Goal: Task Accomplishment & Management: Complete application form

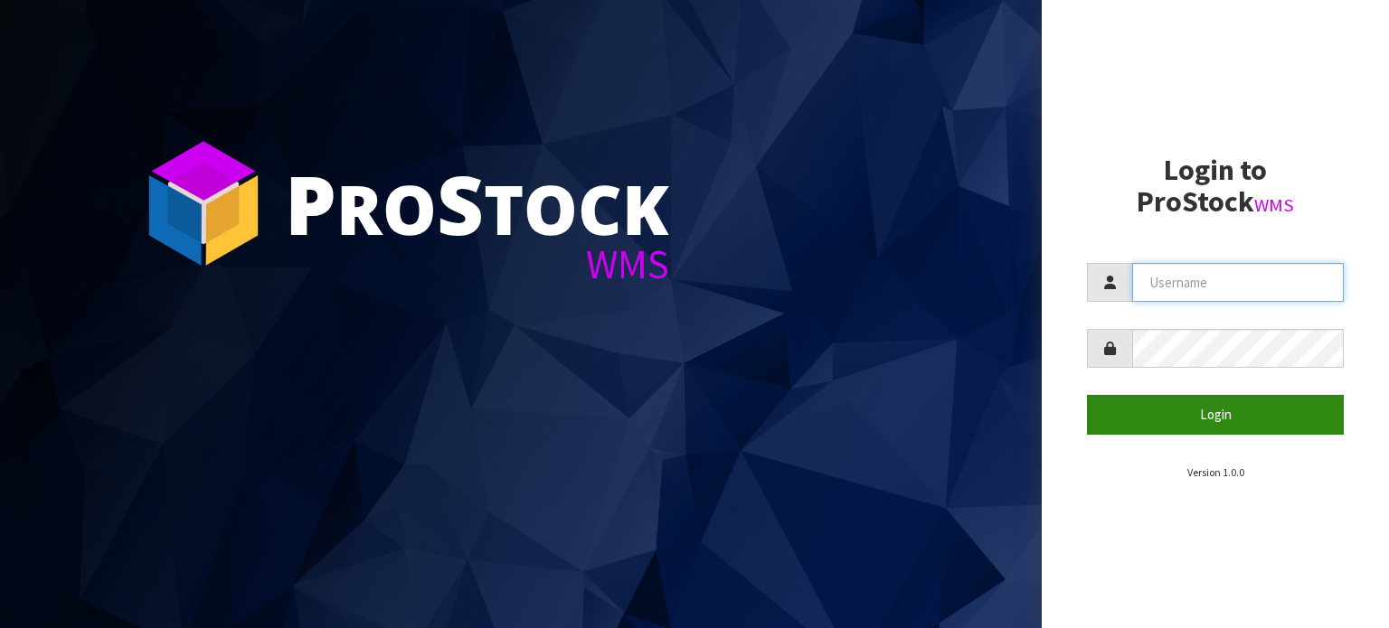
type input "TABLETENNIS"
click at [1212, 415] on button "Login" at bounding box center [1215, 414] width 257 height 39
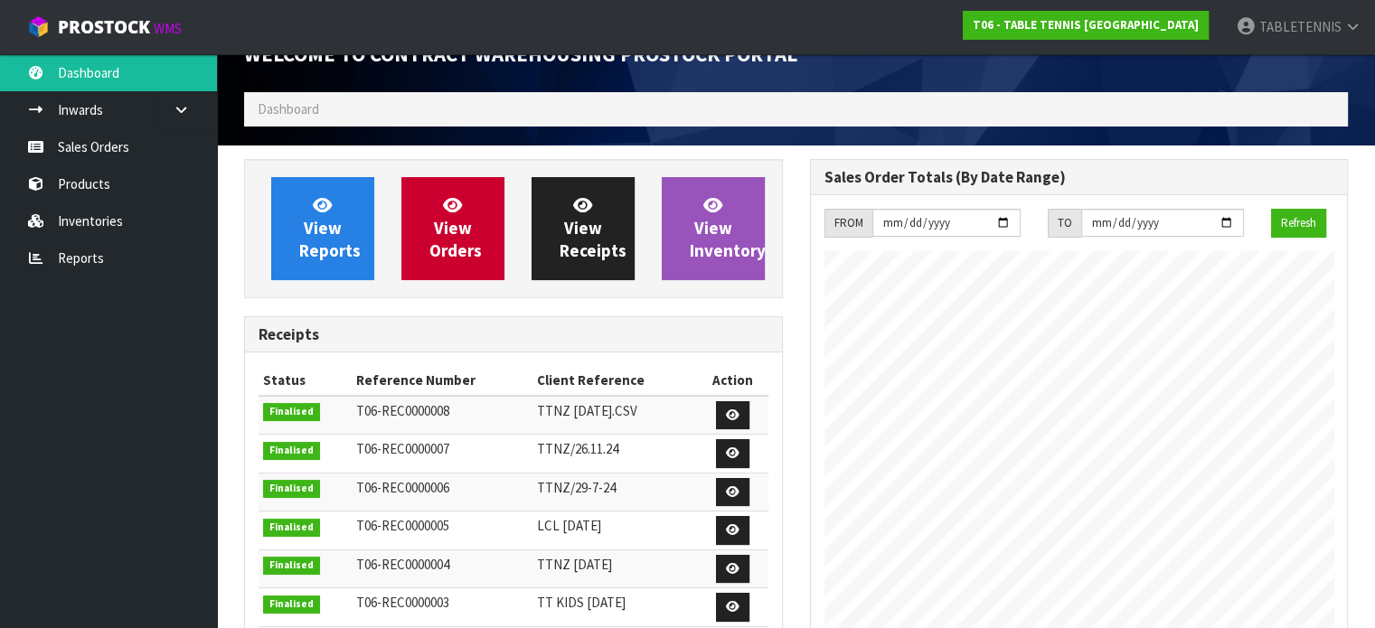
scroll to position [25, 0]
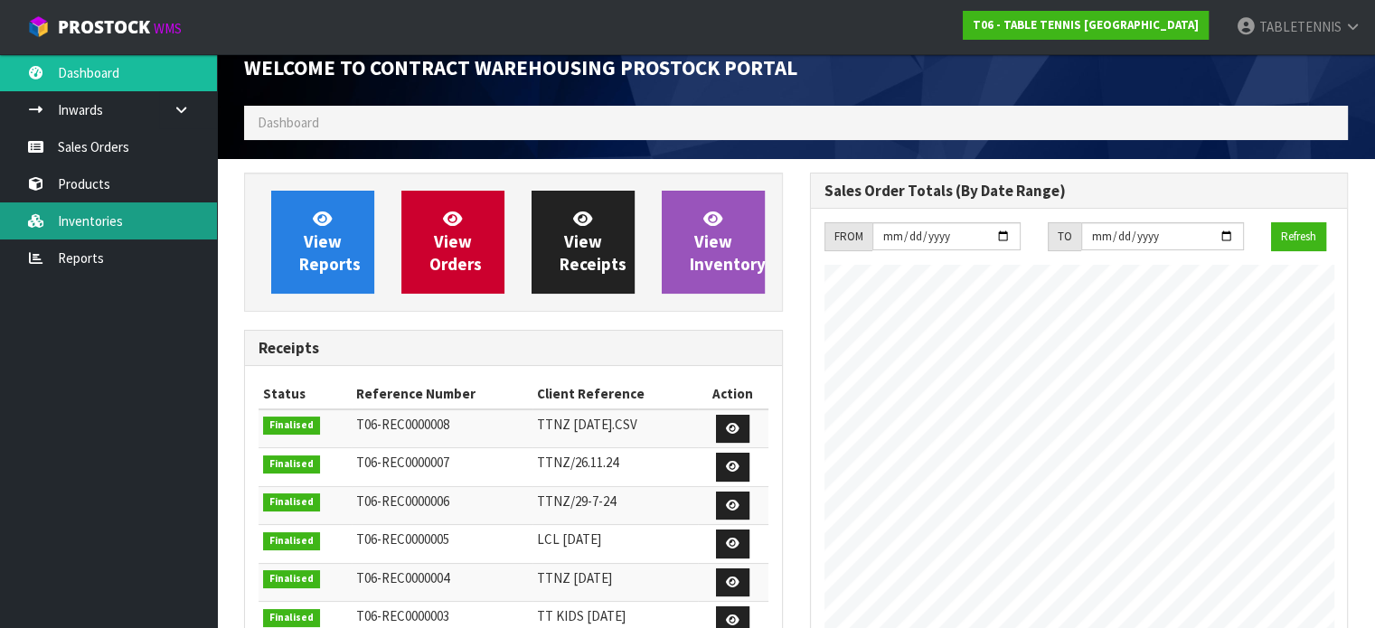
click at [107, 213] on link "Inventories" at bounding box center [108, 221] width 217 height 37
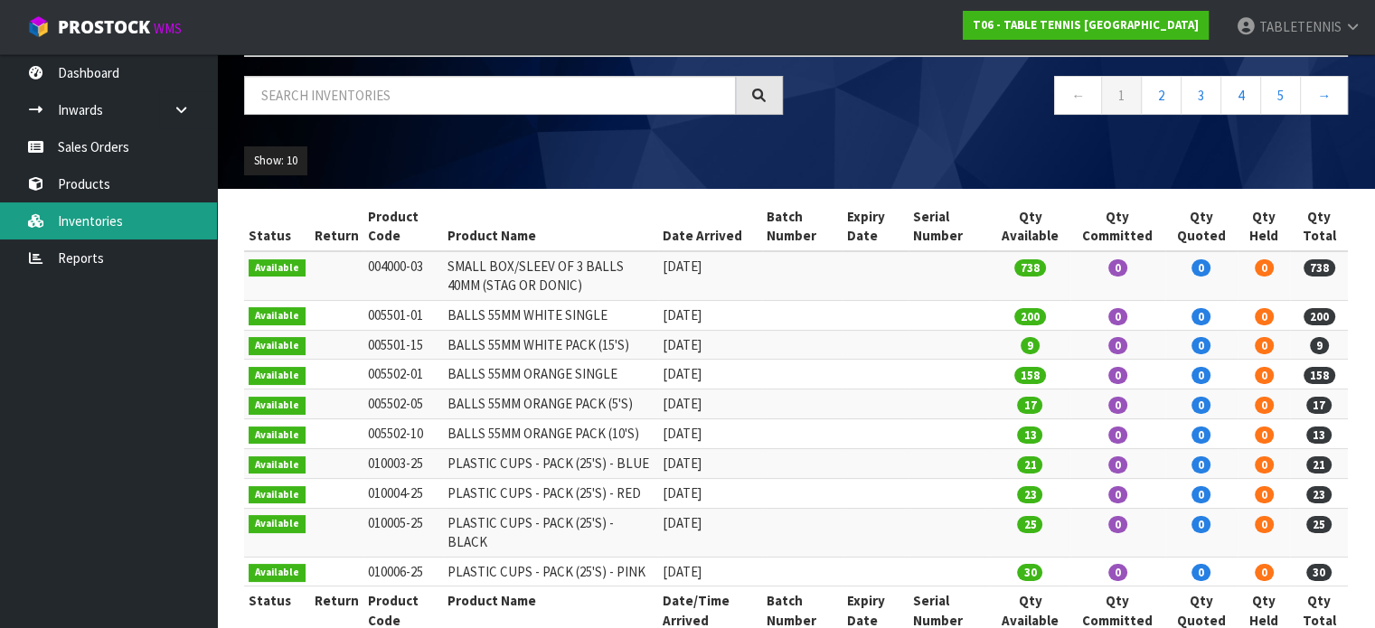
scroll to position [99, 0]
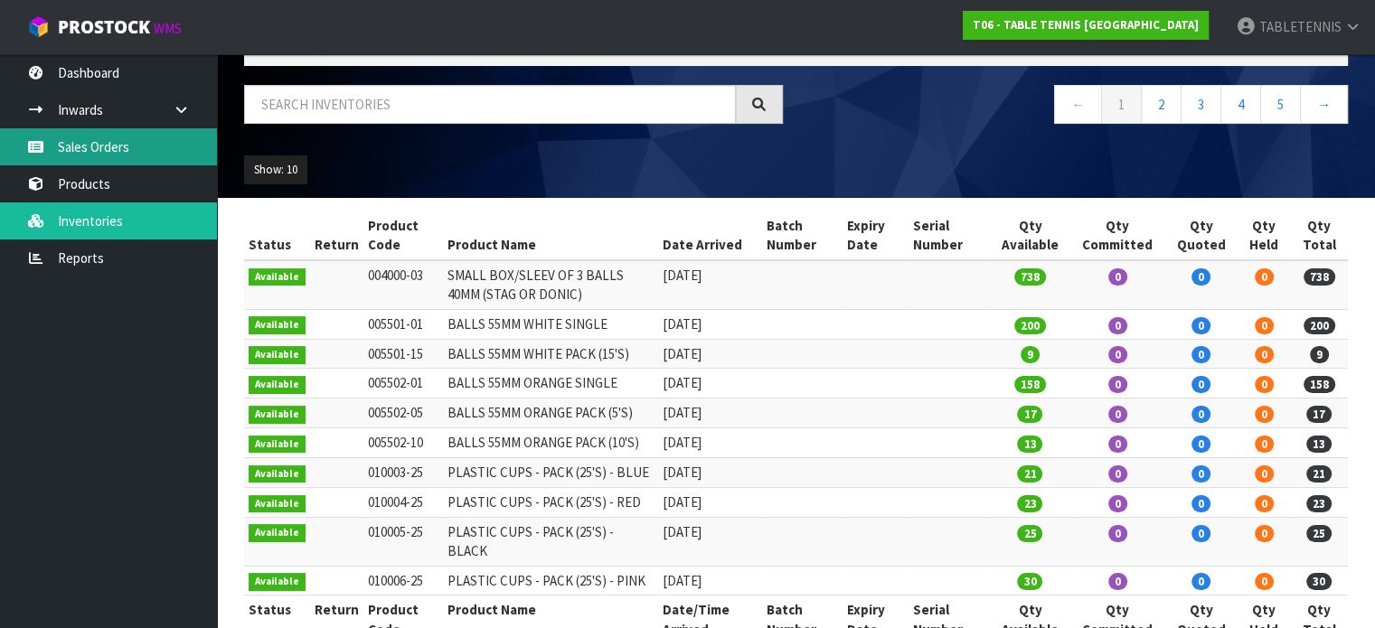
click at [118, 152] on link "Sales Orders" at bounding box center [108, 146] width 217 height 37
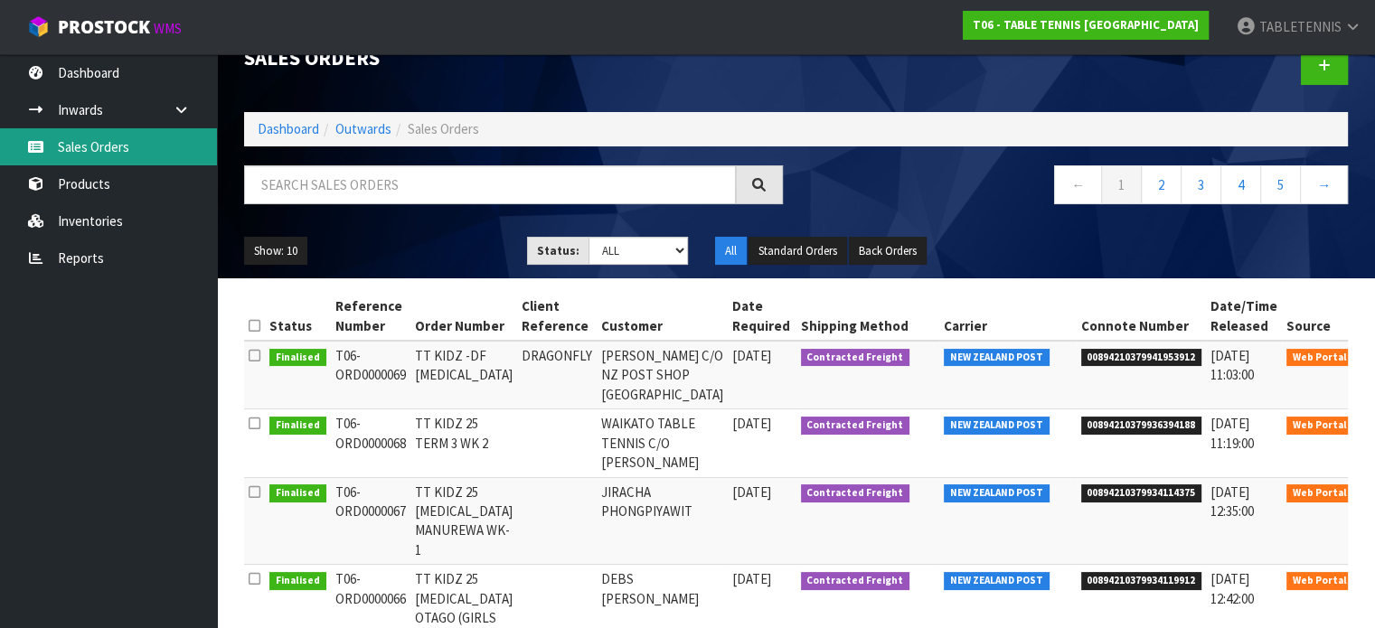
scroll to position [38, 0]
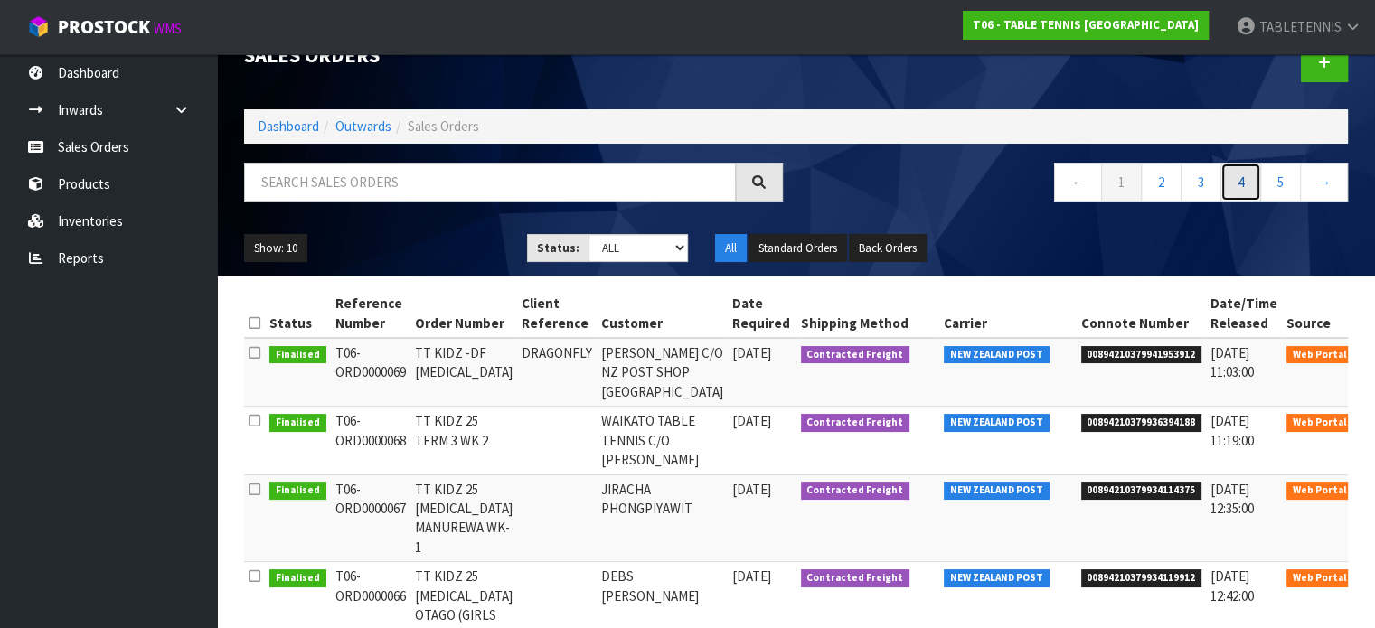
click at [1244, 182] on link "4" at bounding box center [1241, 182] width 41 height 39
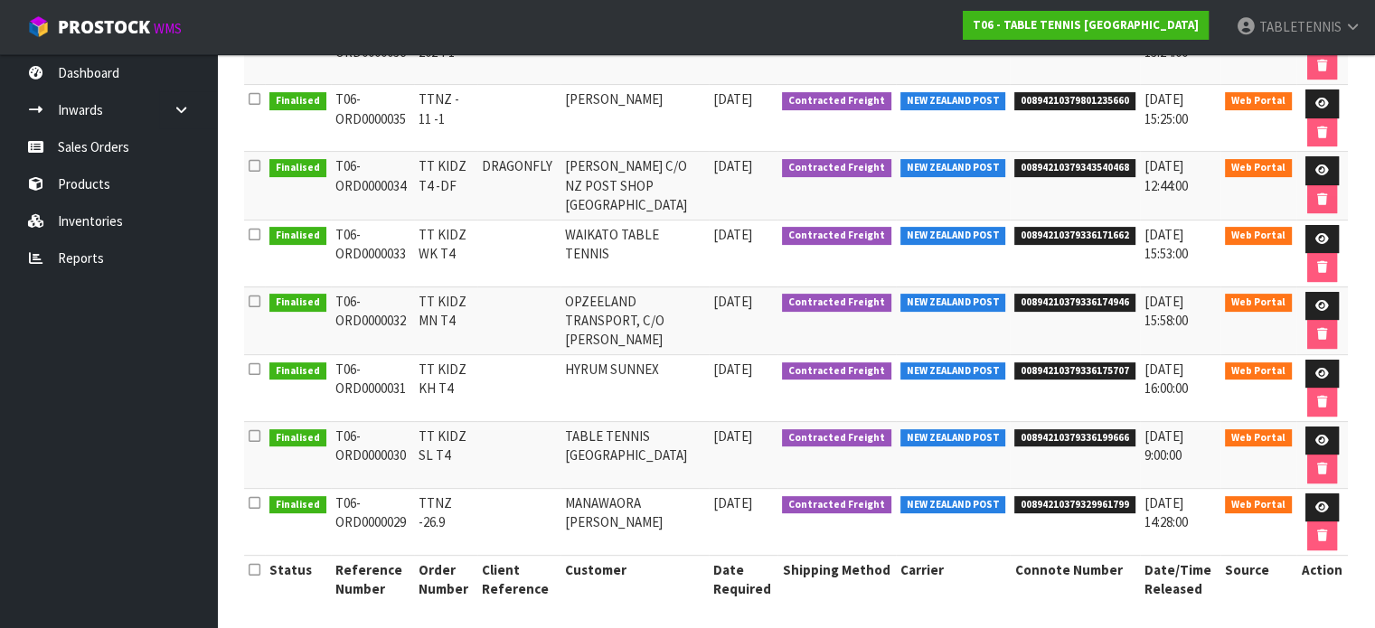
scroll to position [492, 0]
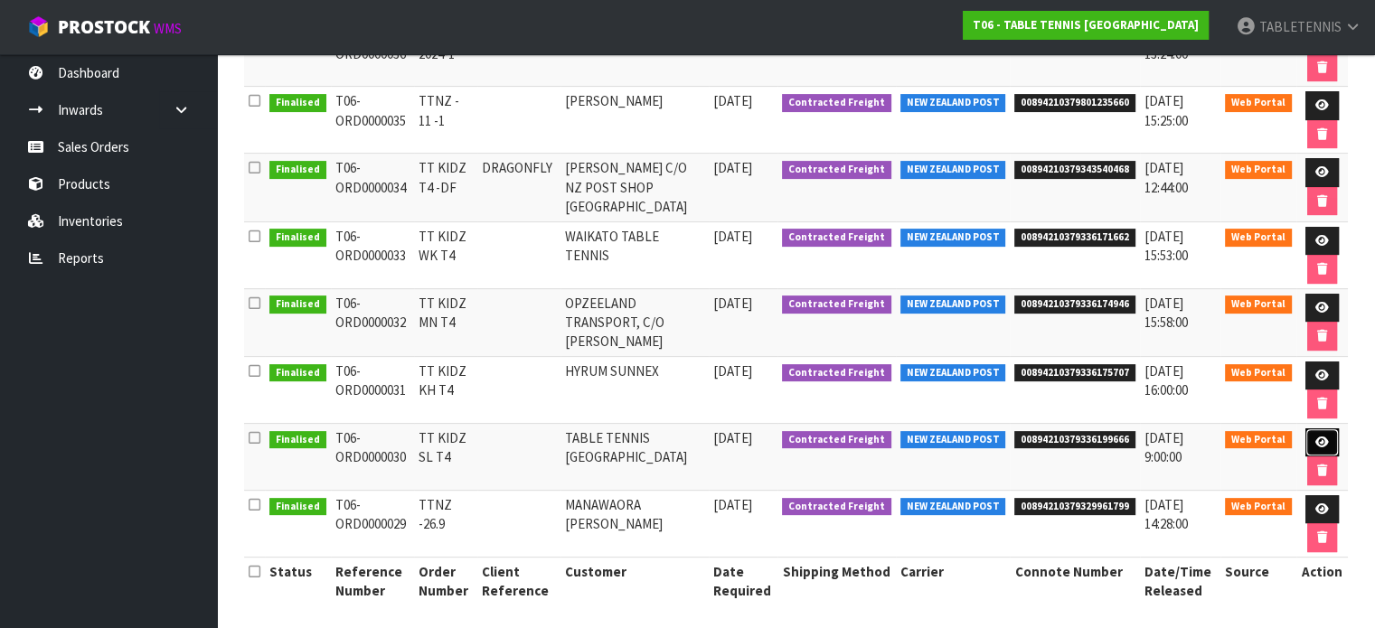
click at [1324, 437] on icon at bounding box center [1323, 443] width 14 height 12
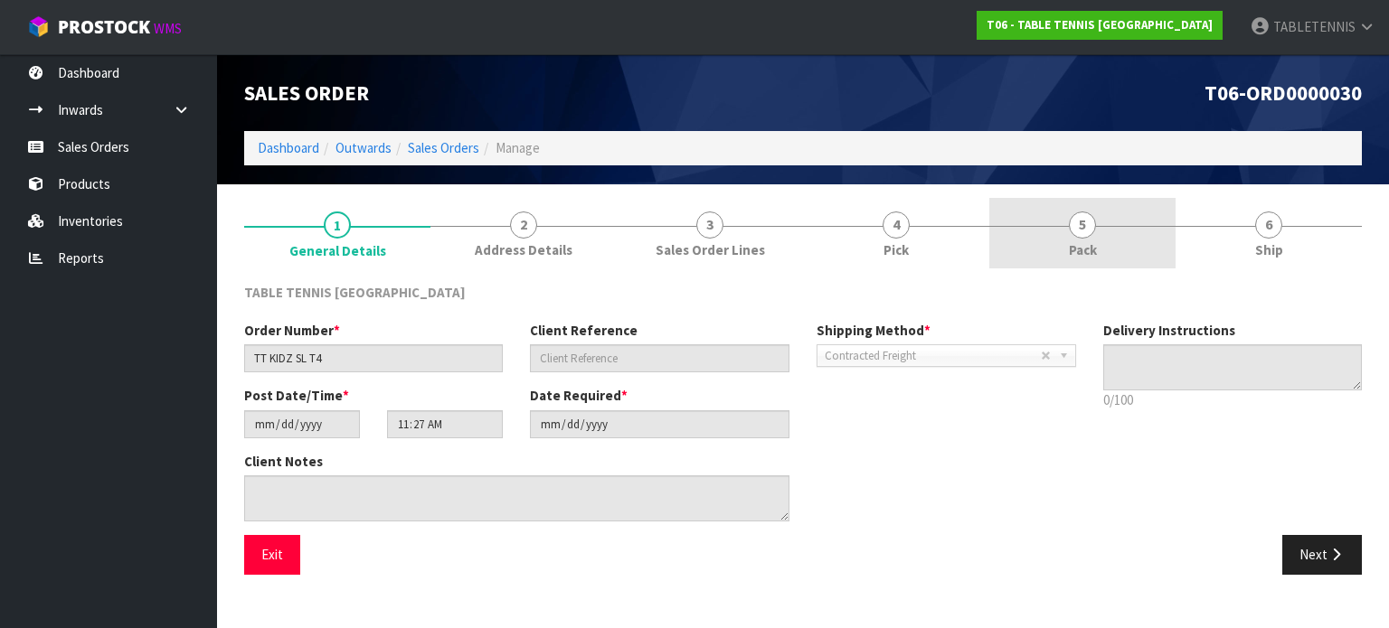
click at [1093, 227] on span "5" at bounding box center [1082, 225] width 27 height 27
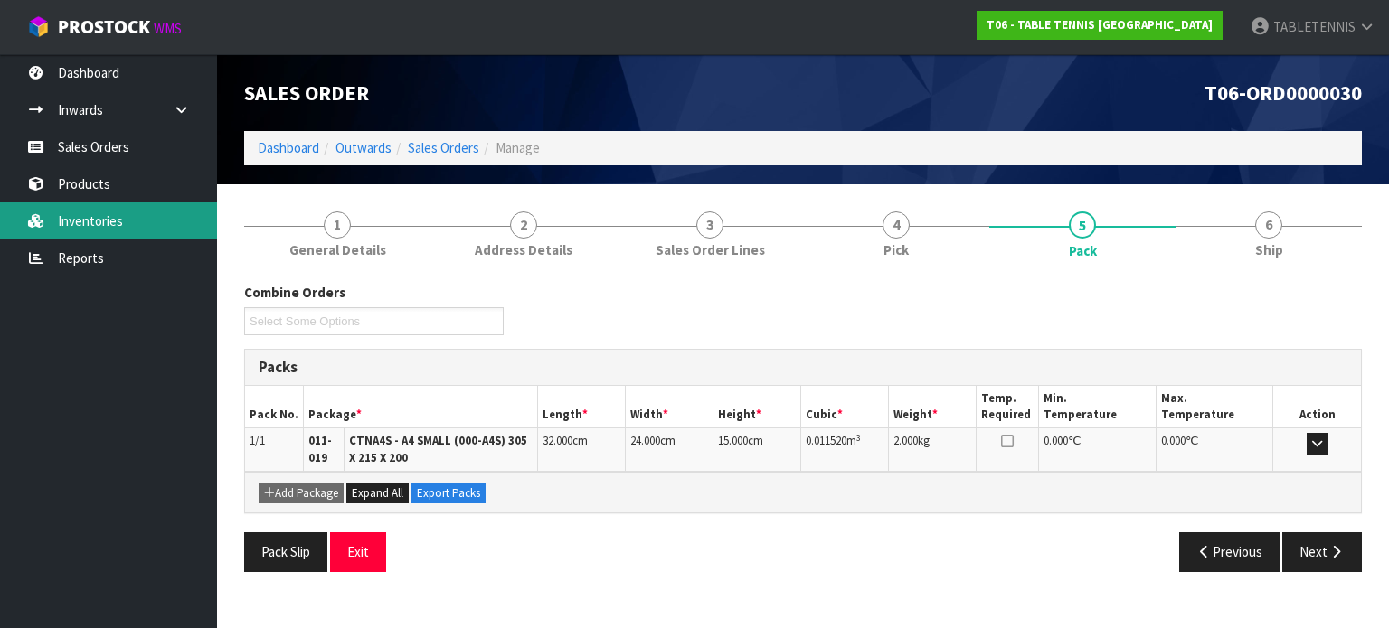
click at [112, 219] on link "Inventories" at bounding box center [108, 221] width 217 height 37
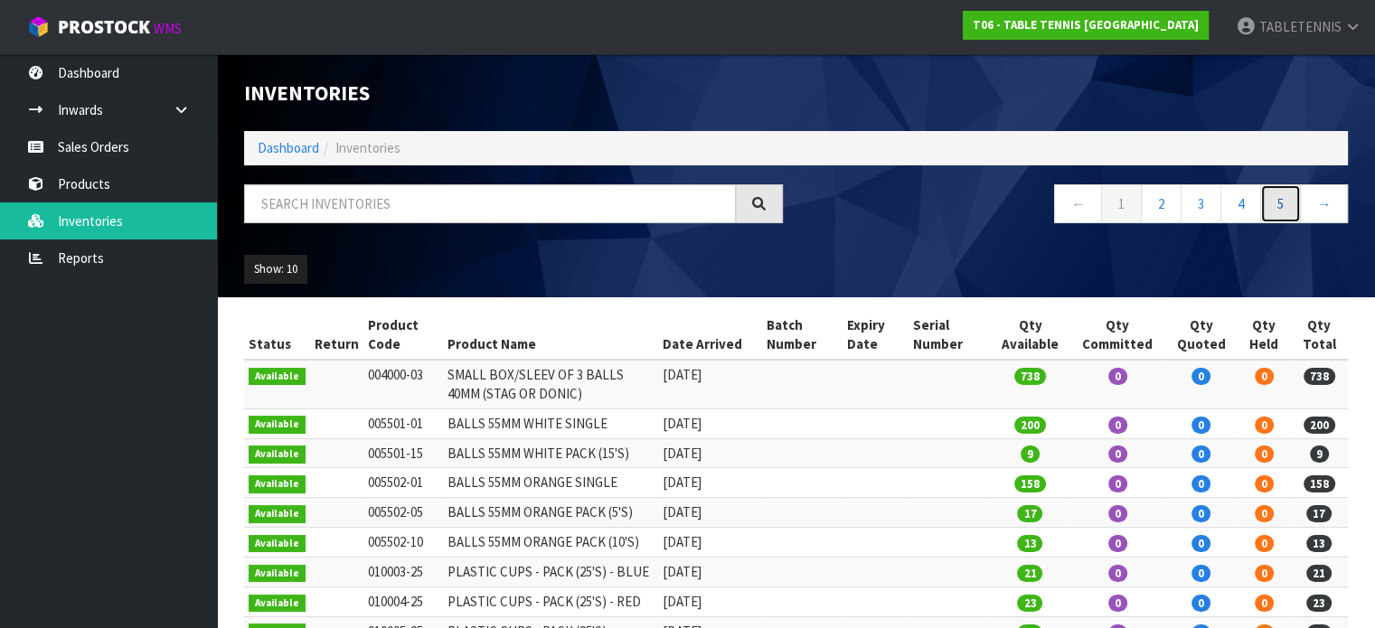
click at [1291, 211] on link "5" at bounding box center [1280, 203] width 41 height 39
click at [1324, 203] on link "→" at bounding box center [1324, 203] width 48 height 39
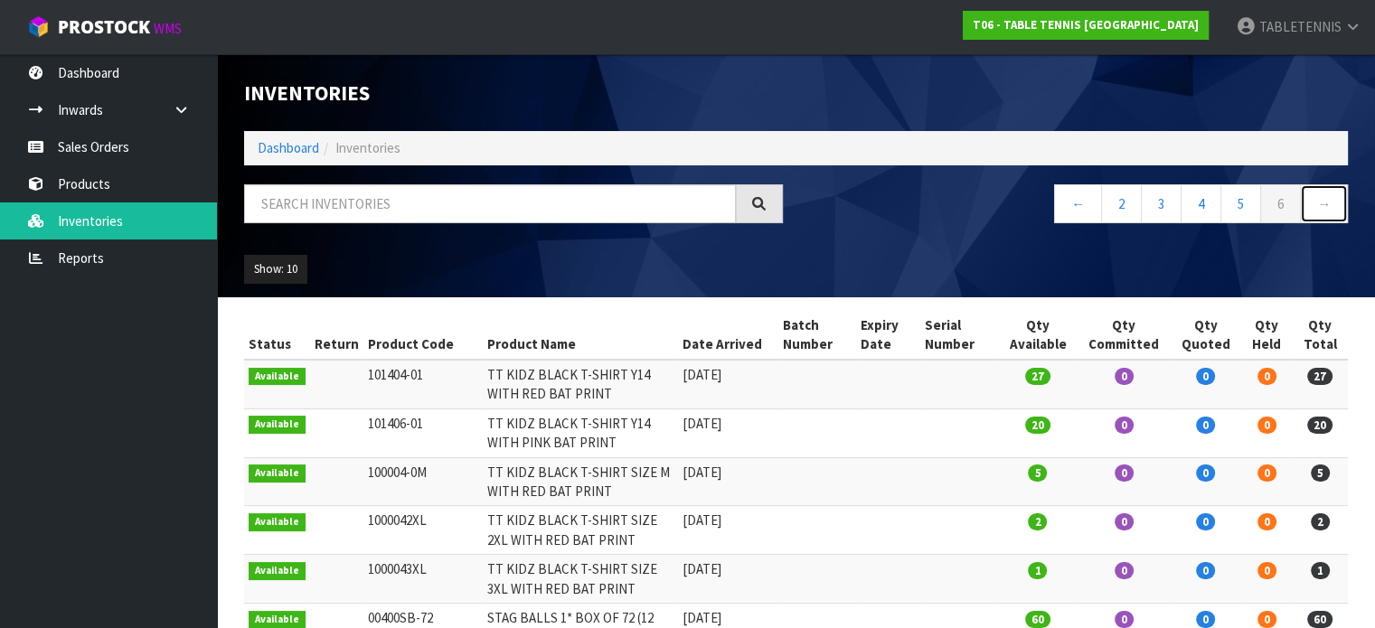
click at [1324, 203] on link "→" at bounding box center [1324, 203] width 48 height 39
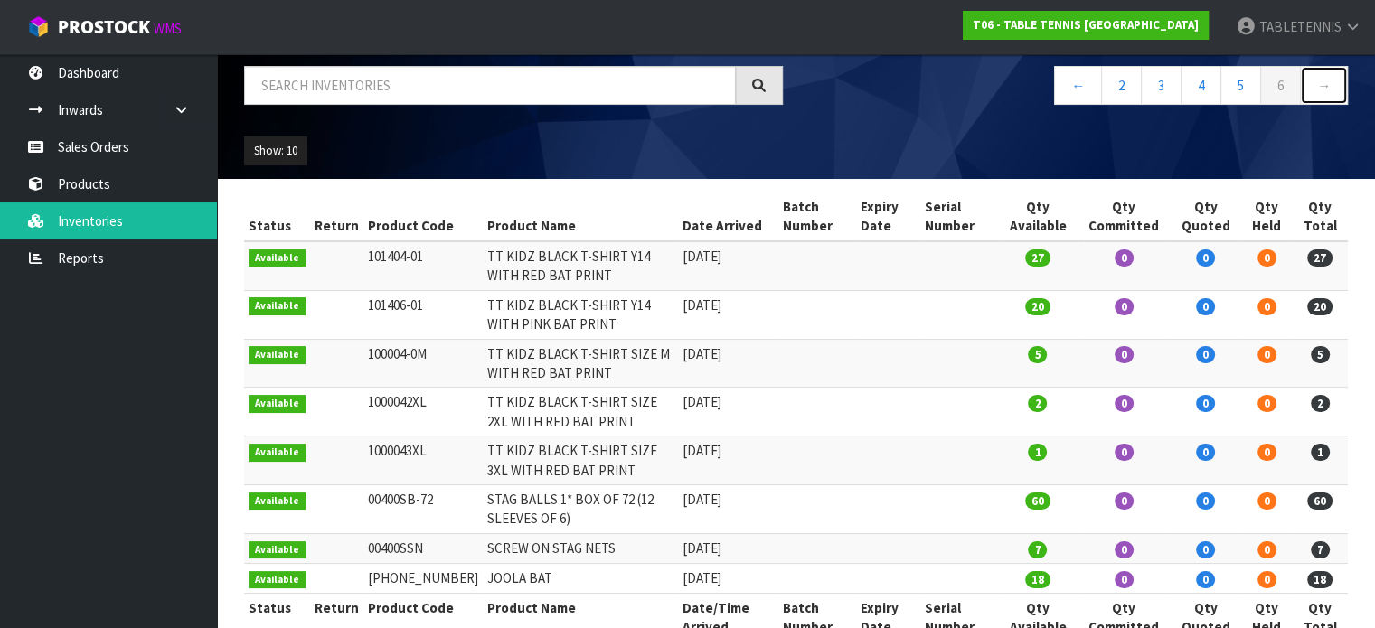
scroll to position [110, 0]
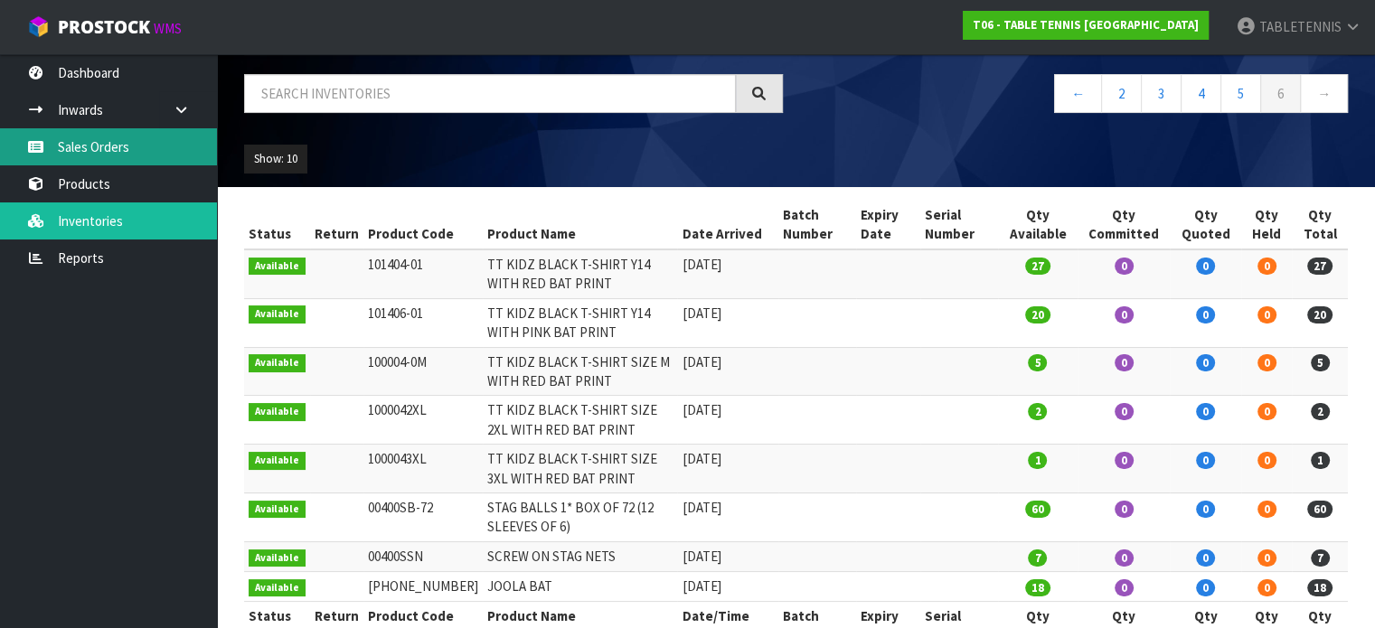
click at [123, 152] on link "Sales Orders" at bounding box center [108, 146] width 217 height 37
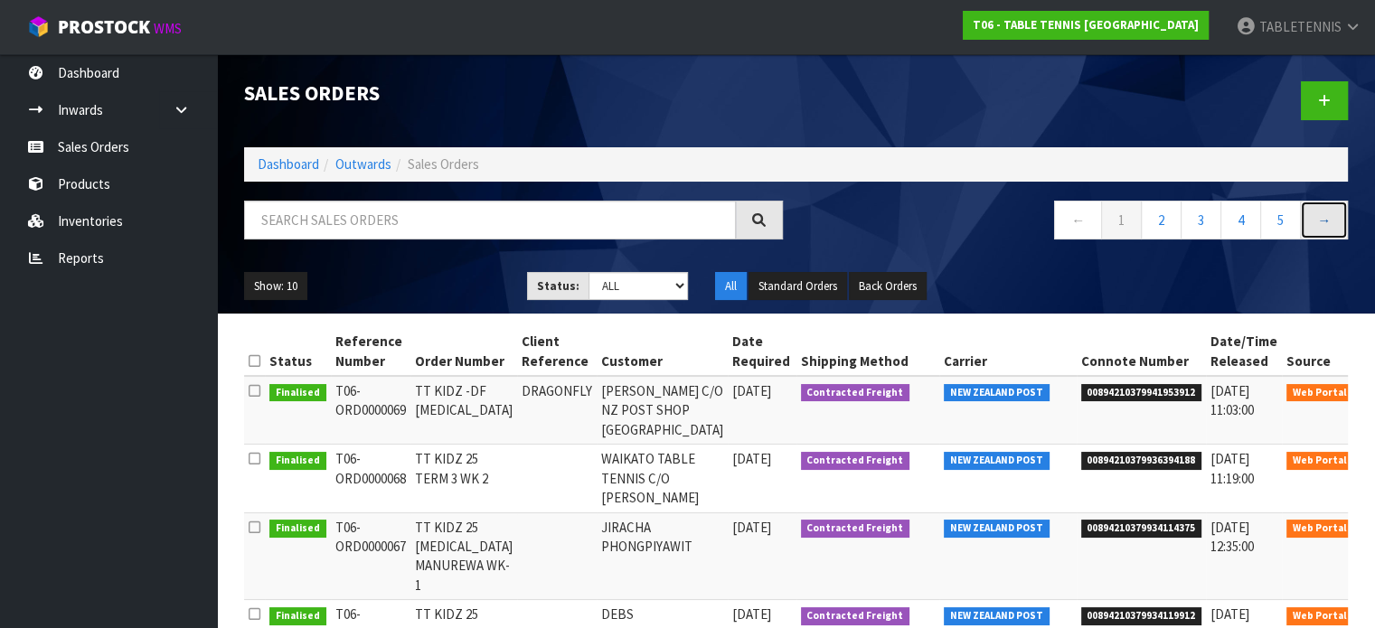
click at [1317, 217] on link "→" at bounding box center [1324, 220] width 48 height 39
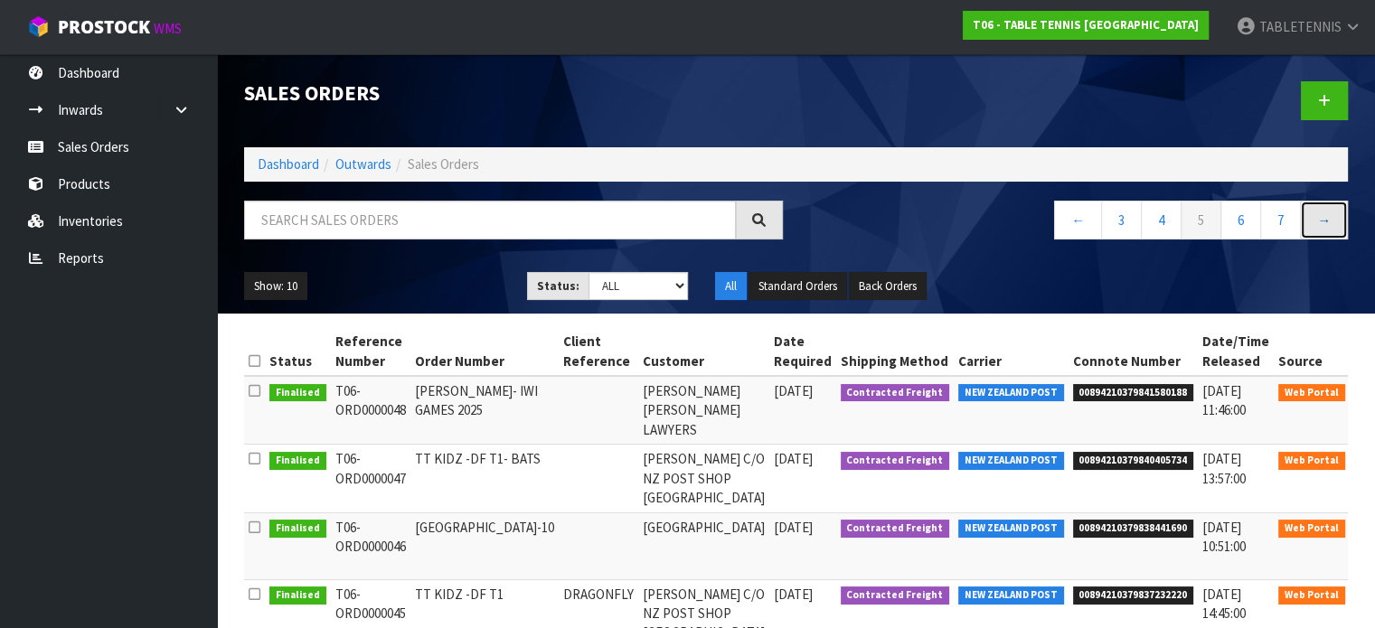
click at [1317, 217] on link "→" at bounding box center [1324, 220] width 48 height 39
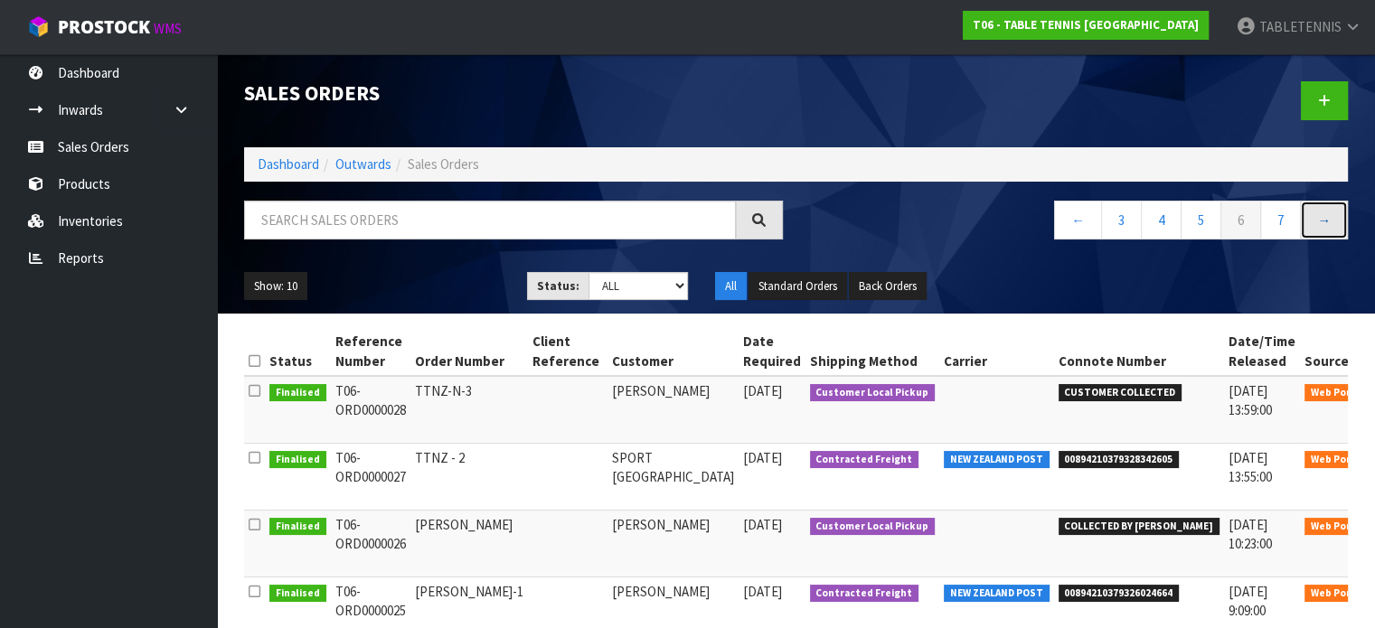
click at [1317, 217] on link "→" at bounding box center [1324, 220] width 48 height 39
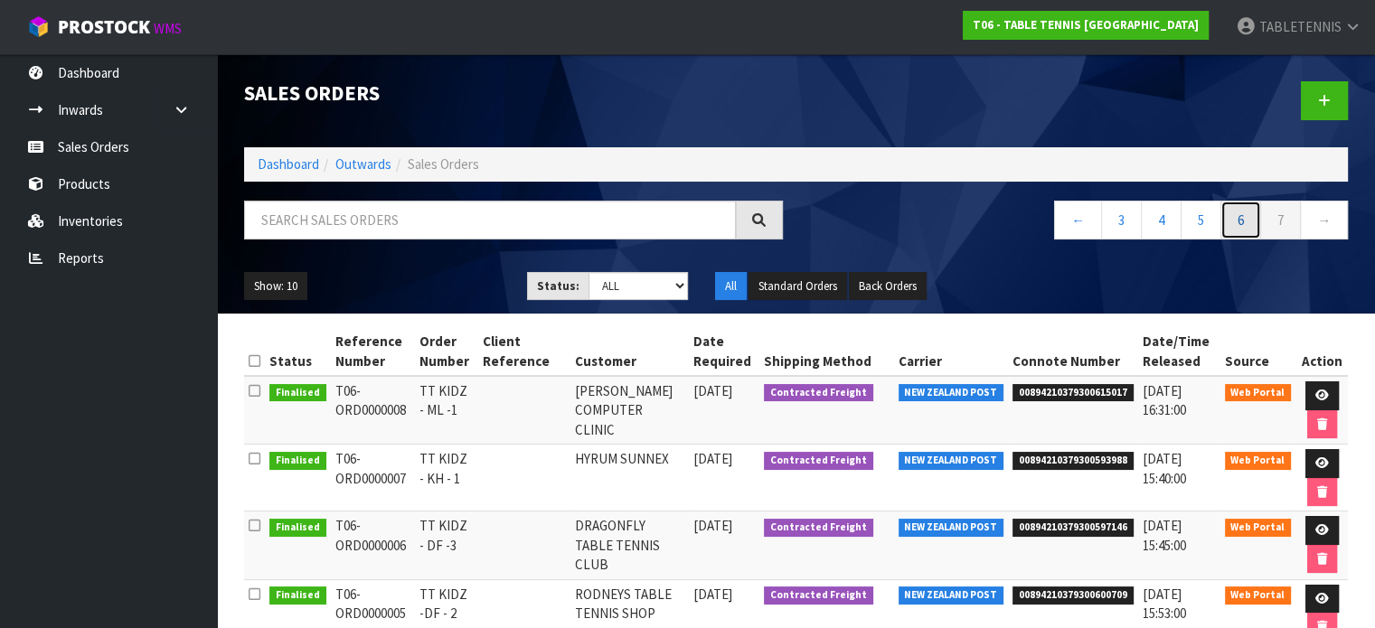
click at [1241, 219] on link "6" at bounding box center [1241, 220] width 41 height 39
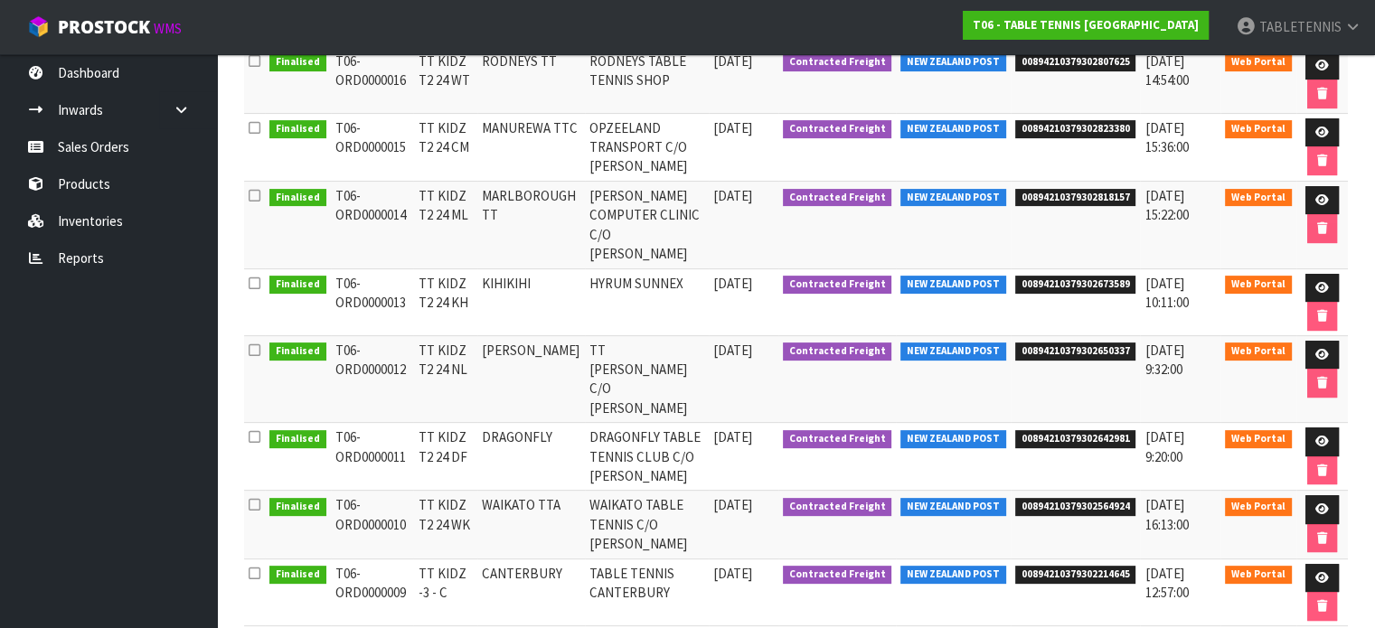
scroll to position [472, 0]
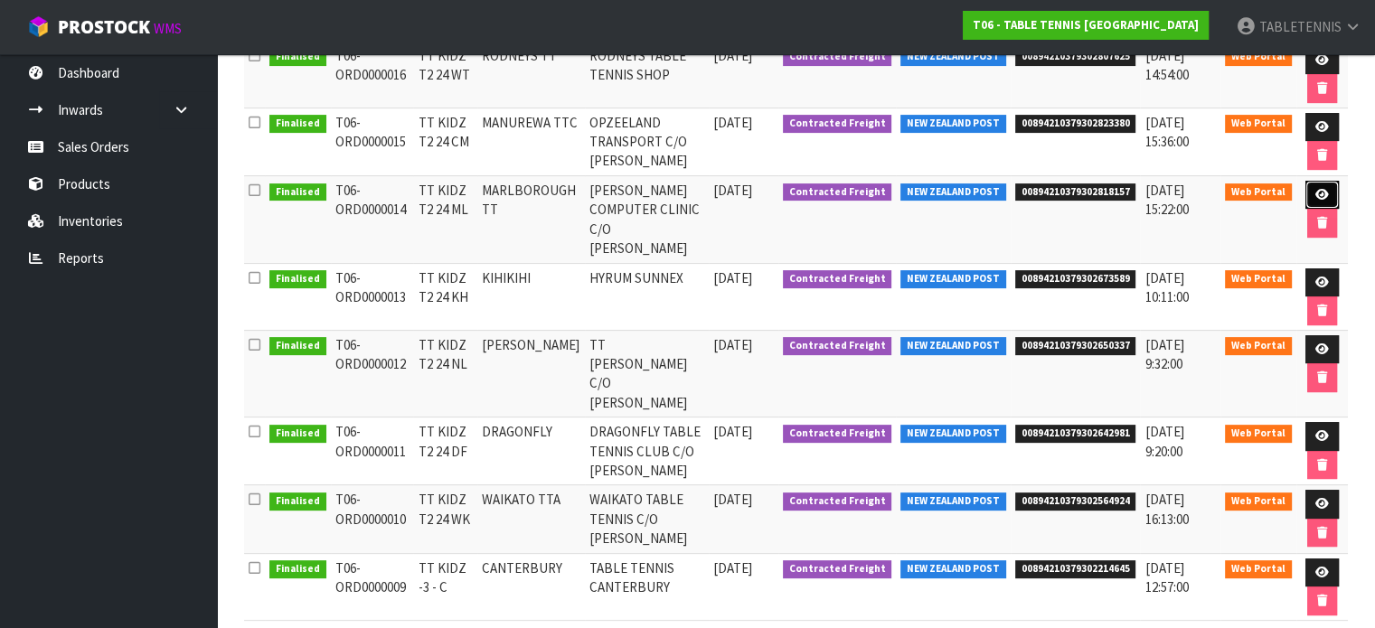
click at [1324, 194] on icon at bounding box center [1323, 195] width 14 height 12
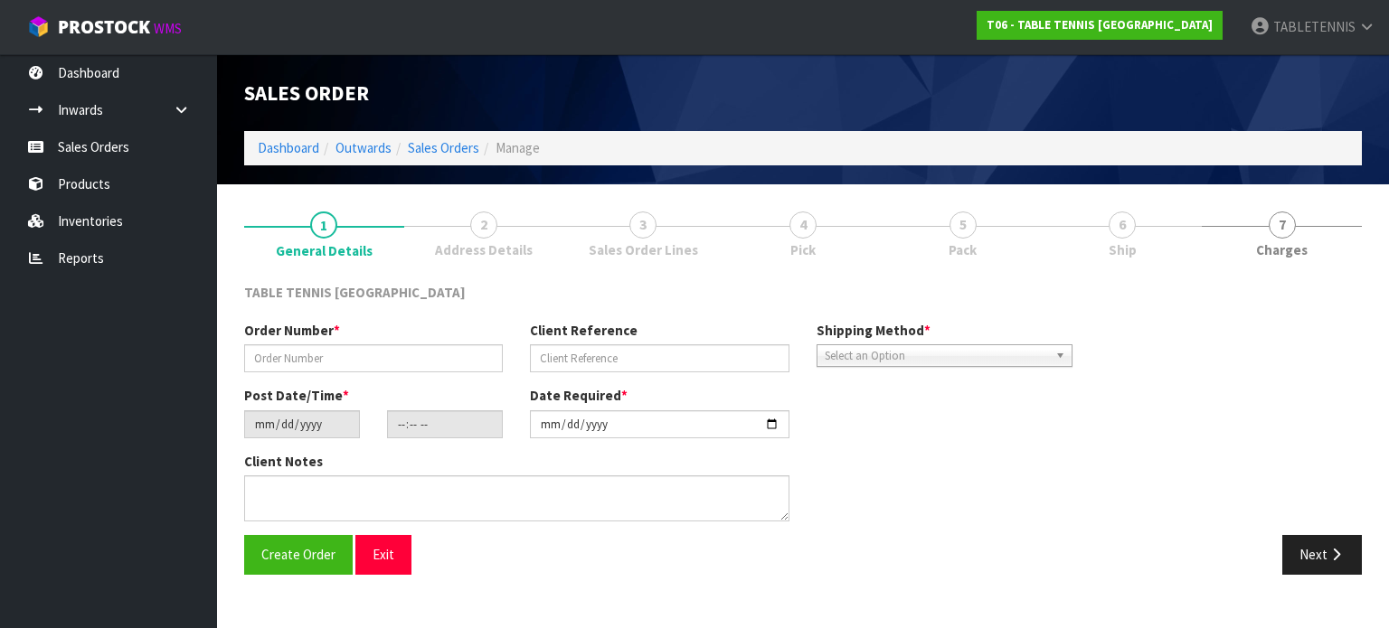
type input "TT KIDZ T2 24 ML"
type input "MARLBOROUGH TT"
type input "[DATE]"
type input "23:13:00.000"
type input "[DATE]"
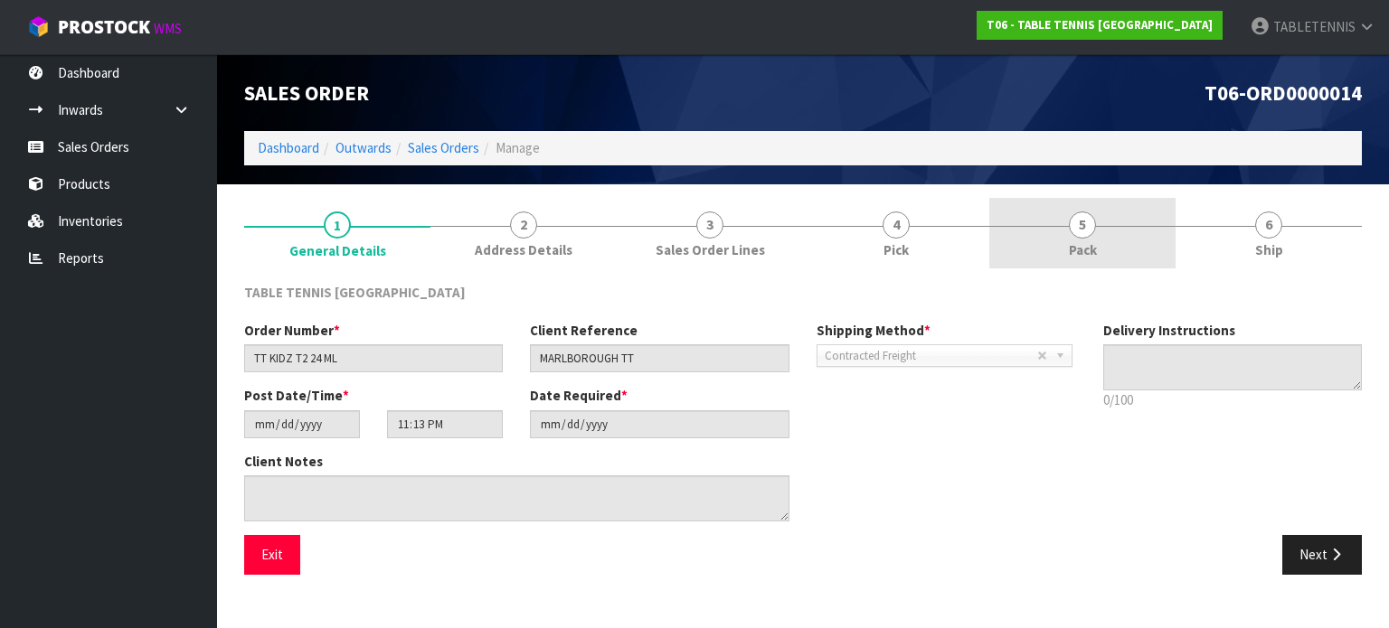
click at [1082, 227] on span "5" at bounding box center [1082, 225] width 27 height 27
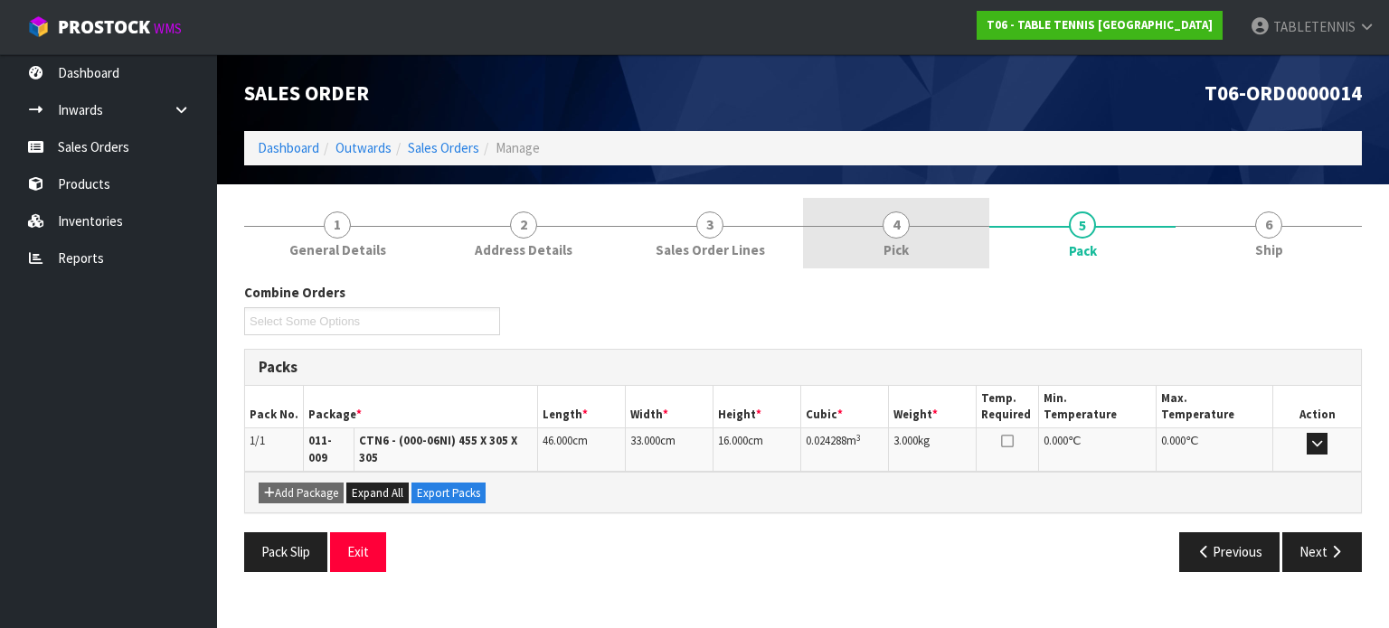
click at [917, 231] on link "4 Pick" at bounding box center [896, 233] width 186 height 71
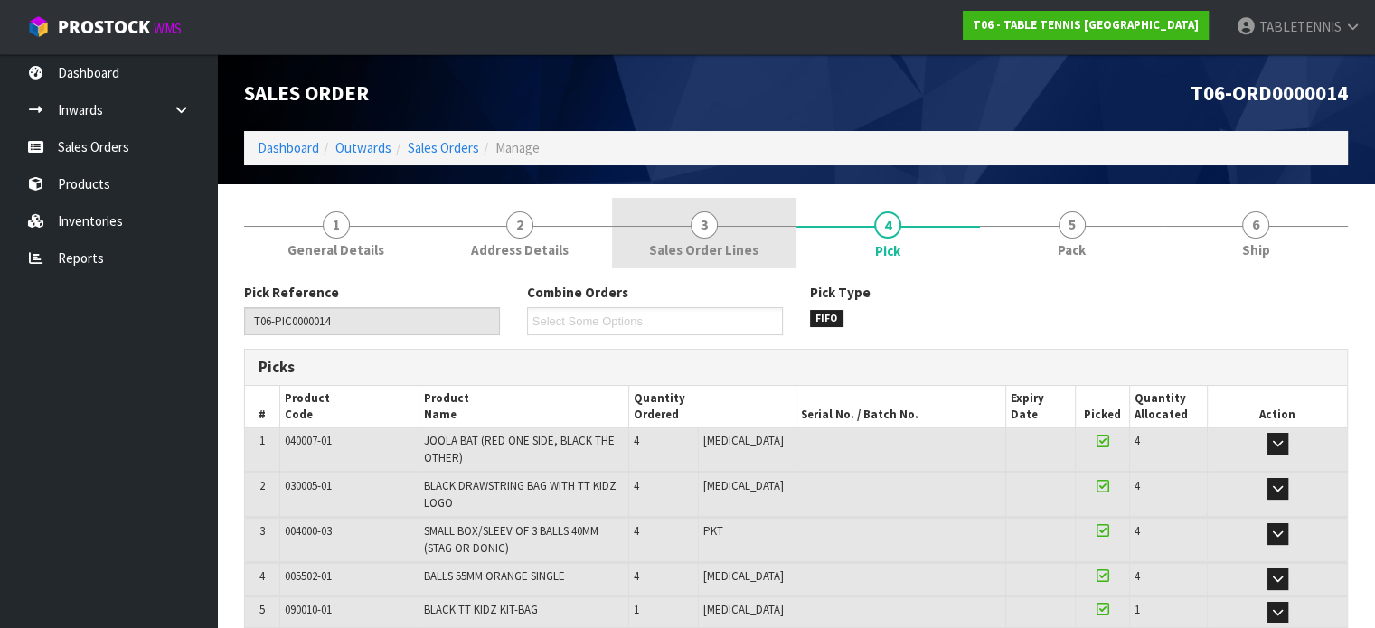
click at [712, 228] on span "3" at bounding box center [704, 225] width 27 height 27
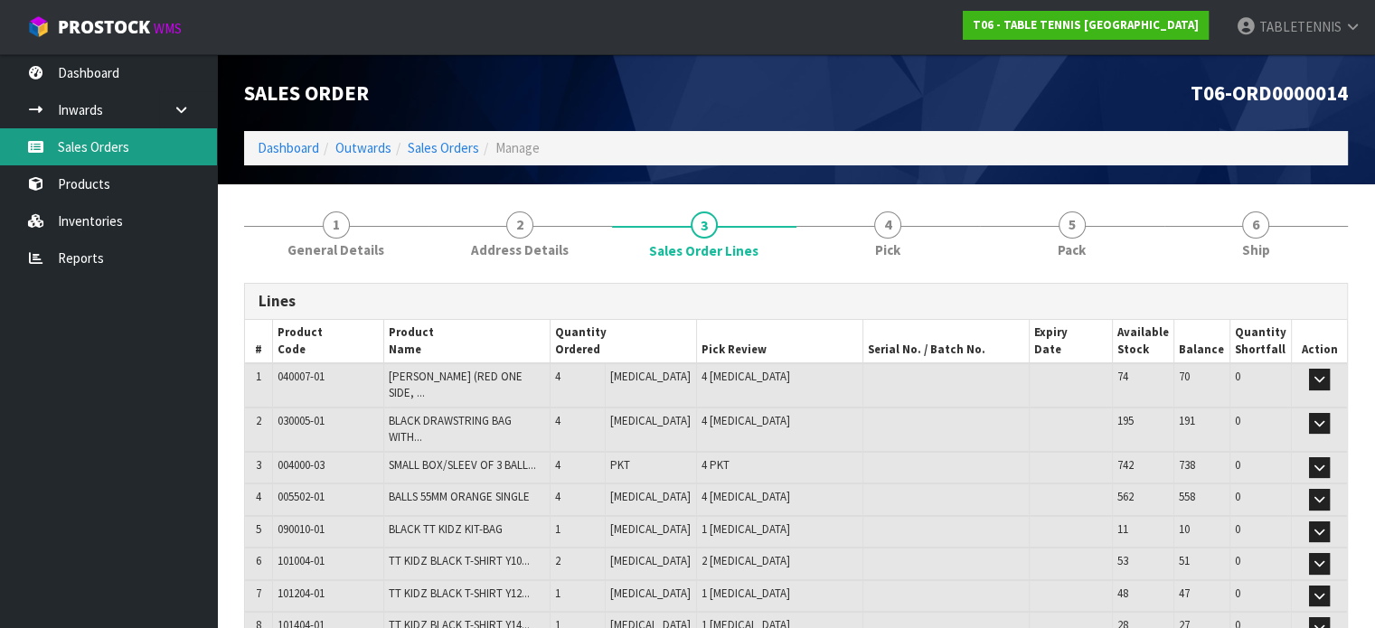
click at [148, 137] on link "Sales Orders" at bounding box center [108, 146] width 217 height 37
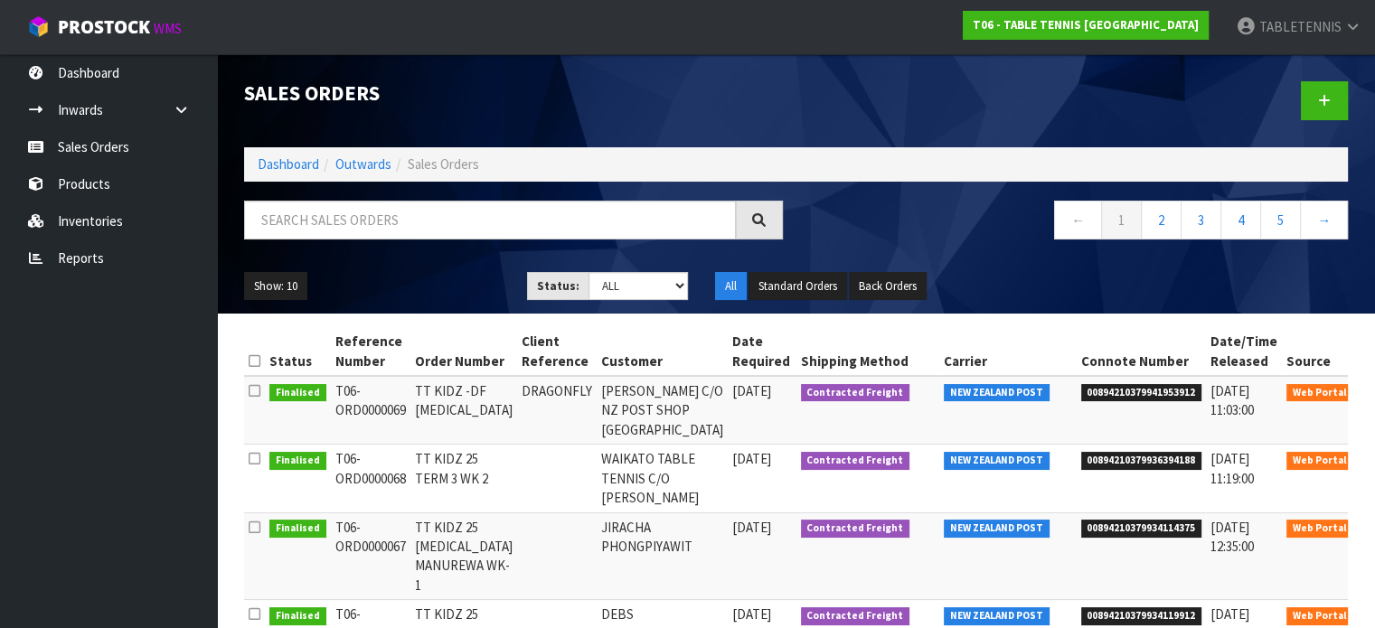
click at [1366, 386] on link at bounding box center [1382, 396] width 33 height 29
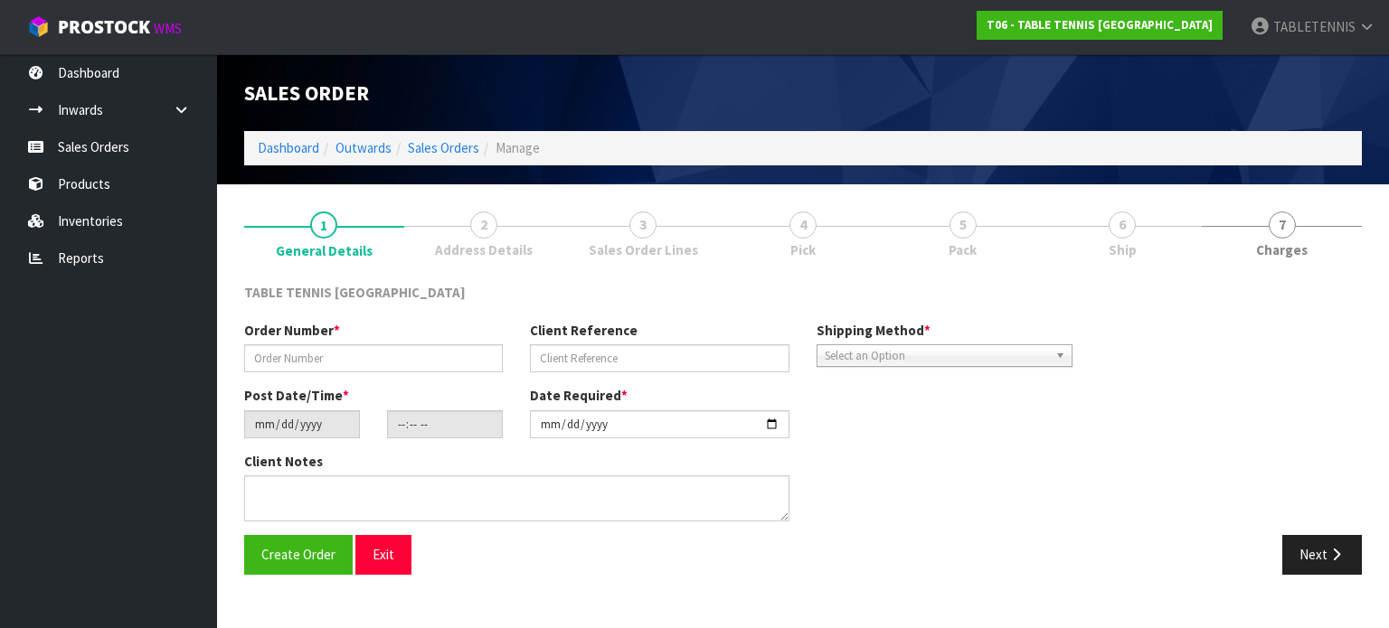
type input "TT KIDZ -DF [MEDICAL_DATA]"
type input "DRAGONFLY"
type input "[DATE]"
type input "09:17:00.000"
type input "[DATE]"
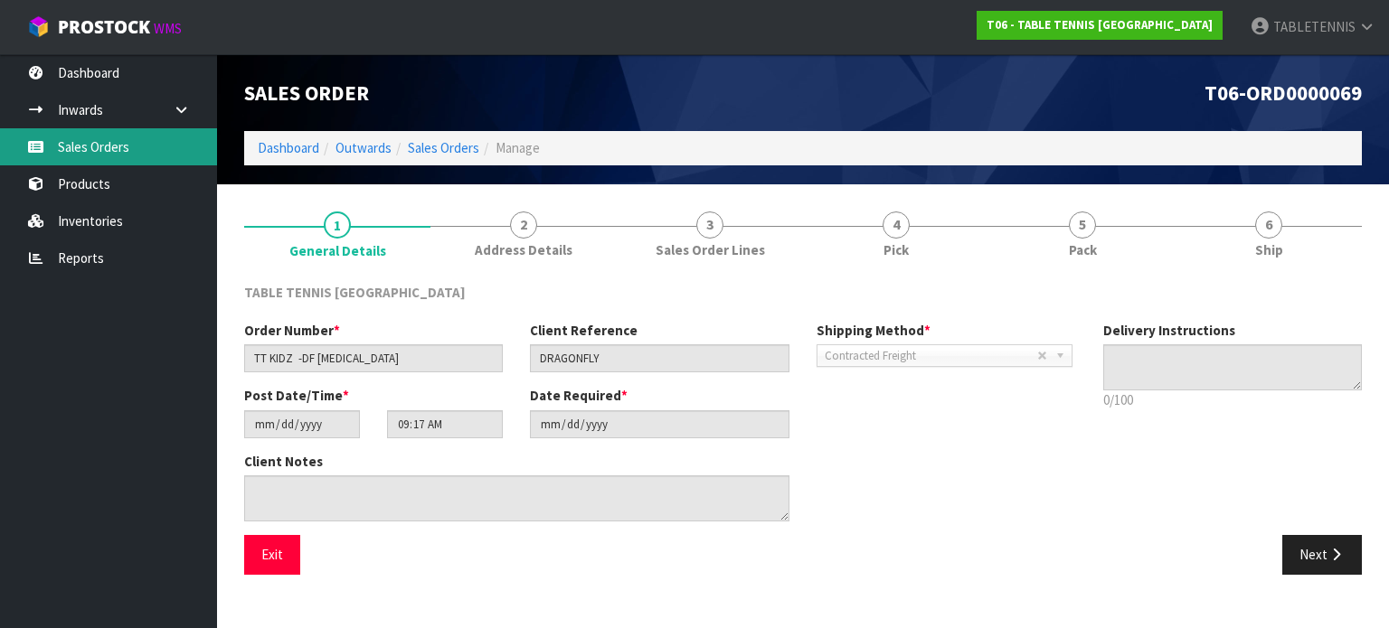
click at [140, 144] on link "Sales Orders" at bounding box center [108, 146] width 217 height 37
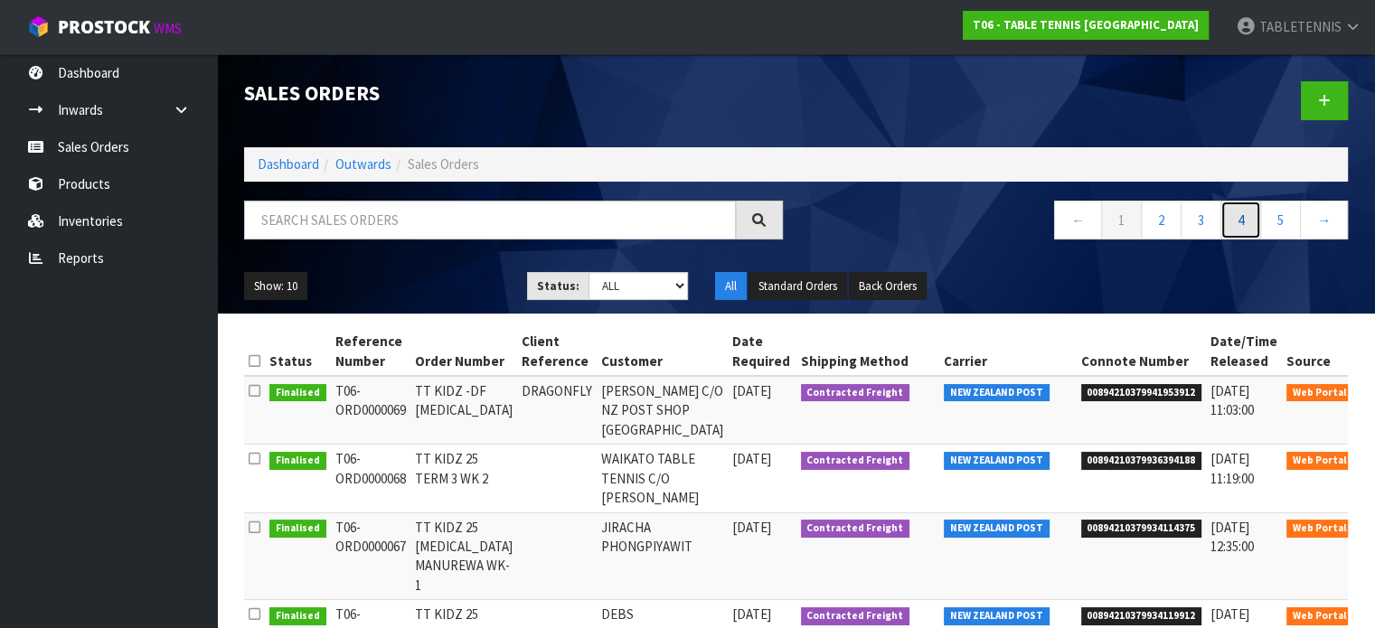
click at [1237, 217] on link "4" at bounding box center [1241, 220] width 41 height 39
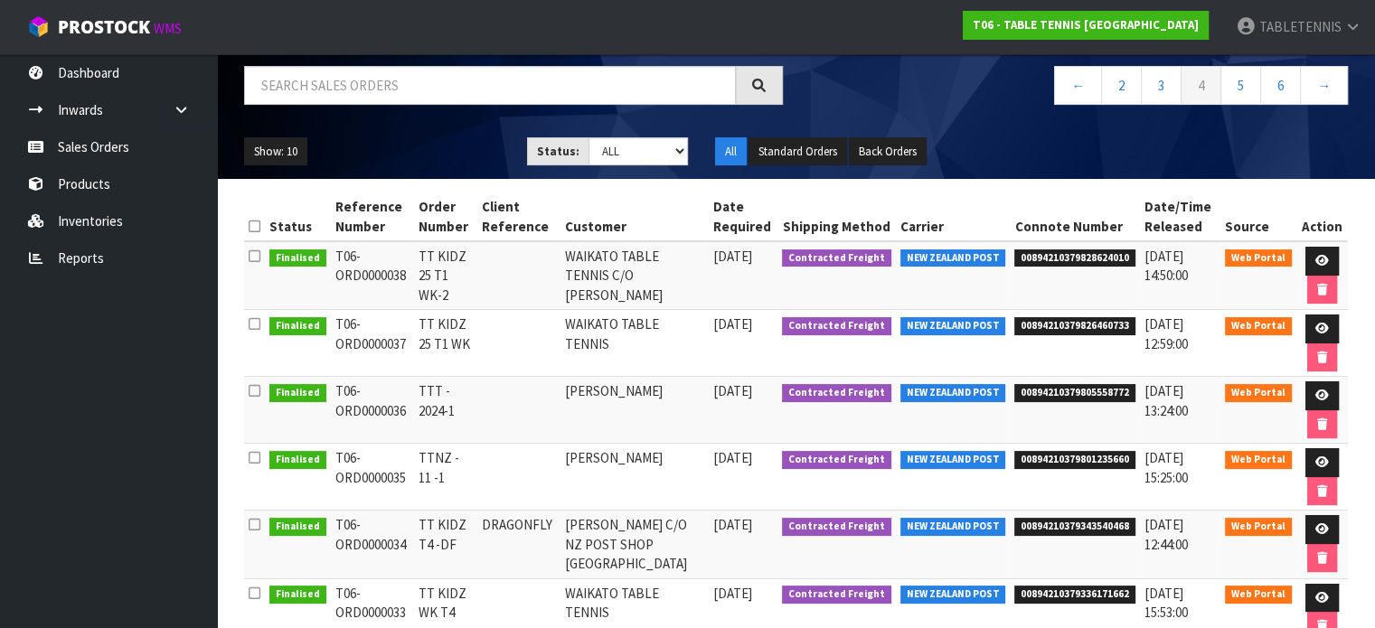
scroll to position [146, 0]
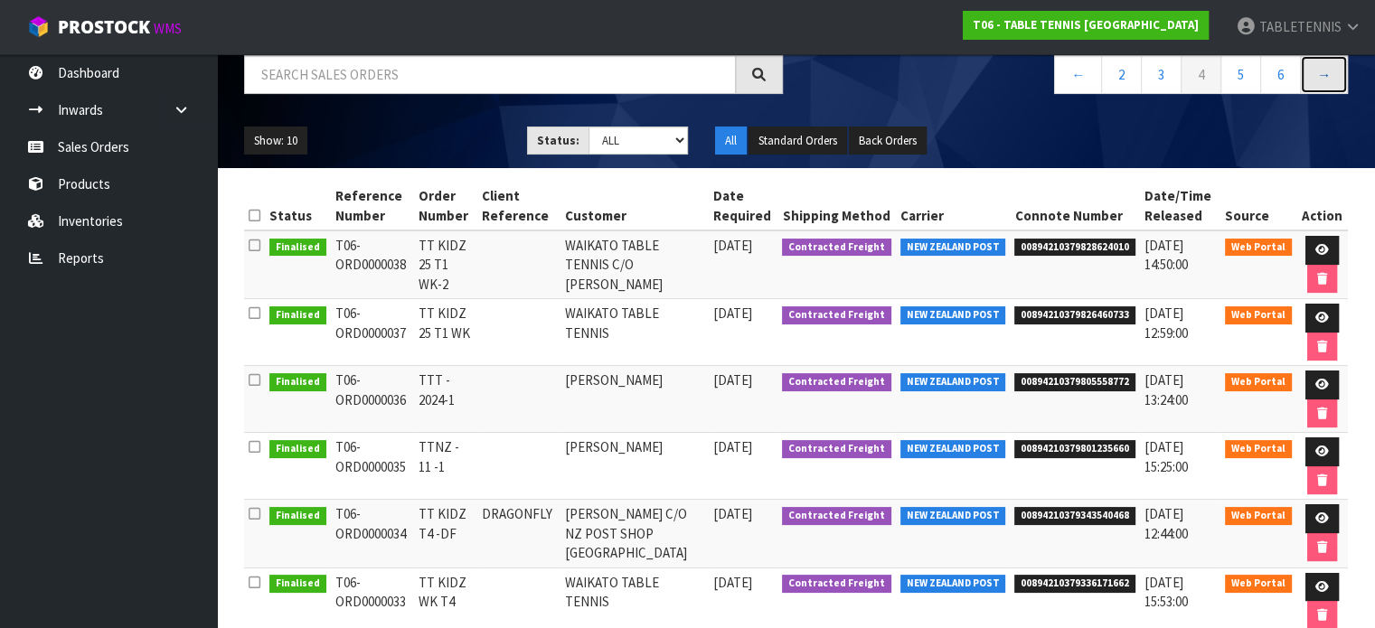
click at [1317, 79] on link "→" at bounding box center [1324, 74] width 48 height 39
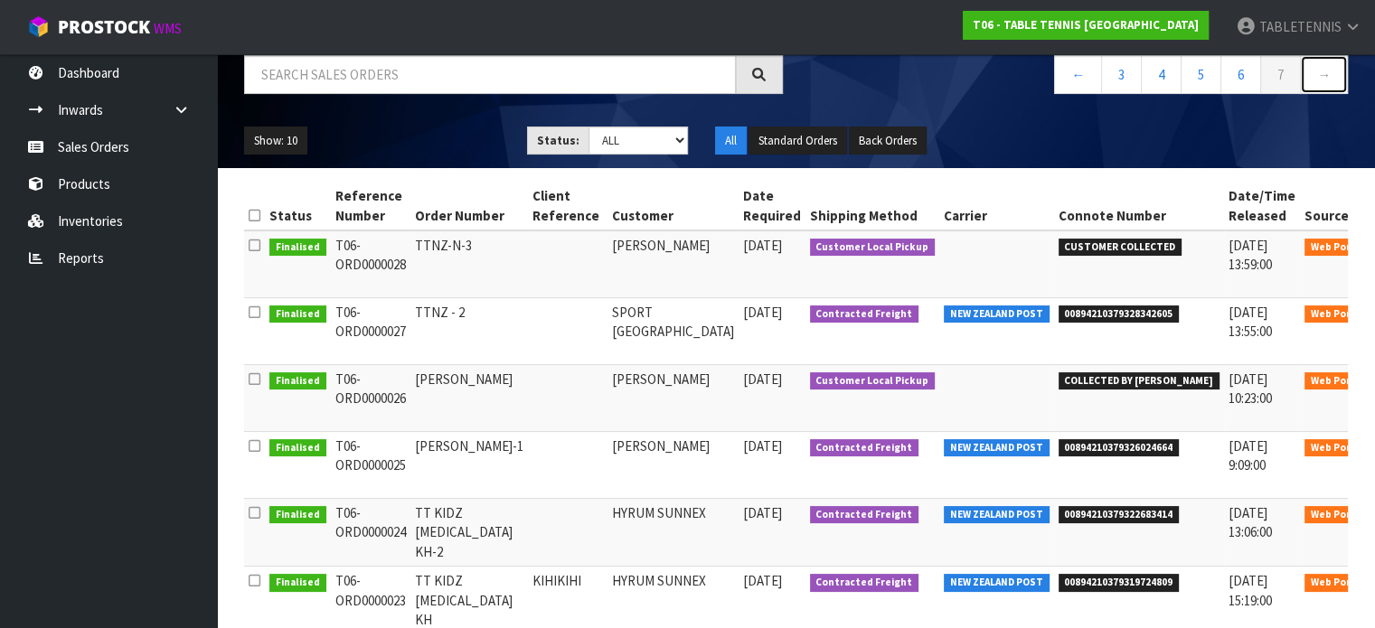
click at [1317, 79] on link "→" at bounding box center [1324, 74] width 48 height 39
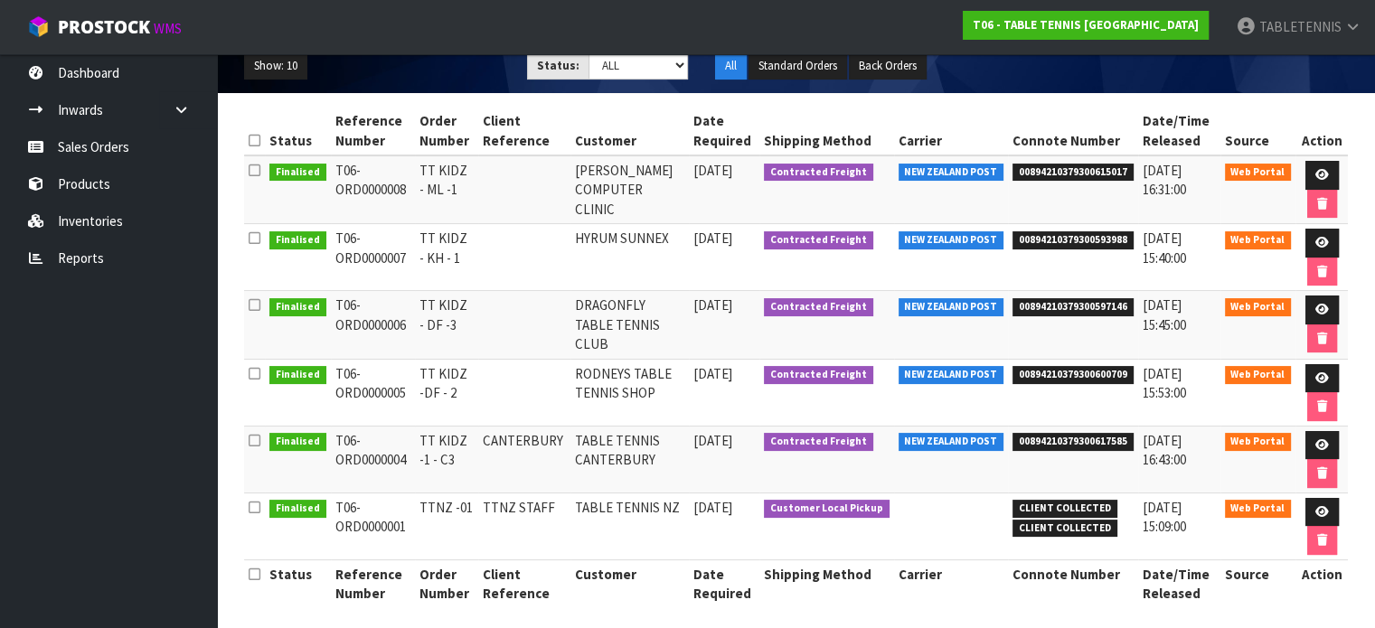
scroll to position [224, 0]
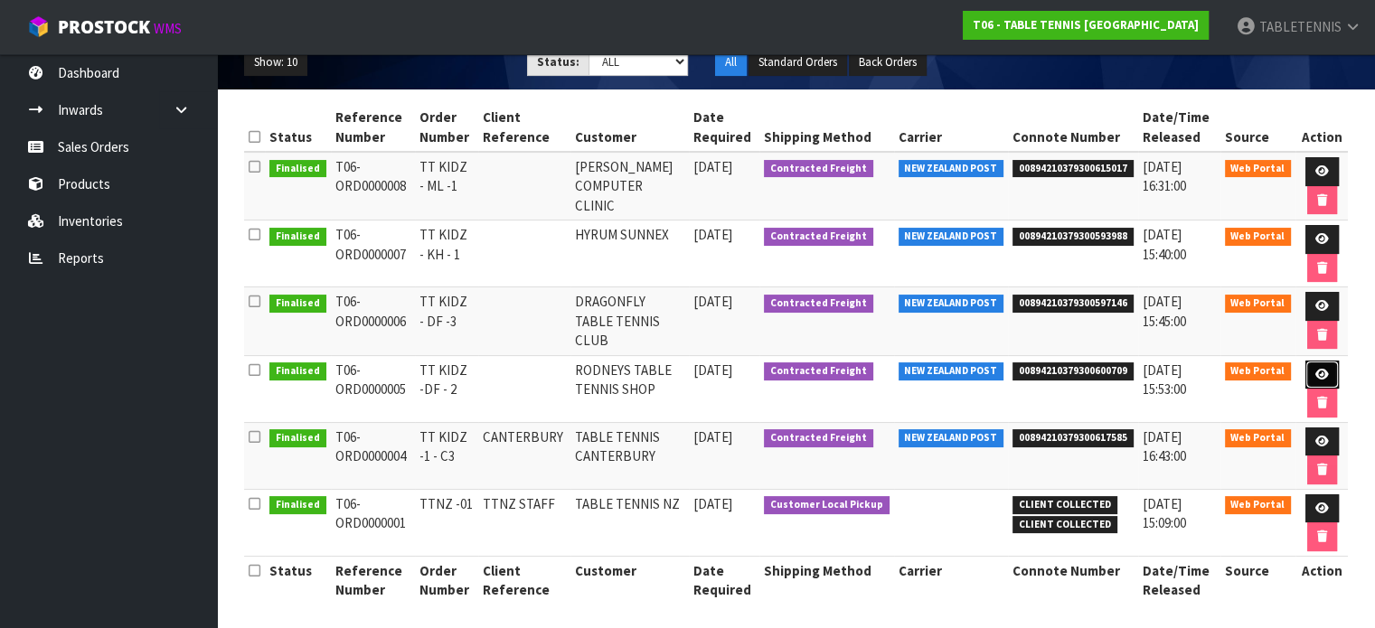
click at [1318, 361] on link at bounding box center [1322, 375] width 33 height 29
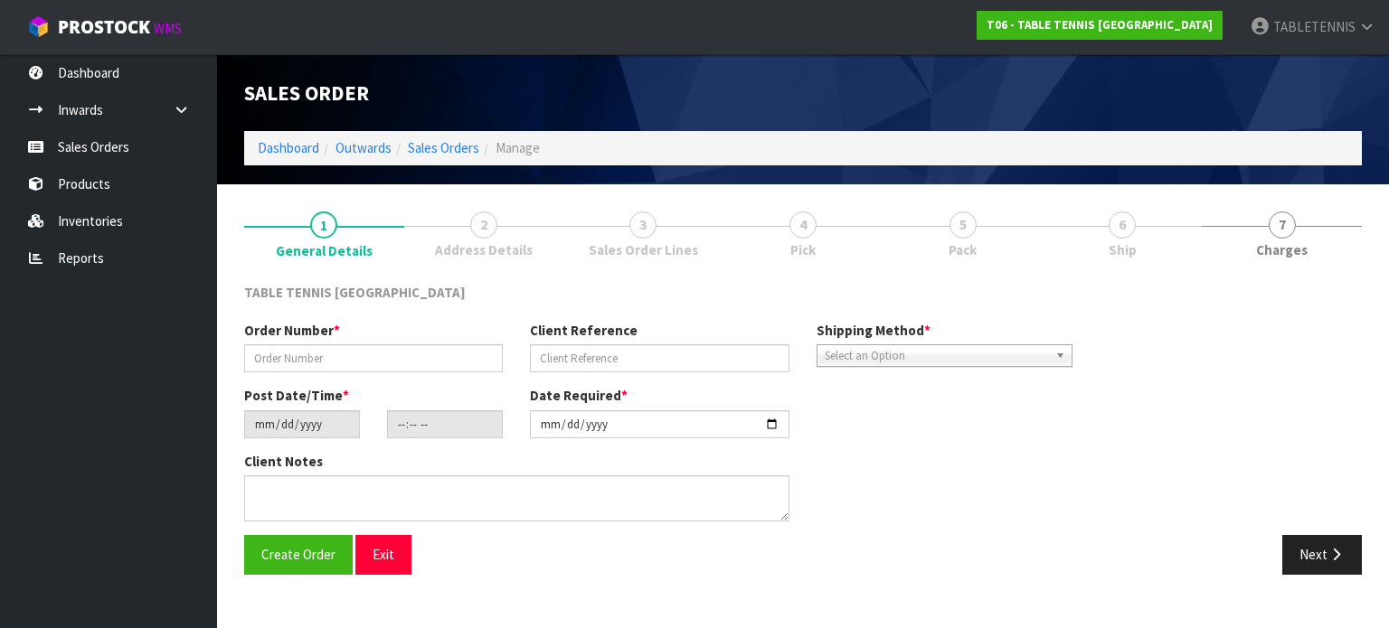
type input "TT KIDZ -DF - 2"
type input "[DATE]"
type input "09:57:00.000"
type input "[DATE]"
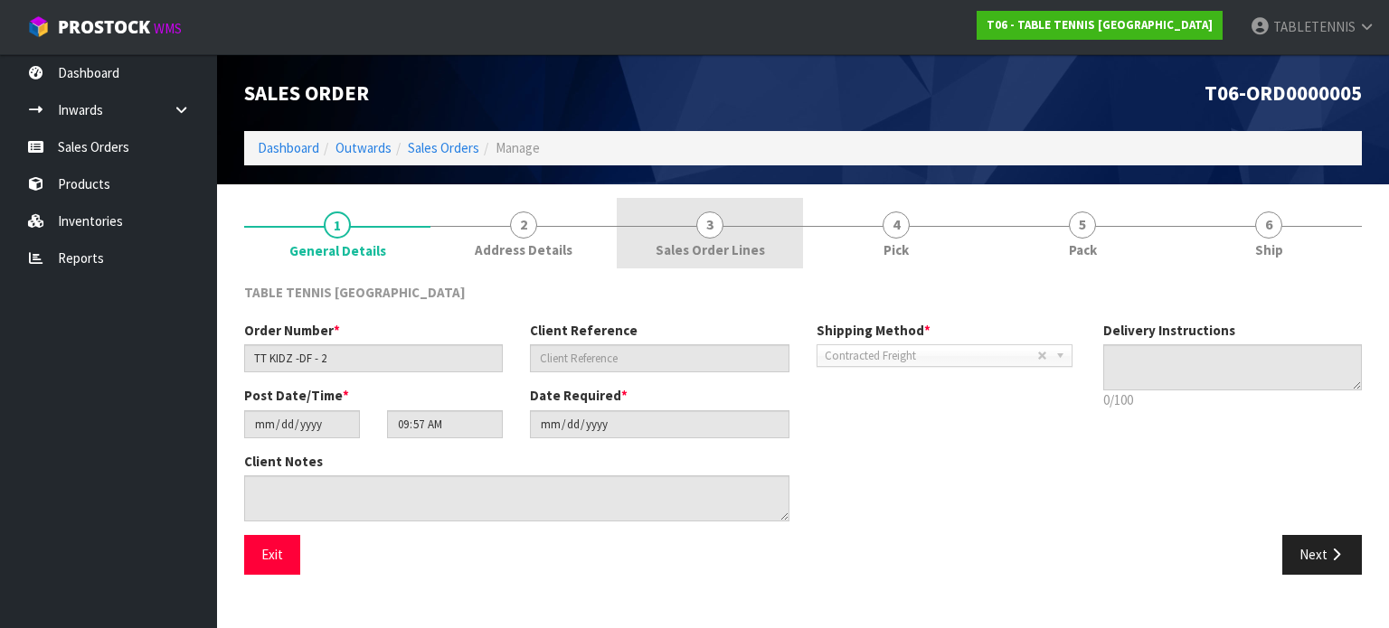
click at [720, 221] on span "3" at bounding box center [709, 225] width 27 height 27
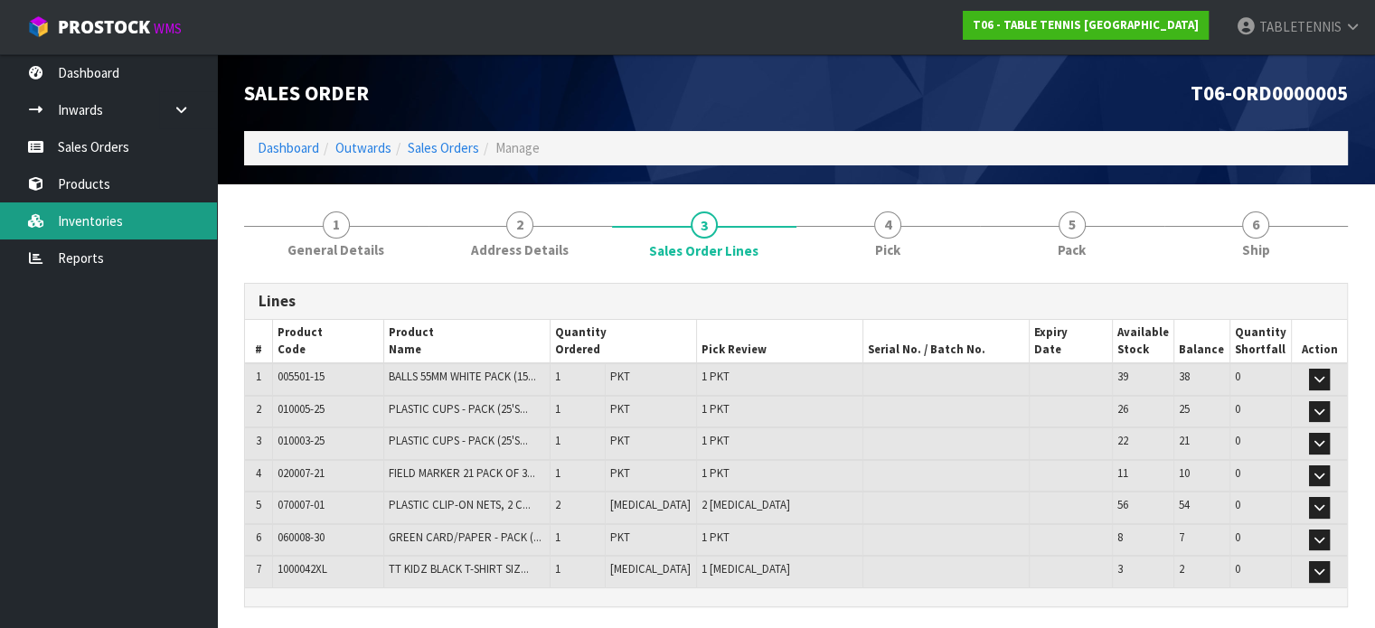
click at [132, 212] on link "Inventories" at bounding box center [108, 221] width 217 height 37
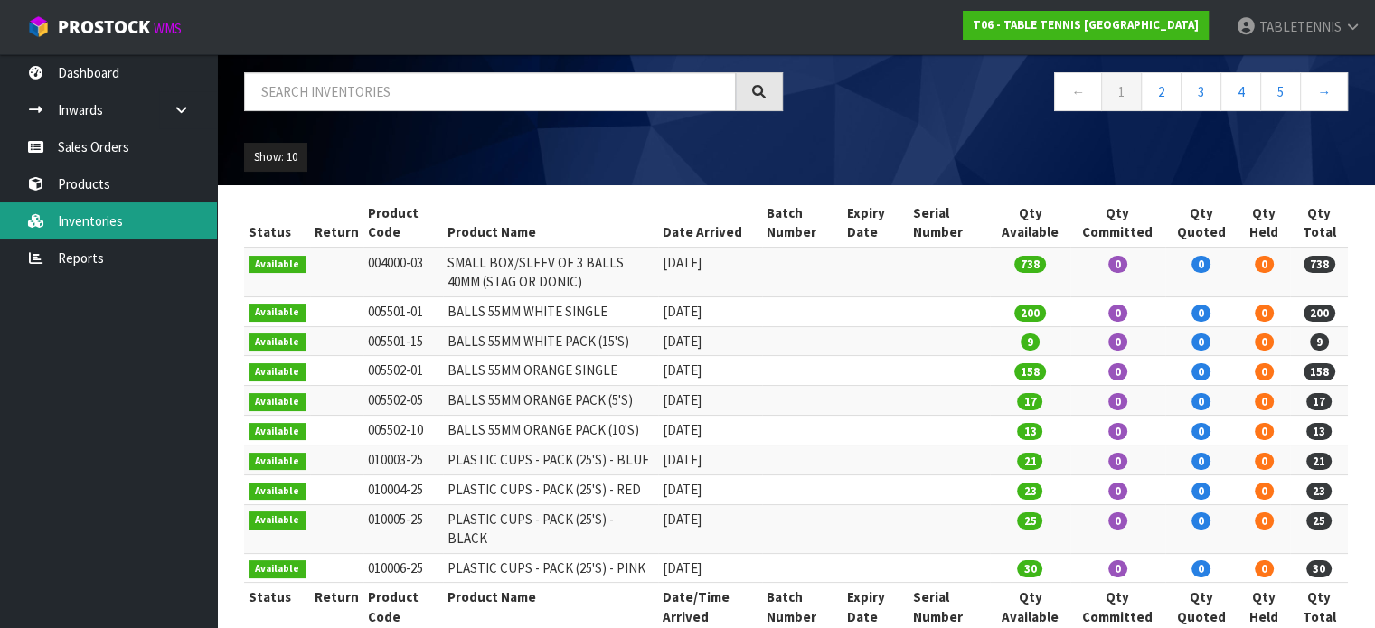
scroll to position [118, 0]
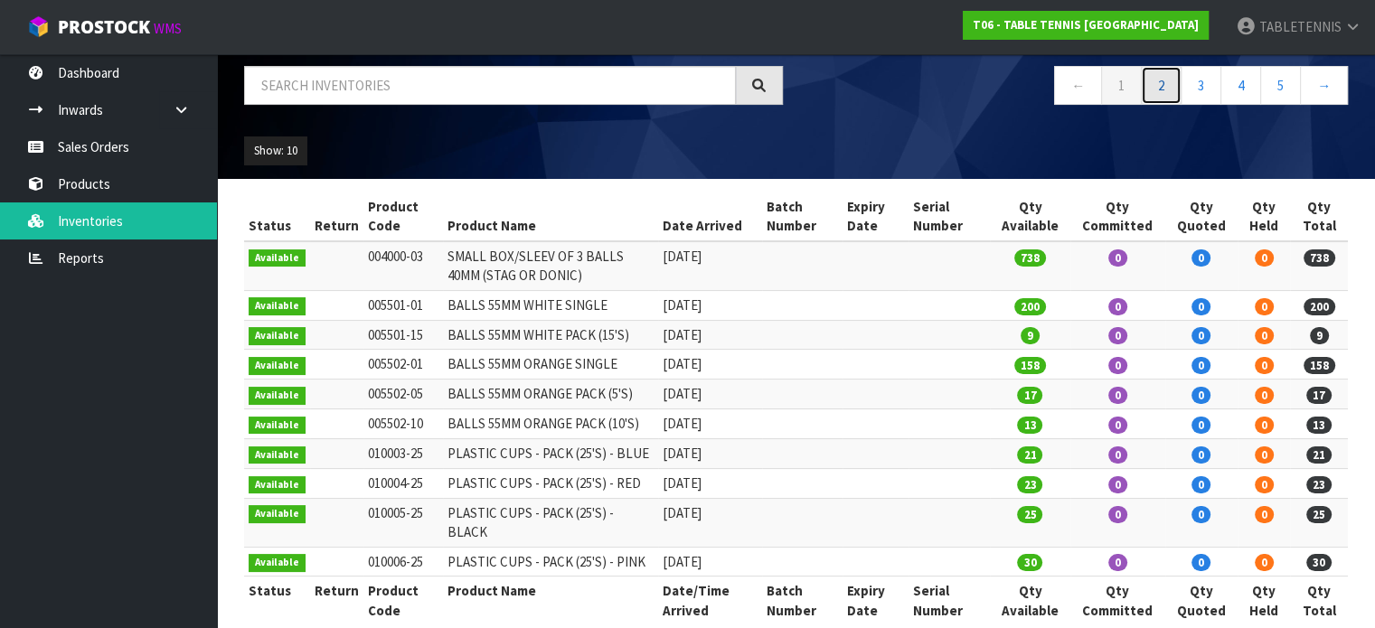
click at [1155, 86] on link "2" at bounding box center [1161, 85] width 41 height 39
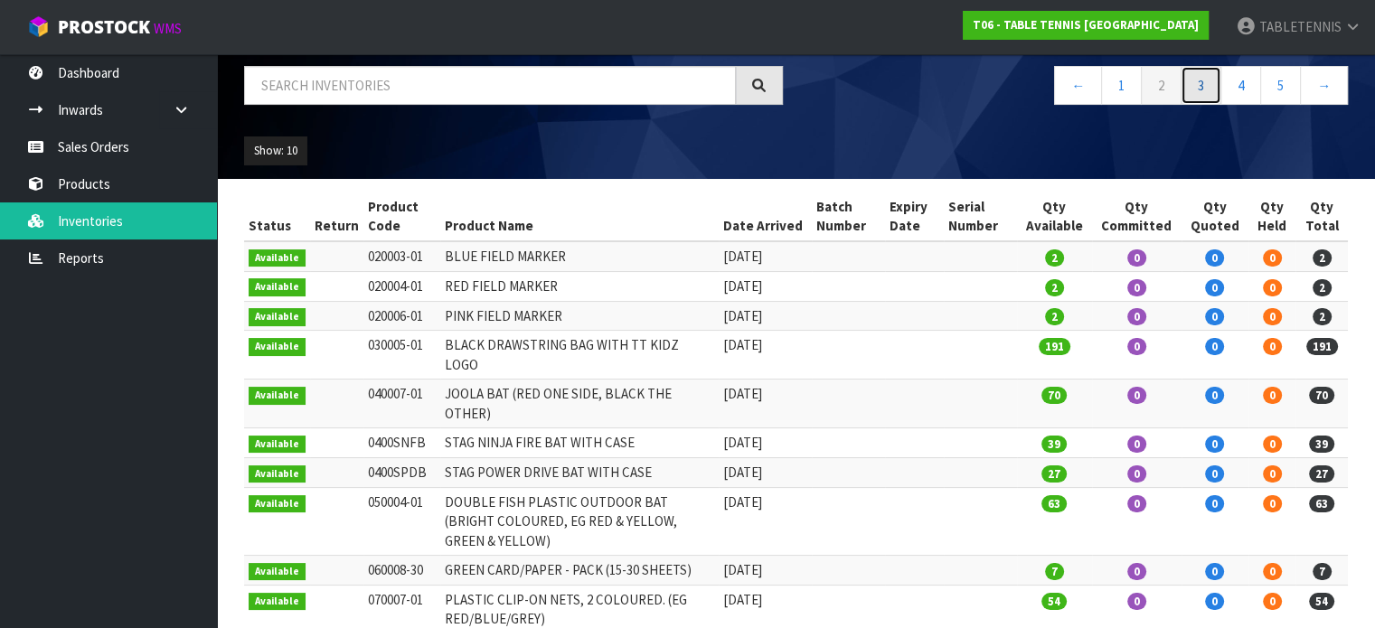
click at [1202, 89] on link "3" at bounding box center [1201, 85] width 41 height 39
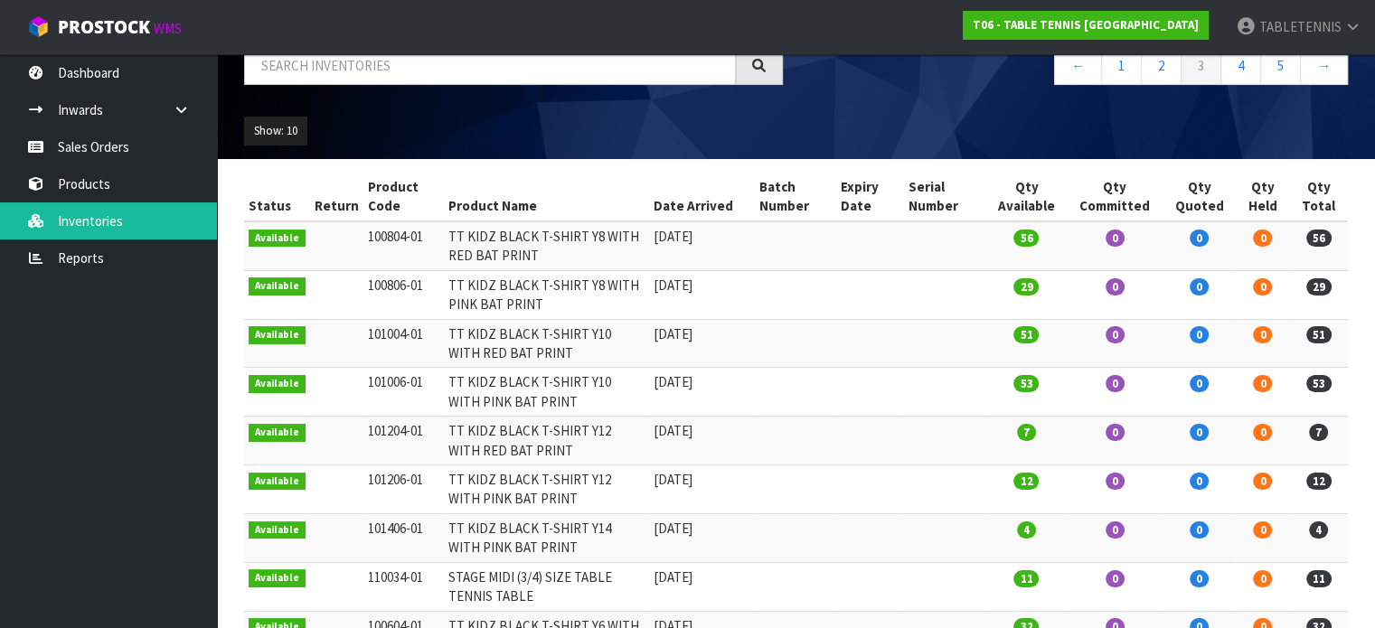
scroll to position [113, 0]
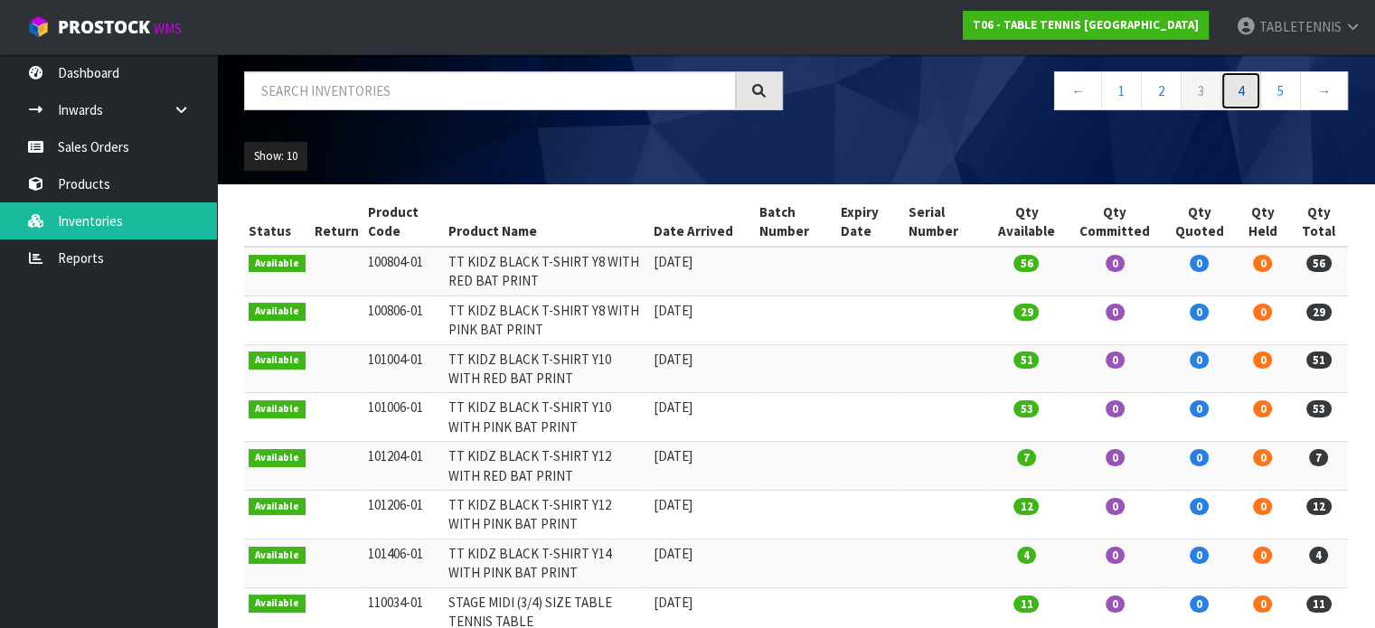
click at [1237, 91] on link "4" at bounding box center [1241, 90] width 41 height 39
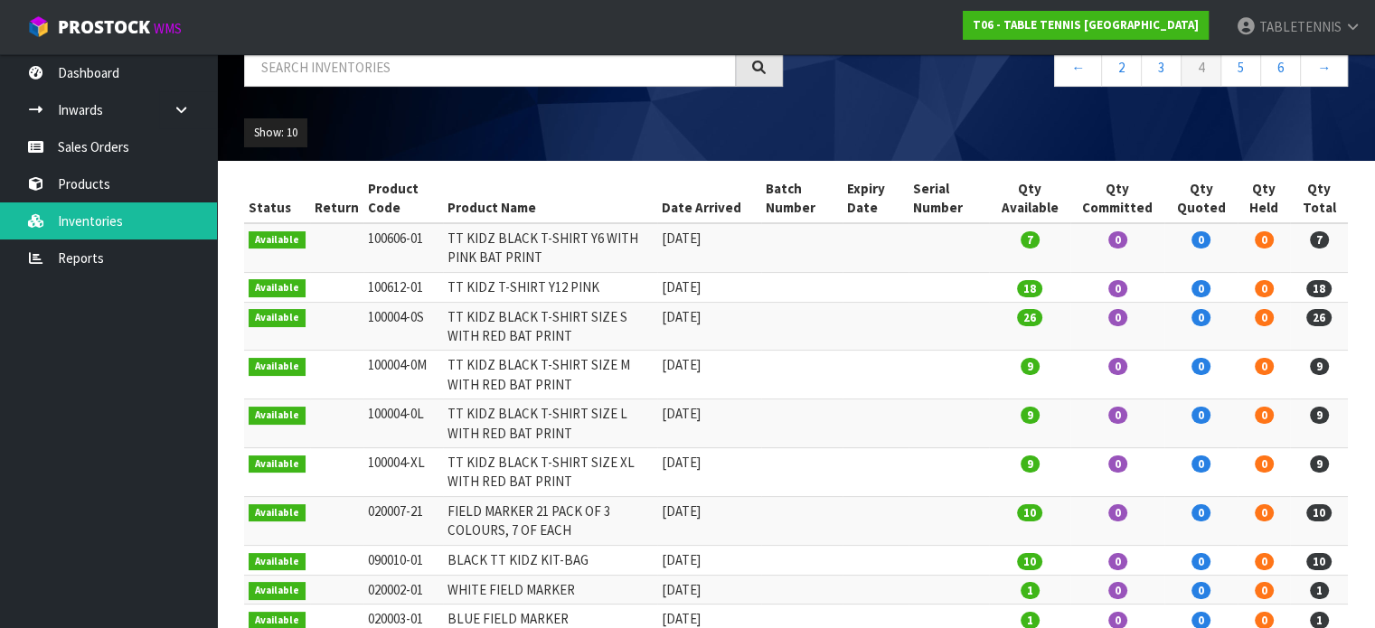
scroll to position [136, 0]
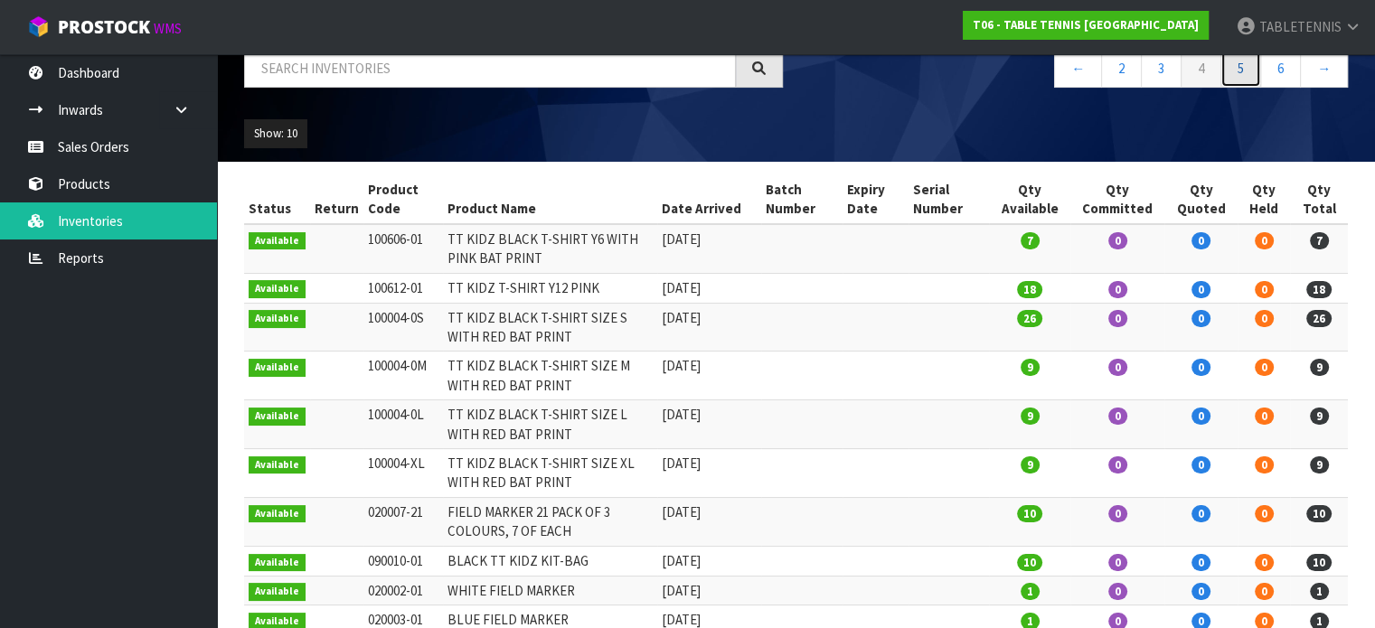
click at [1246, 78] on link "5" at bounding box center [1241, 68] width 41 height 39
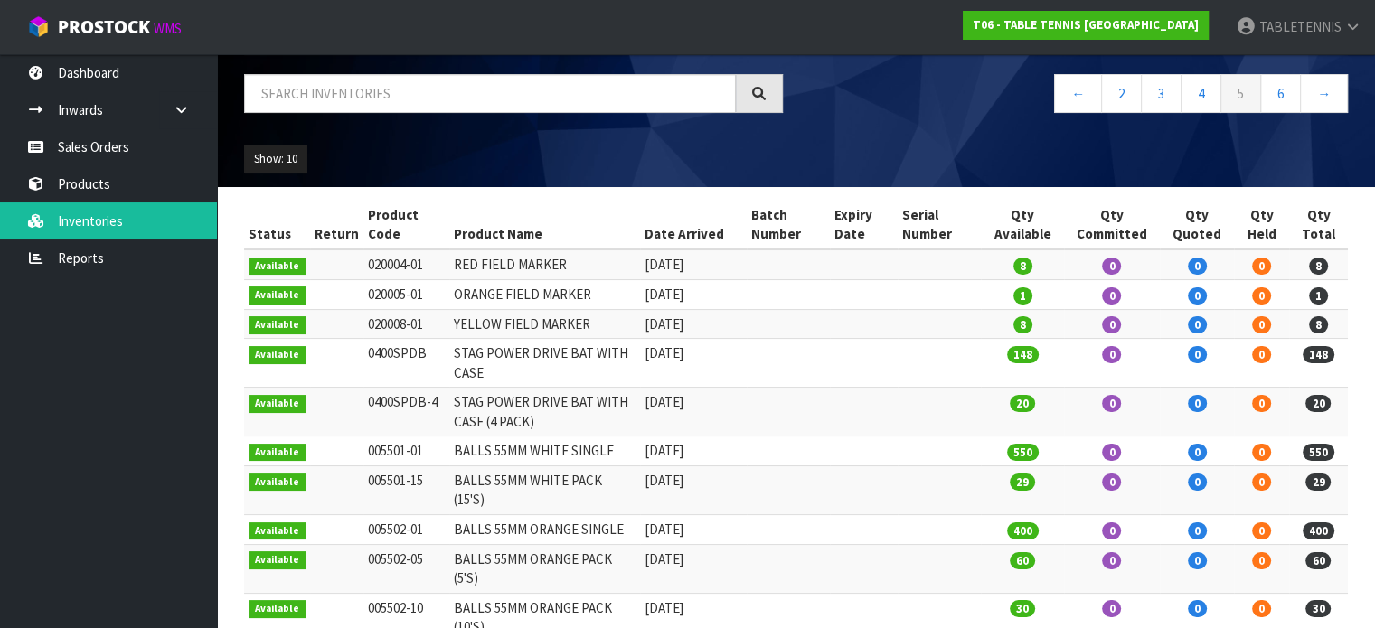
scroll to position [90, 0]
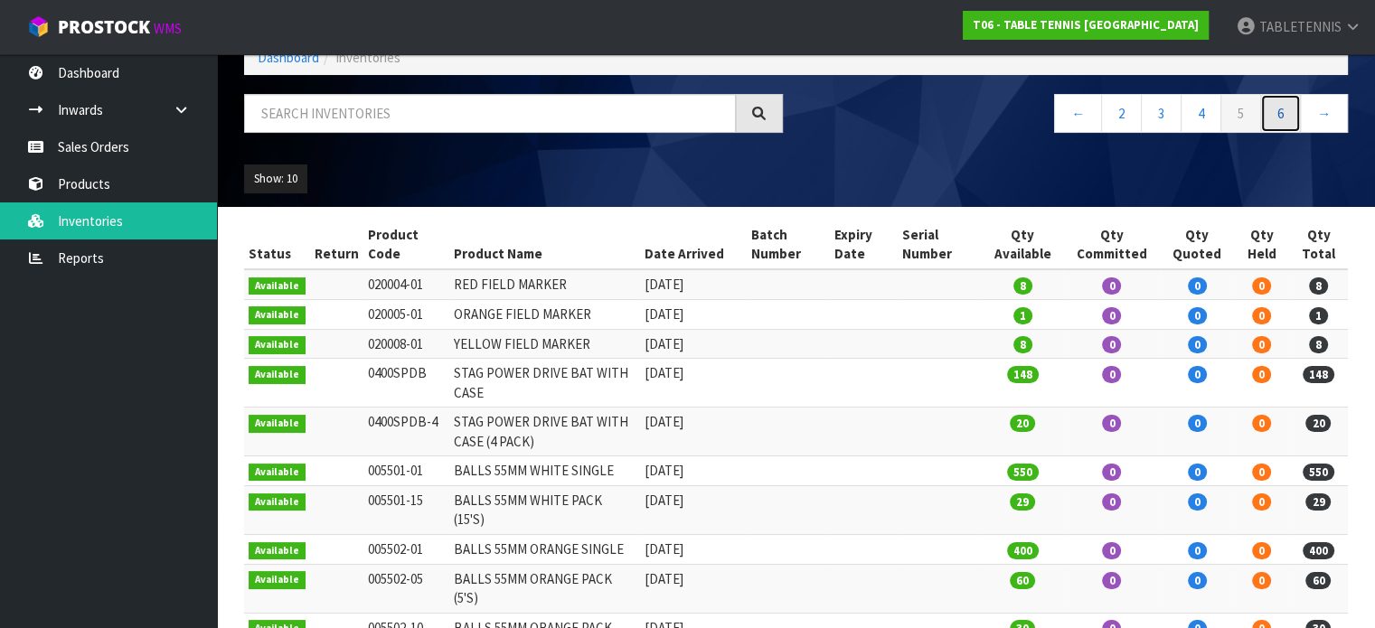
click at [1291, 113] on link "6" at bounding box center [1280, 113] width 41 height 39
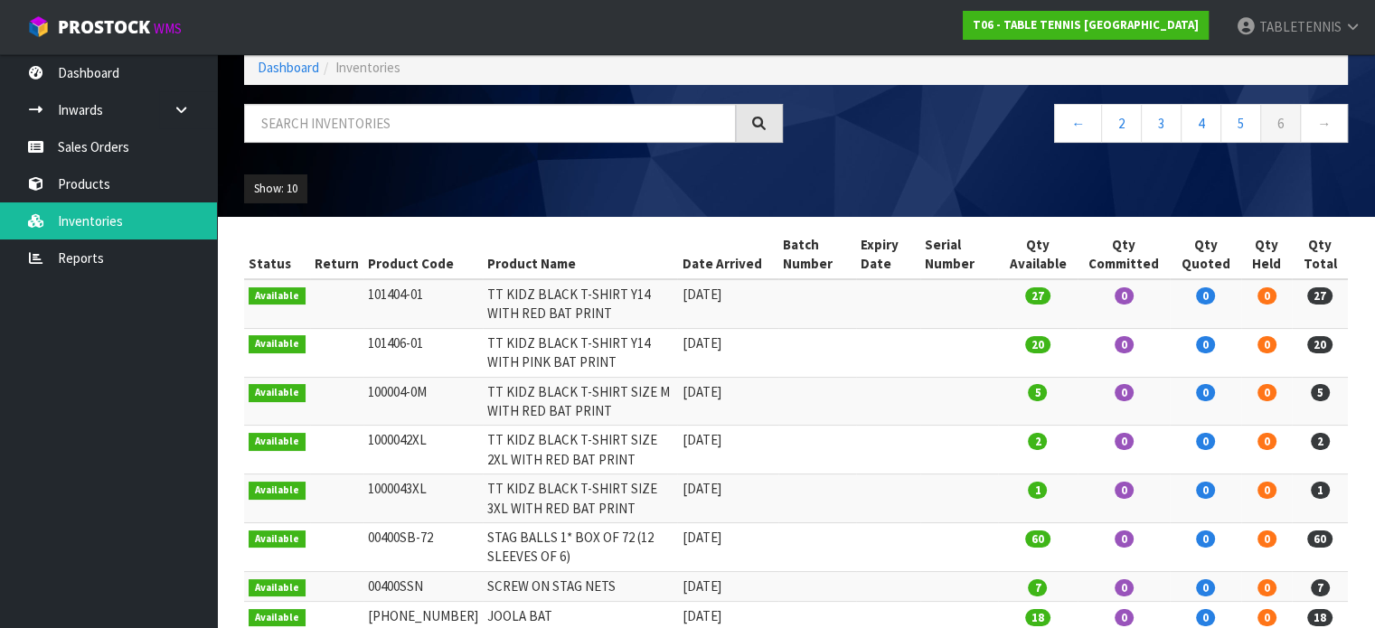
scroll to position [54, 0]
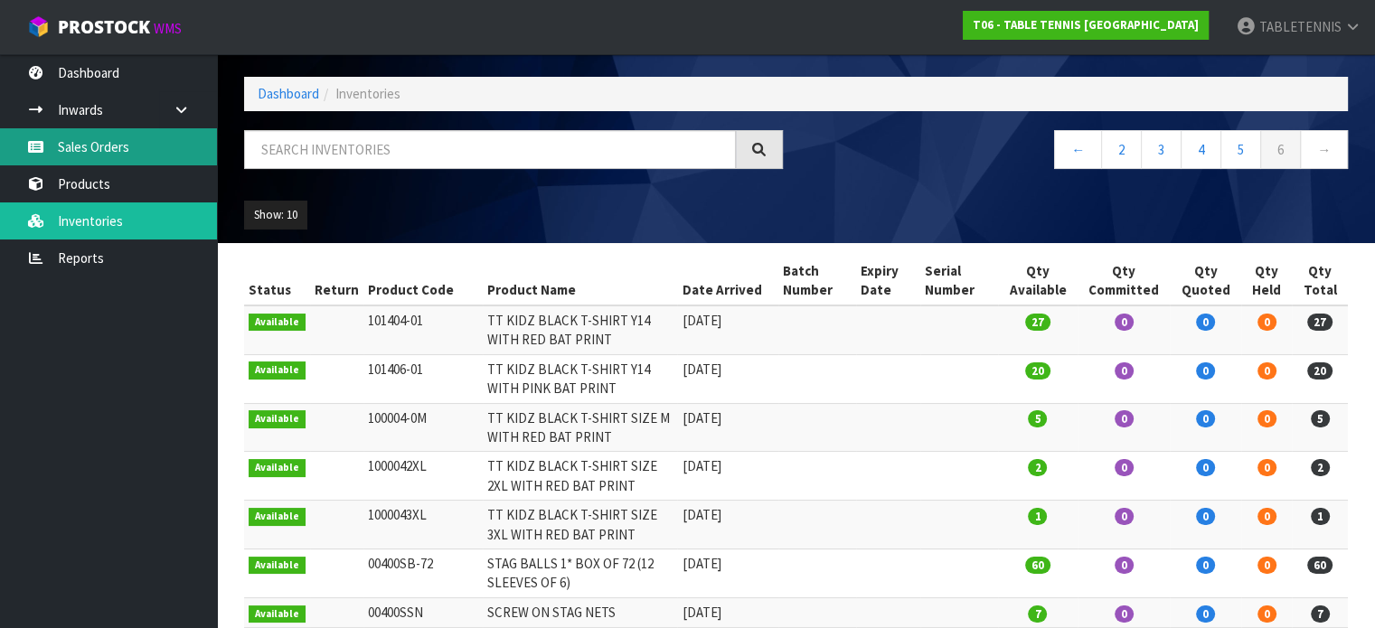
click at [129, 153] on link "Sales Orders" at bounding box center [108, 146] width 217 height 37
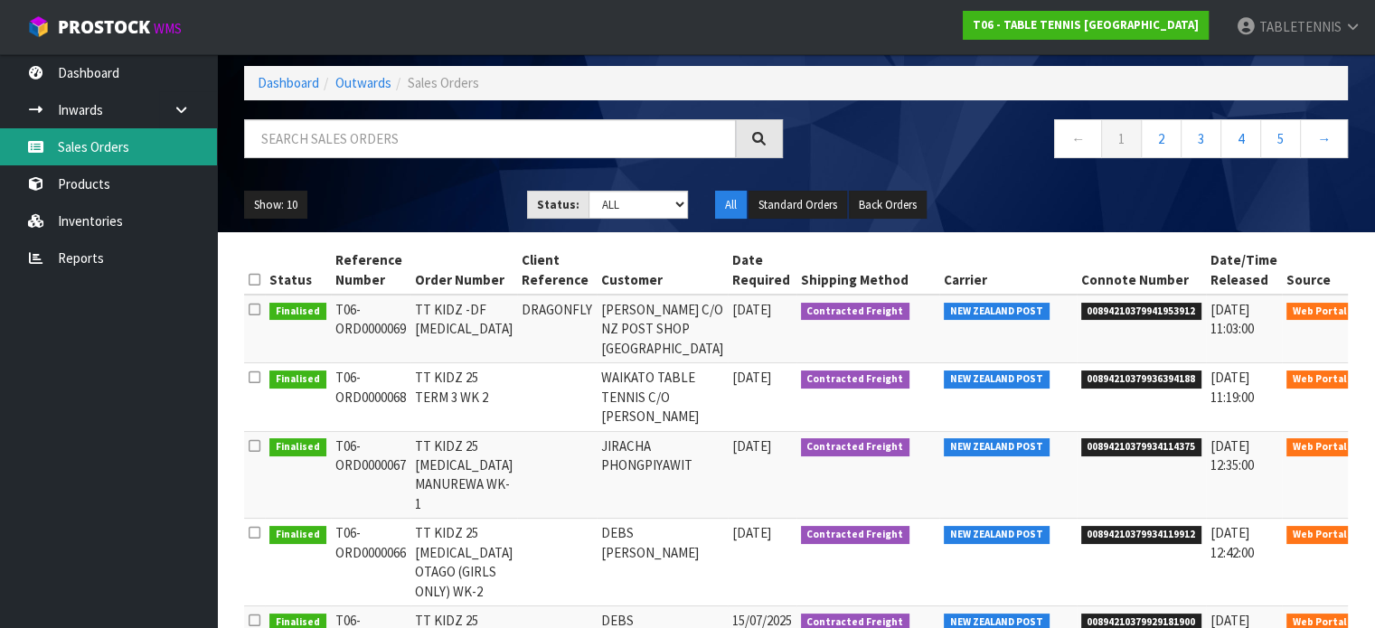
scroll to position [83, 0]
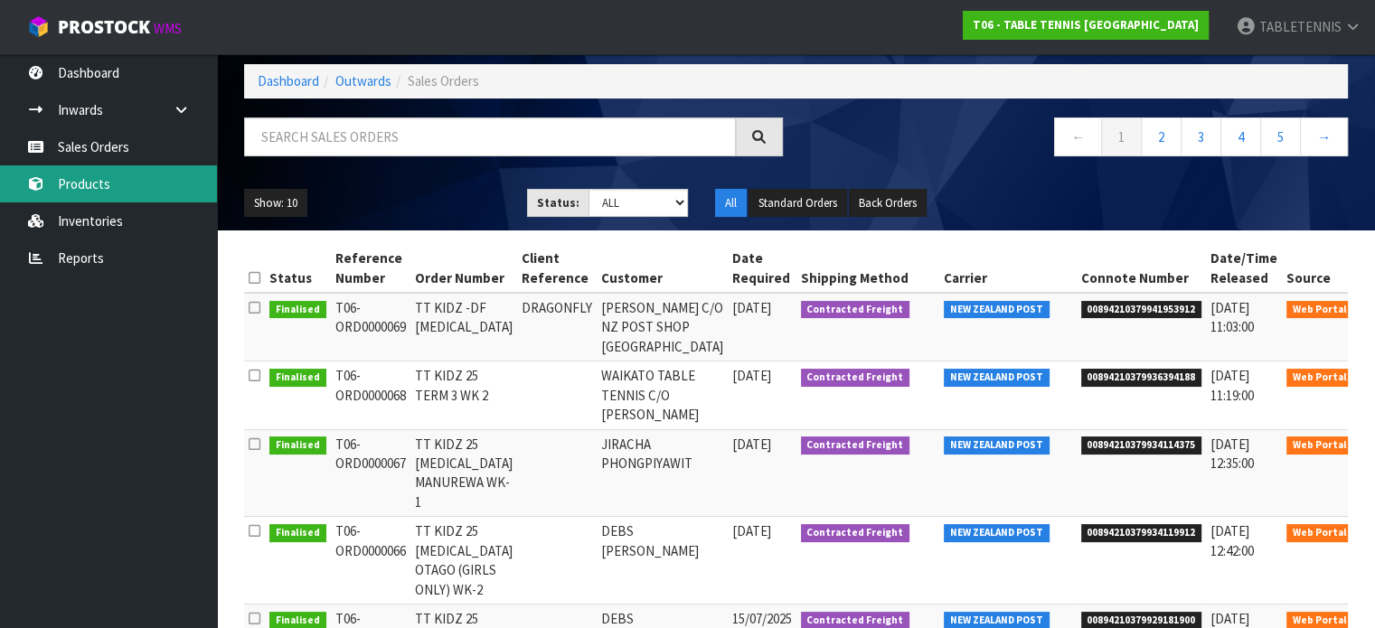
click at [103, 182] on link "Products" at bounding box center [108, 183] width 217 height 37
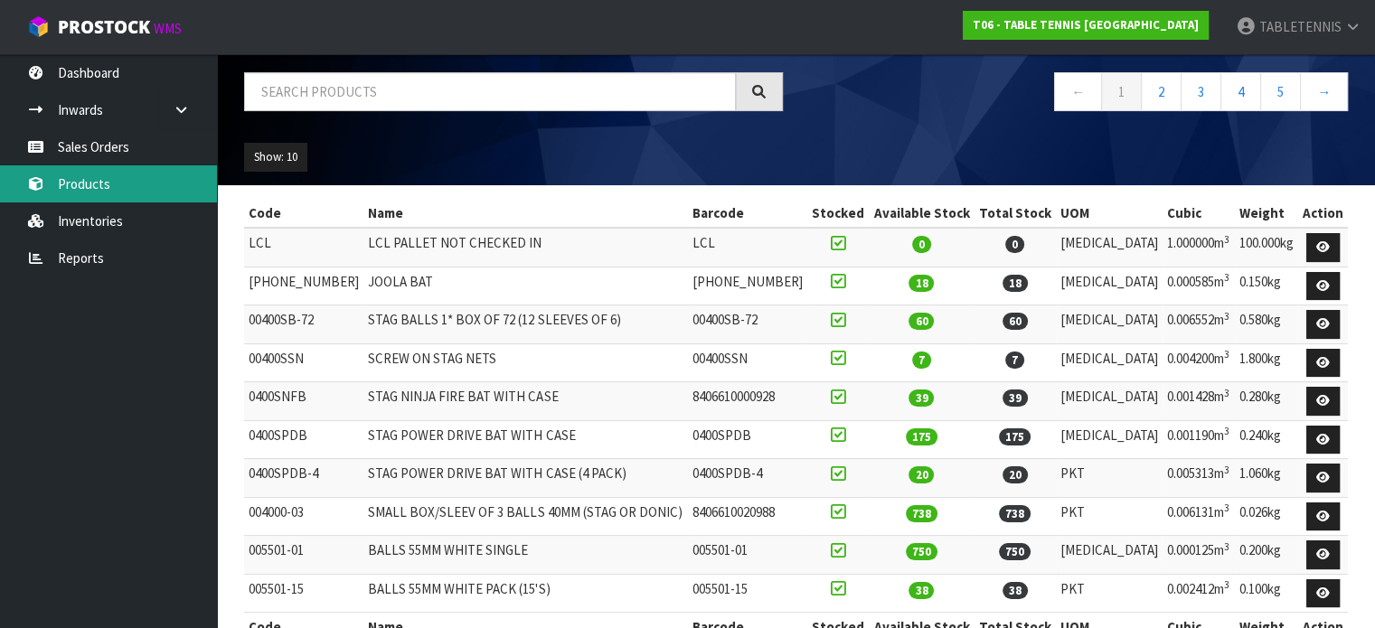
scroll to position [118, 0]
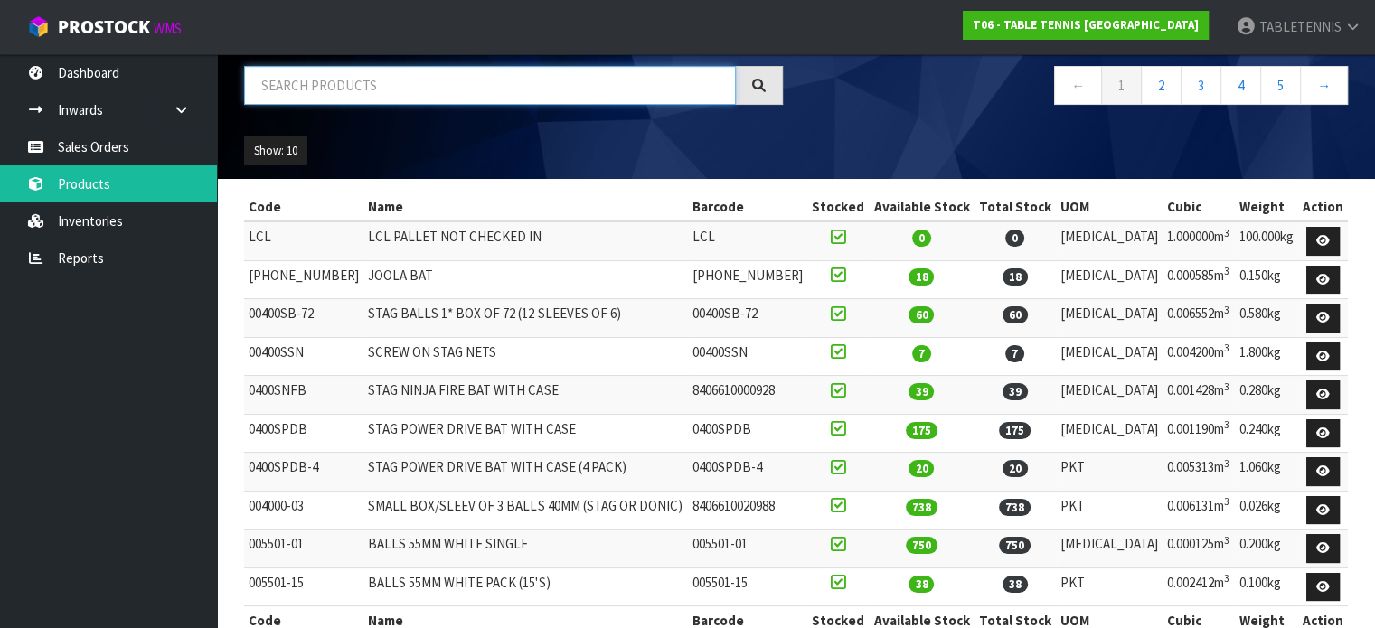
click at [646, 88] on input "text" at bounding box center [490, 85] width 492 height 39
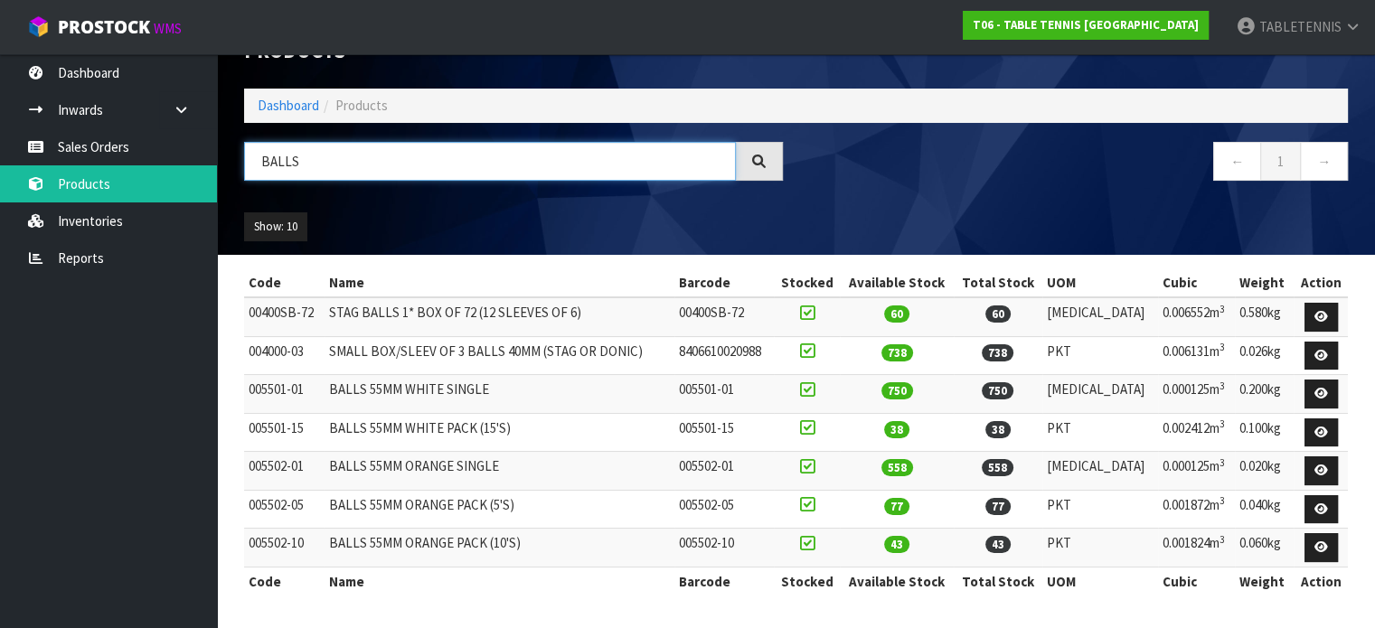
scroll to position [38, 0]
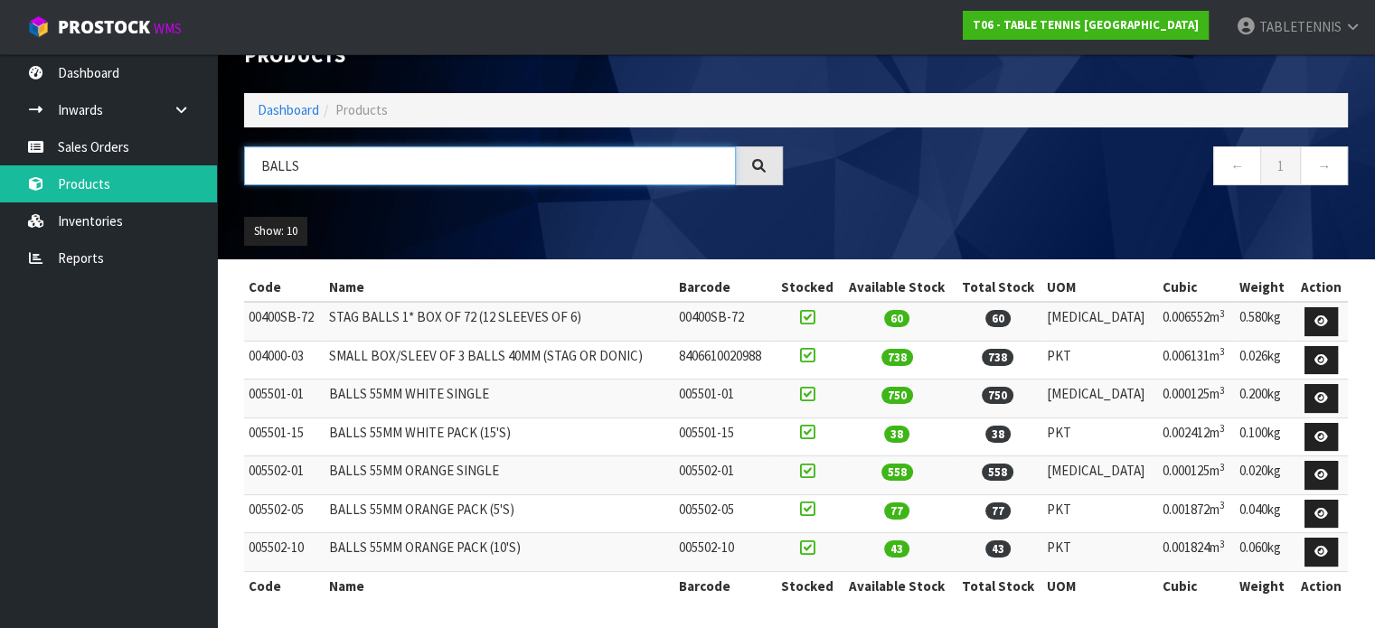
click at [328, 171] on input "BALLS" at bounding box center [490, 165] width 492 height 39
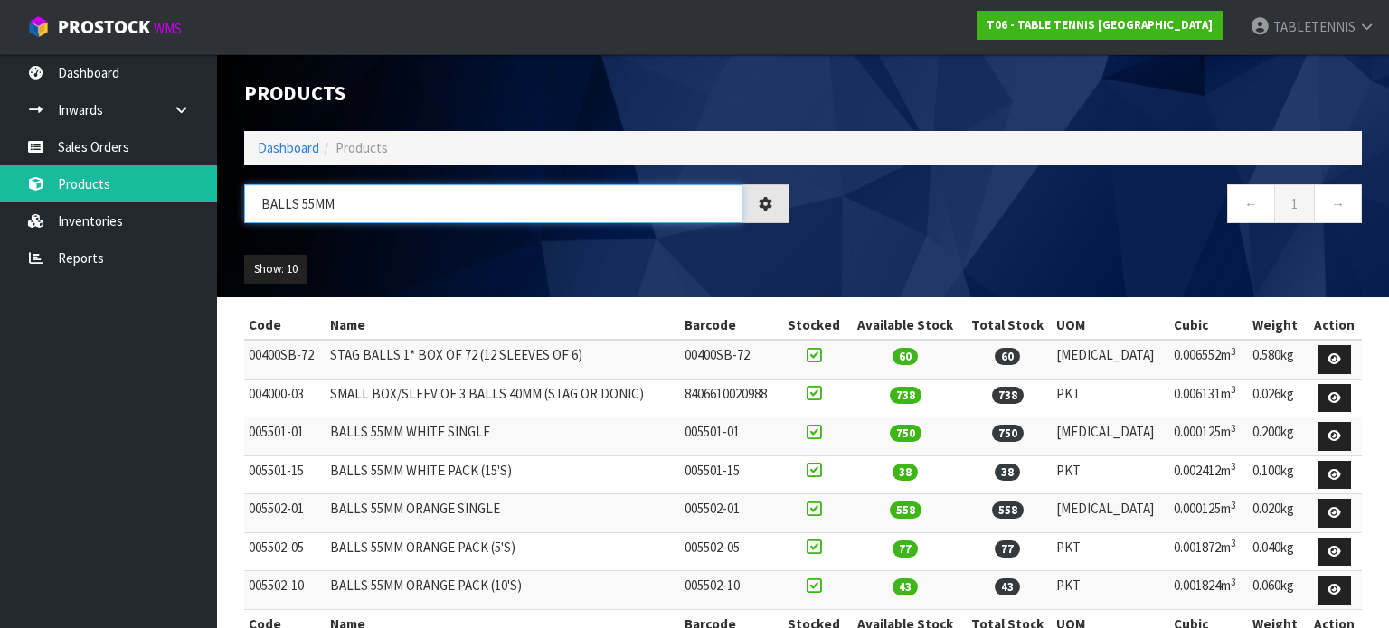
type input "BALLS 55MM"
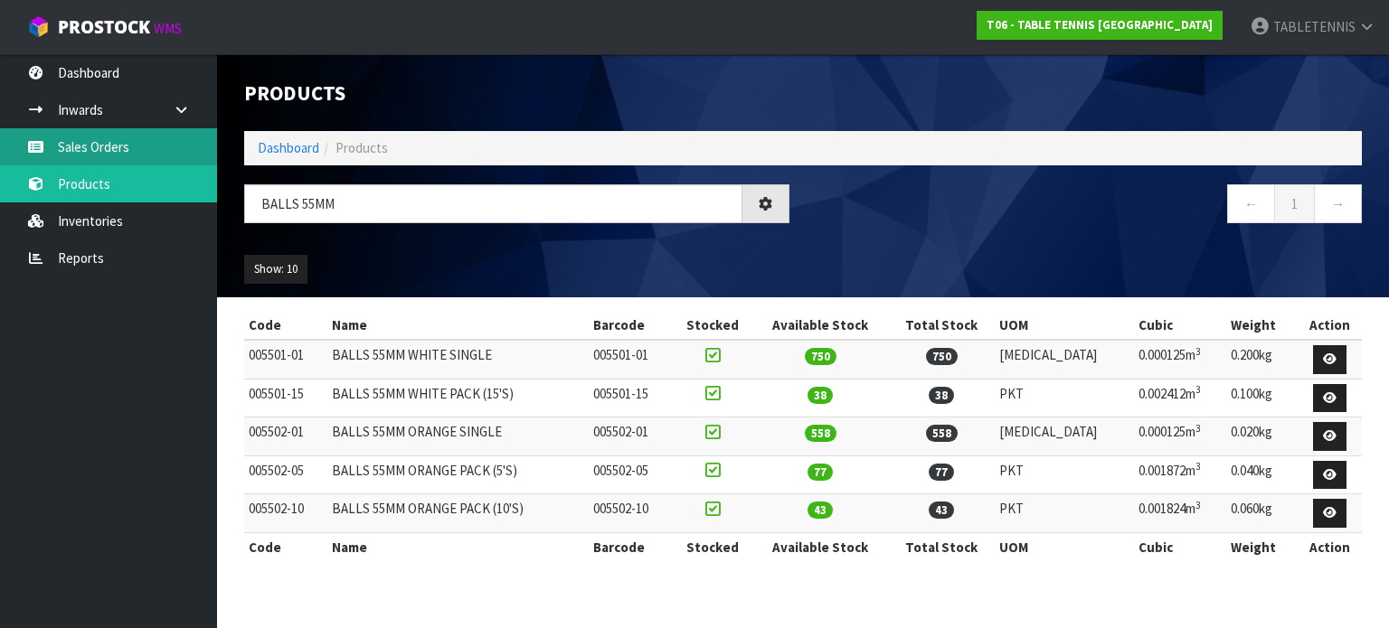
click at [95, 140] on link "Sales Orders" at bounding box center [108, 146] width 217 height 37
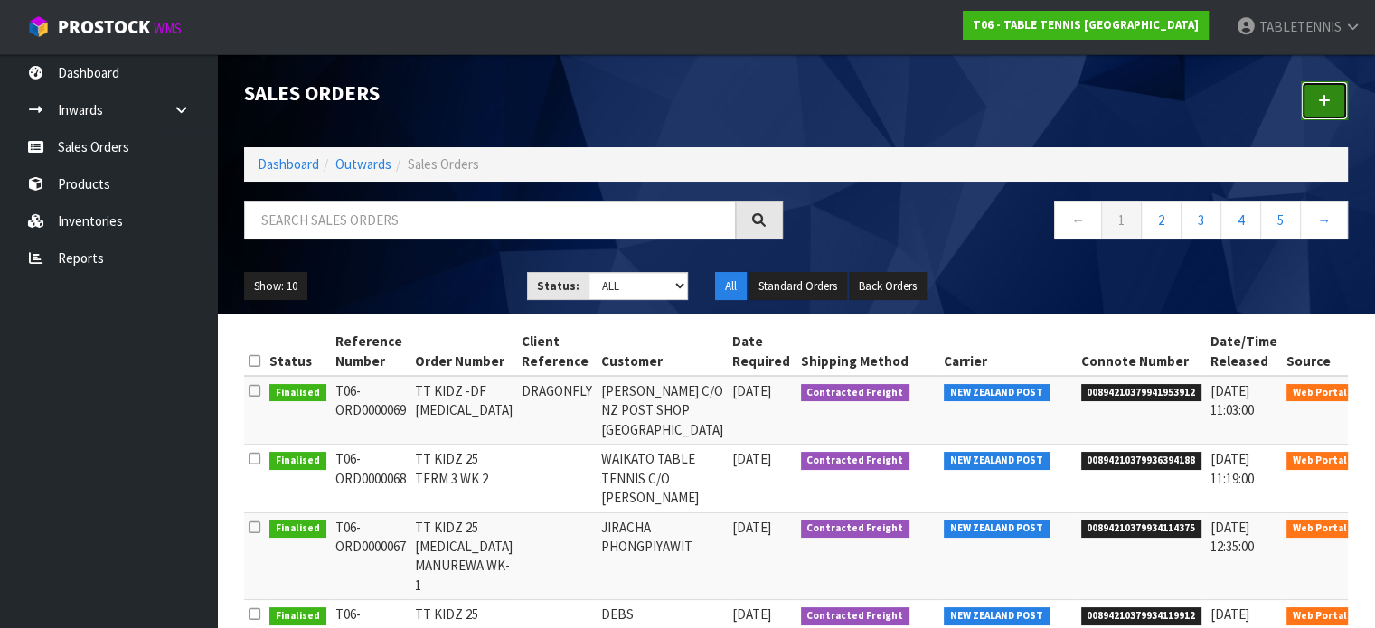
click at [1322, 98] on icon at bounding box center [1324, 101] width 13 height 14
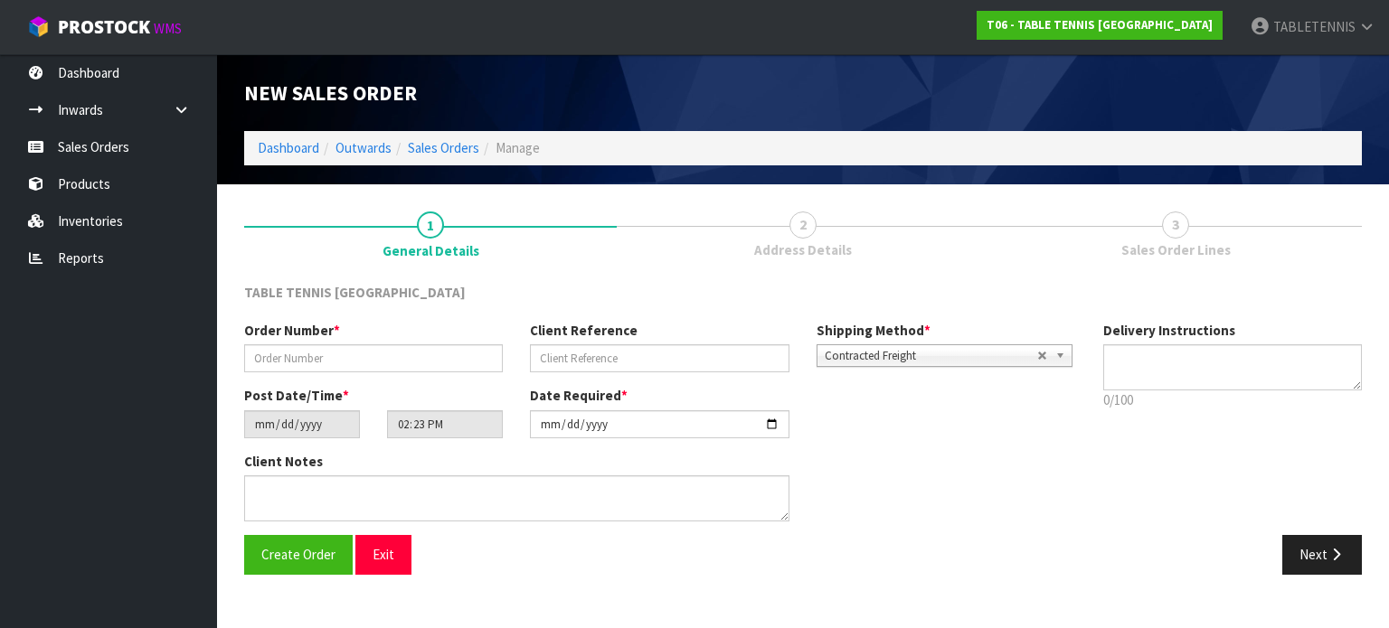
click at [1175, 231] on span "3" at bounding box center [1175, 225] width 27 height 27
click at [1306, 549] on button "Next" at bounding box center [1322, 554] width 80 height 39
click at [381, 357] on input "text" at bounding box center [373, 358] width 259 height 28
type input "T"
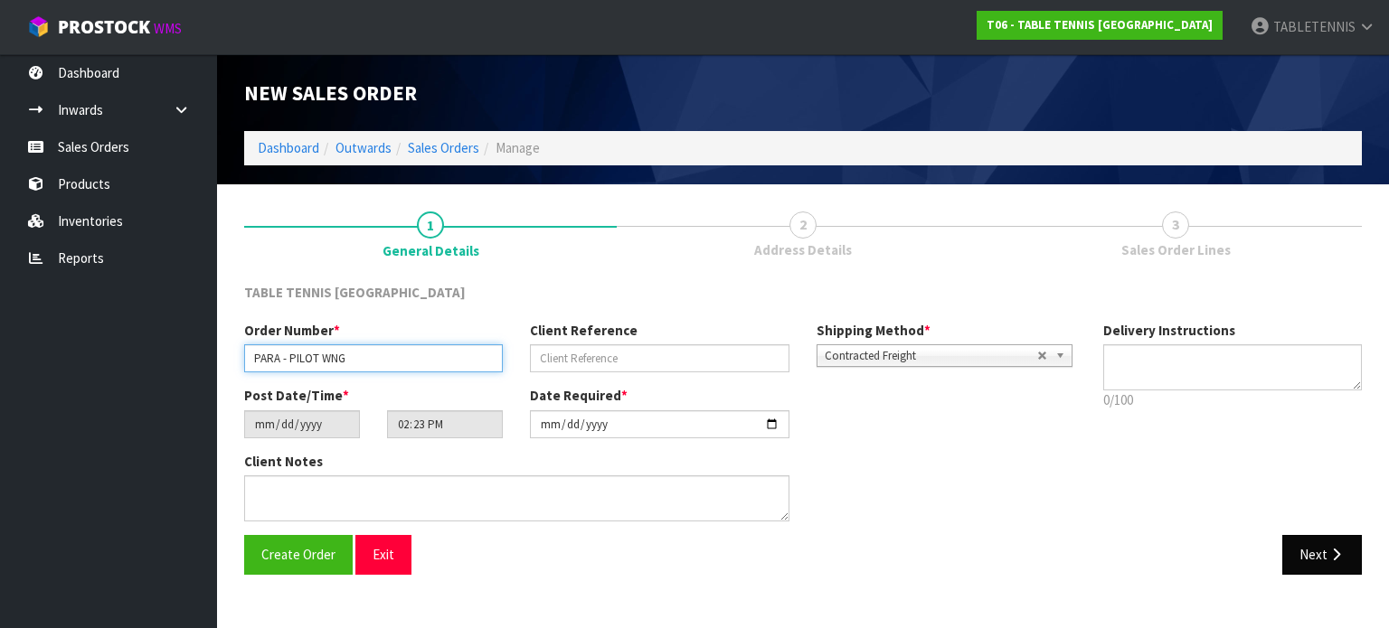
type input "PARA - PILOT WNG"
click at [1317, 552] on button "Next" at bounding box center [1322, 554] width 80 height 39
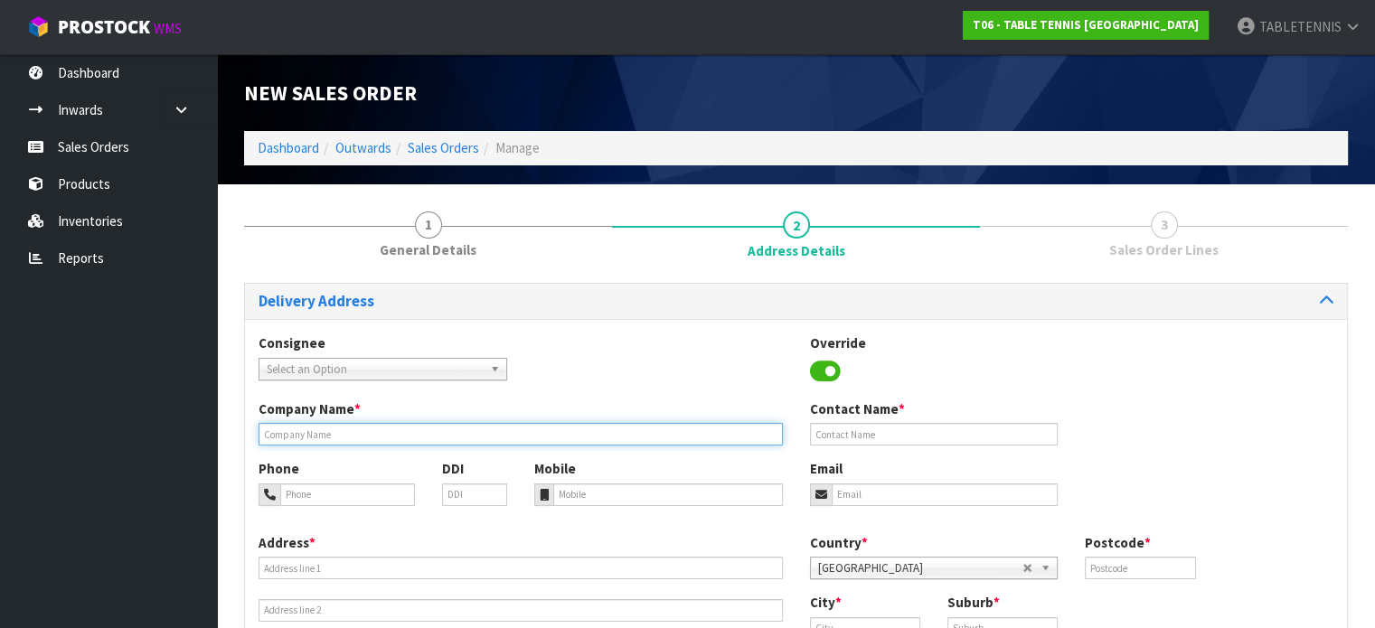
click at [521, 433] on input "text" at bounding box center [521, 434] width 524 height 23
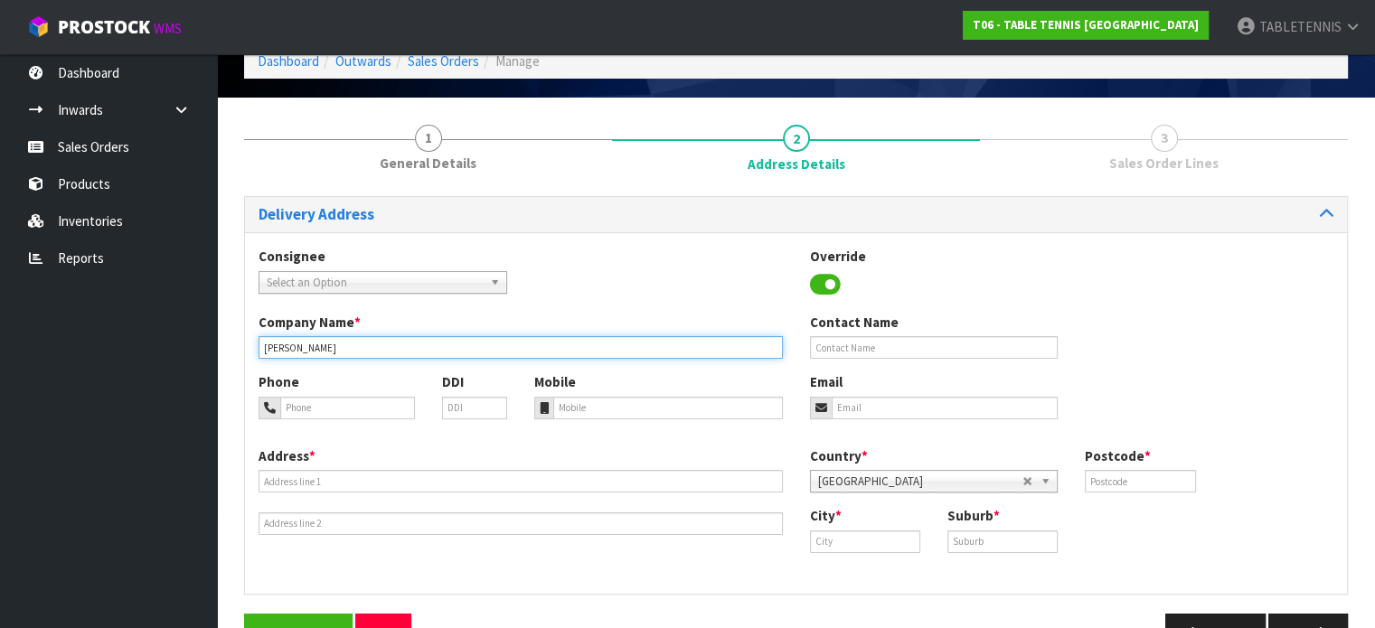
scroll to position [137, 0]
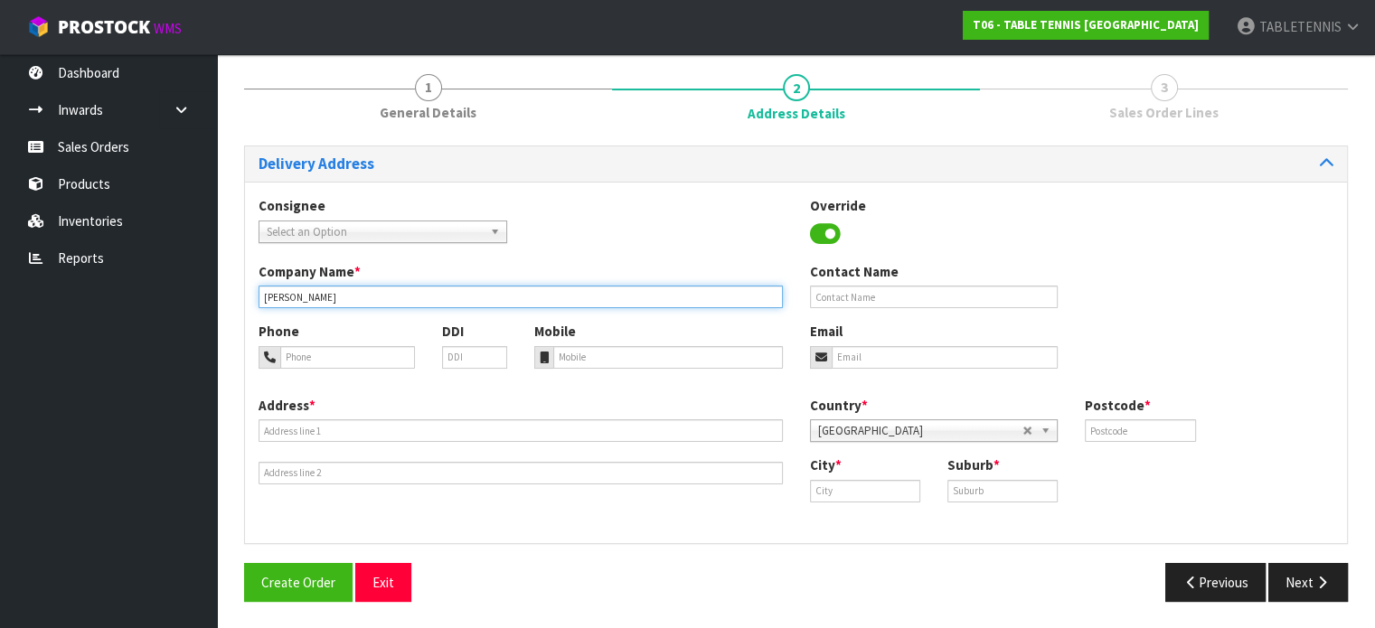
type input "[PERSON_NAME]"
click at [1122, 429] on input "text" at bounding box center [1140, 431] width 110 height 23
type input "3214"
click at [973, 487] on input "text" at bounding box center [1003, 491] width 110 height 23
type input "TAURANAGA SOUTH"
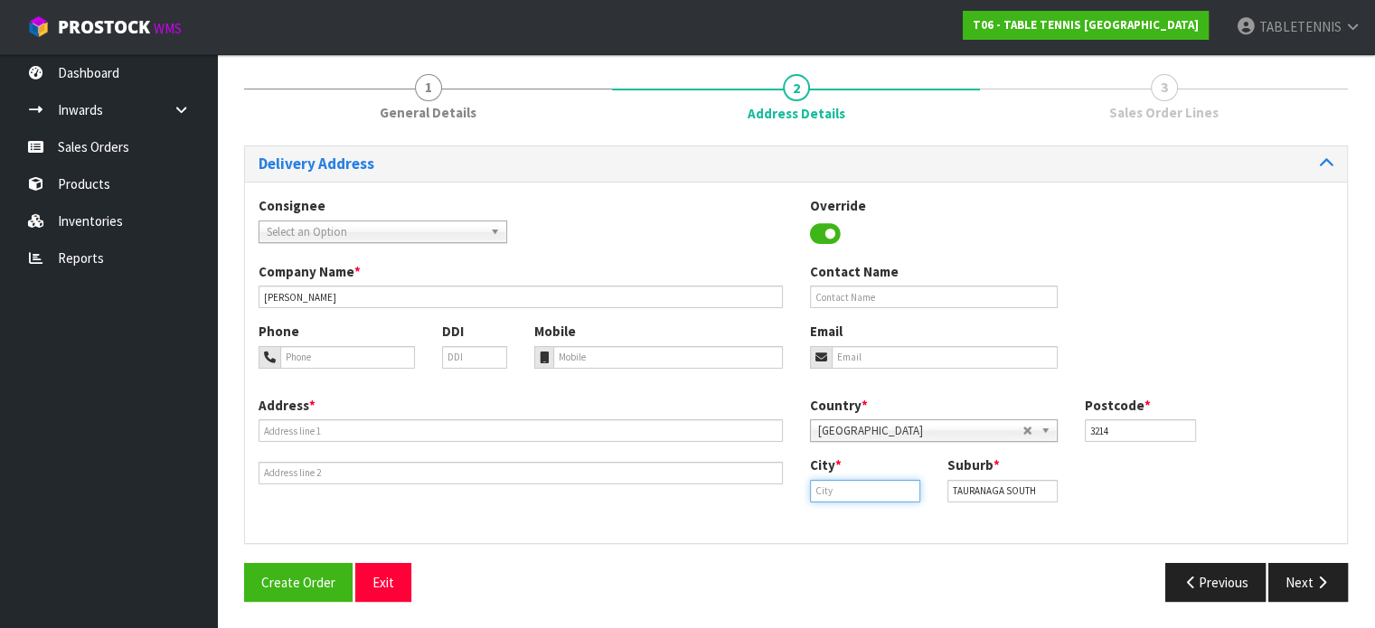
click at [876, 493] on input "text" at bounding box center [865, 491] width 110 height 23
type input "[PERSON_NAME]"
click at [901, 525] on link "[PERSON_NAME]" at bounding box center [881, 521] width 143 height 24
click at [1300, 581] on button "Next" at bounding box center [1309, 582] width 80 height 39
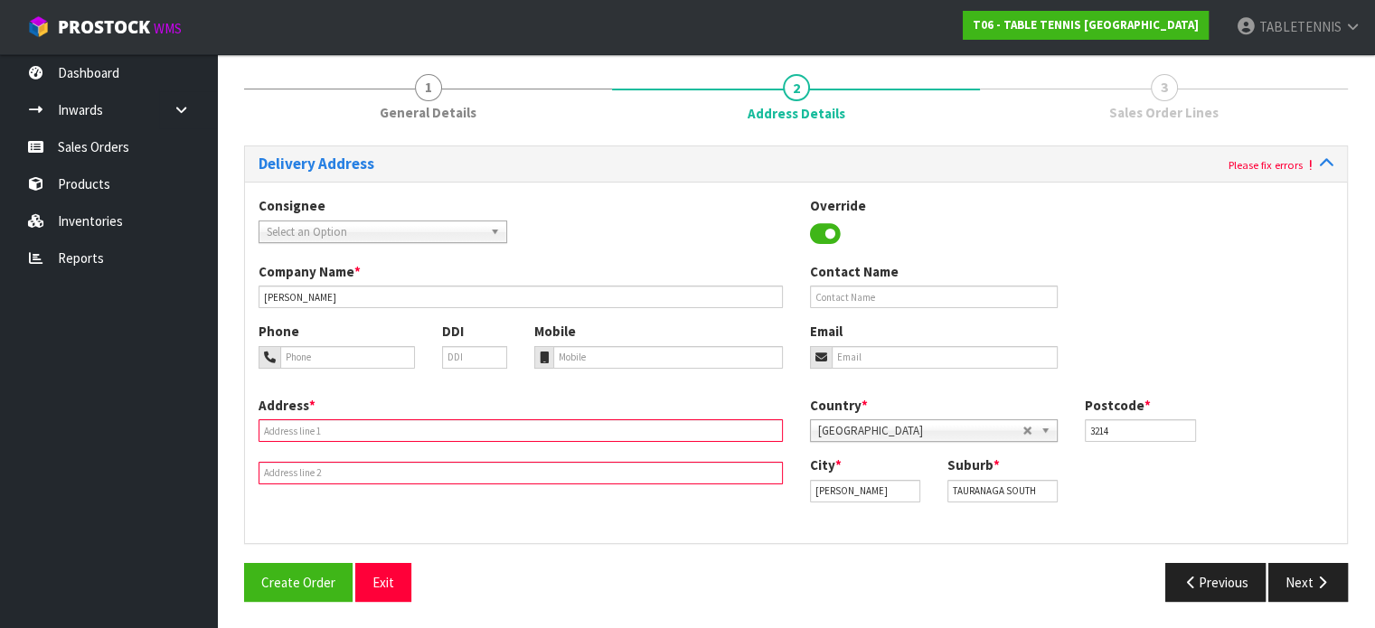
click at [499, 426] on input "text" at bounding box center [521, 431] width 524 height 23
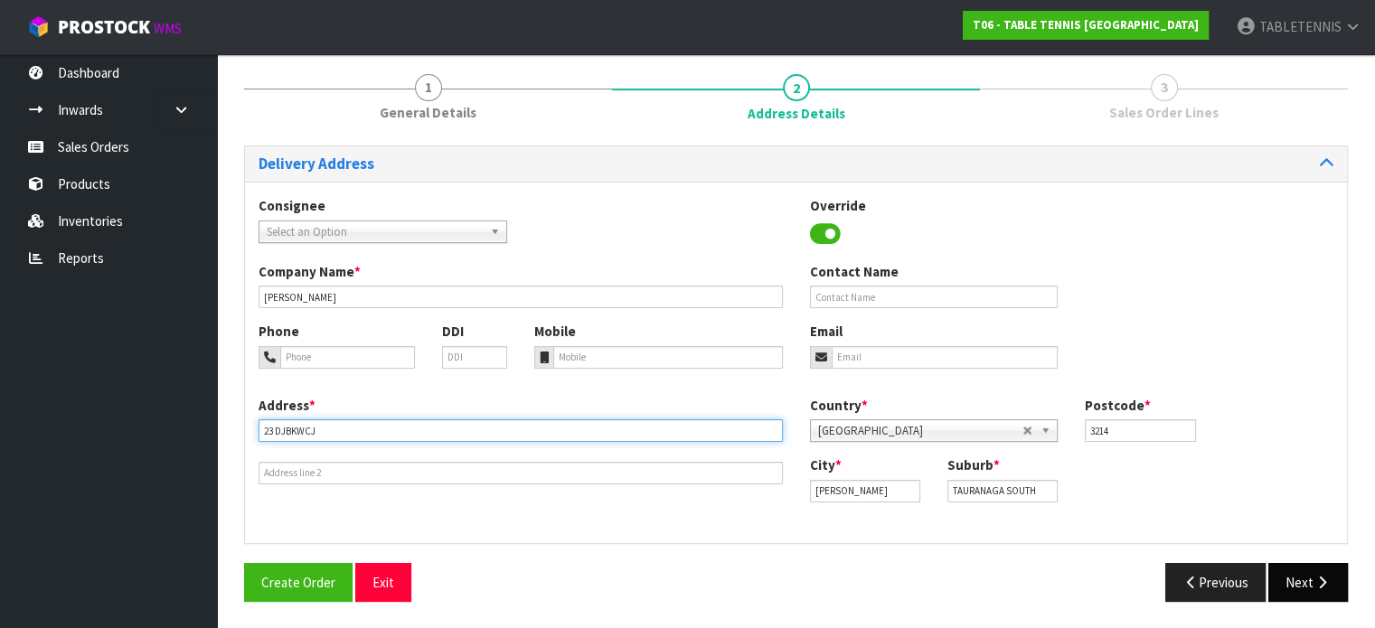
type input "23 DJBKWCJ"
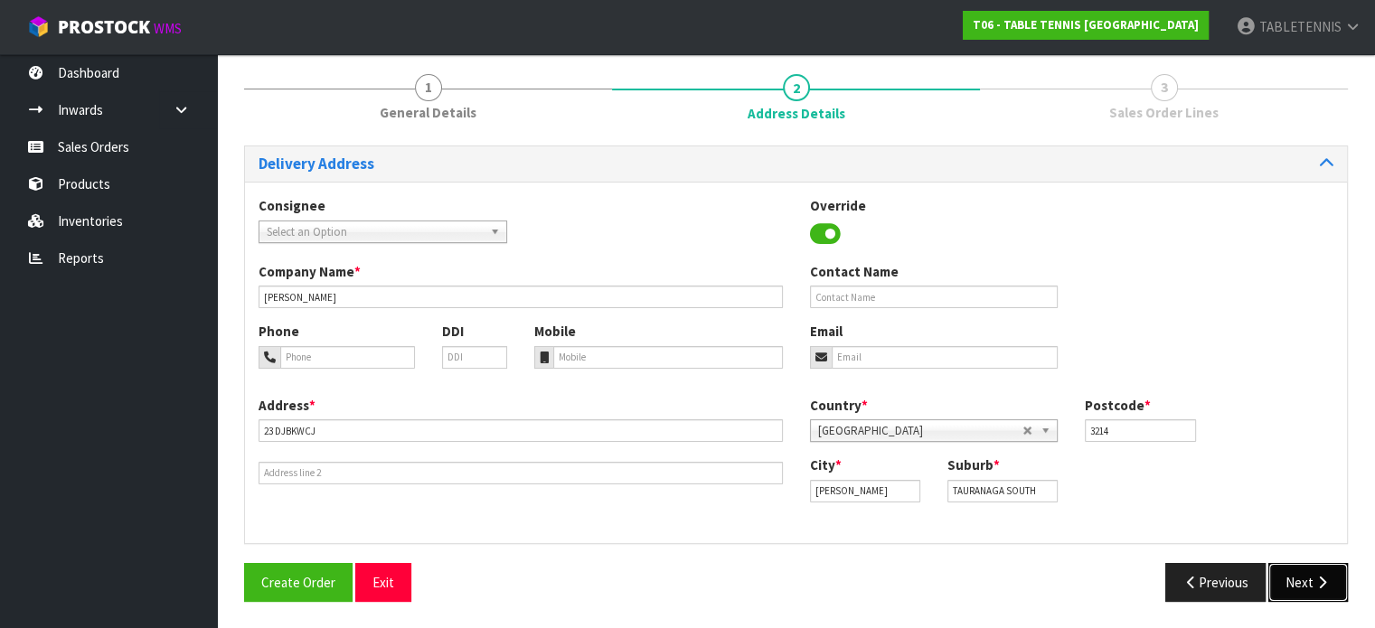
click at [1316, 580] on icon "button" at bounding box center [1322, 583] width 17 height 14
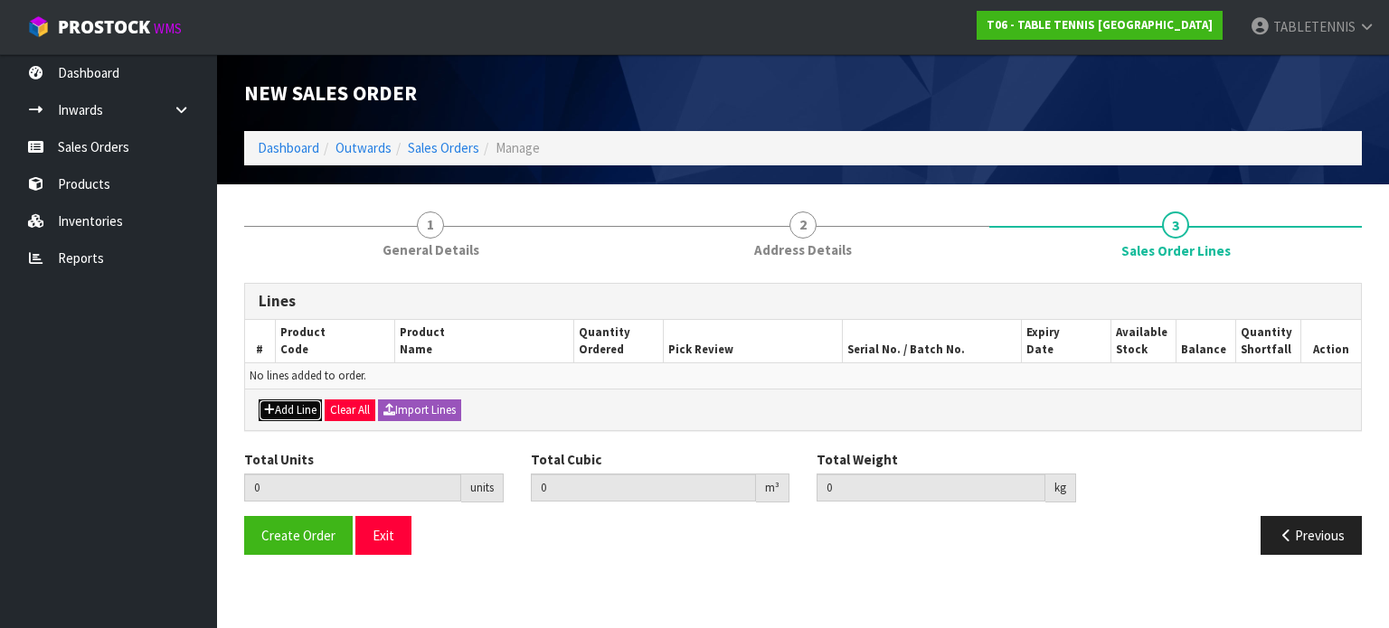
click at [293, 410] on button "Add Line" at bounding box center [290, 411] width 63 height 22
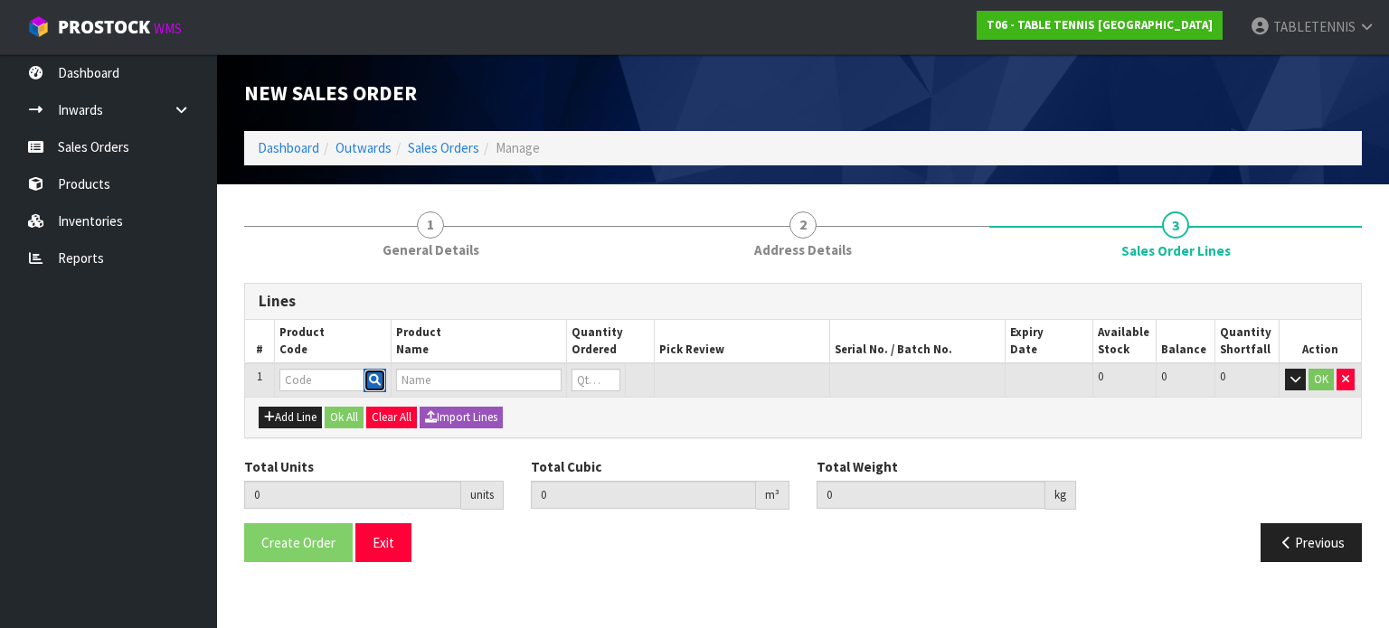
click at [373, 381] on icon "button" at bounding box center [375, 380] width 12 height 12
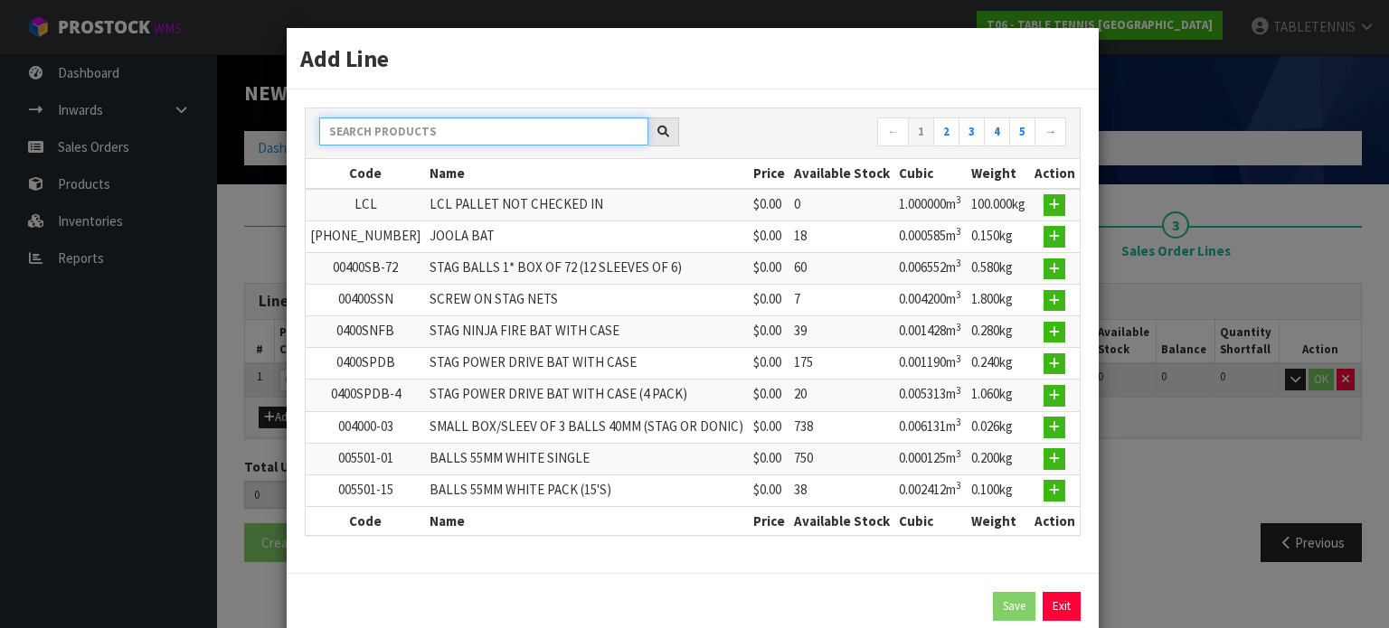
click at [503, 132] on input "text" at bounding box center [483, 132] width 329 height 28
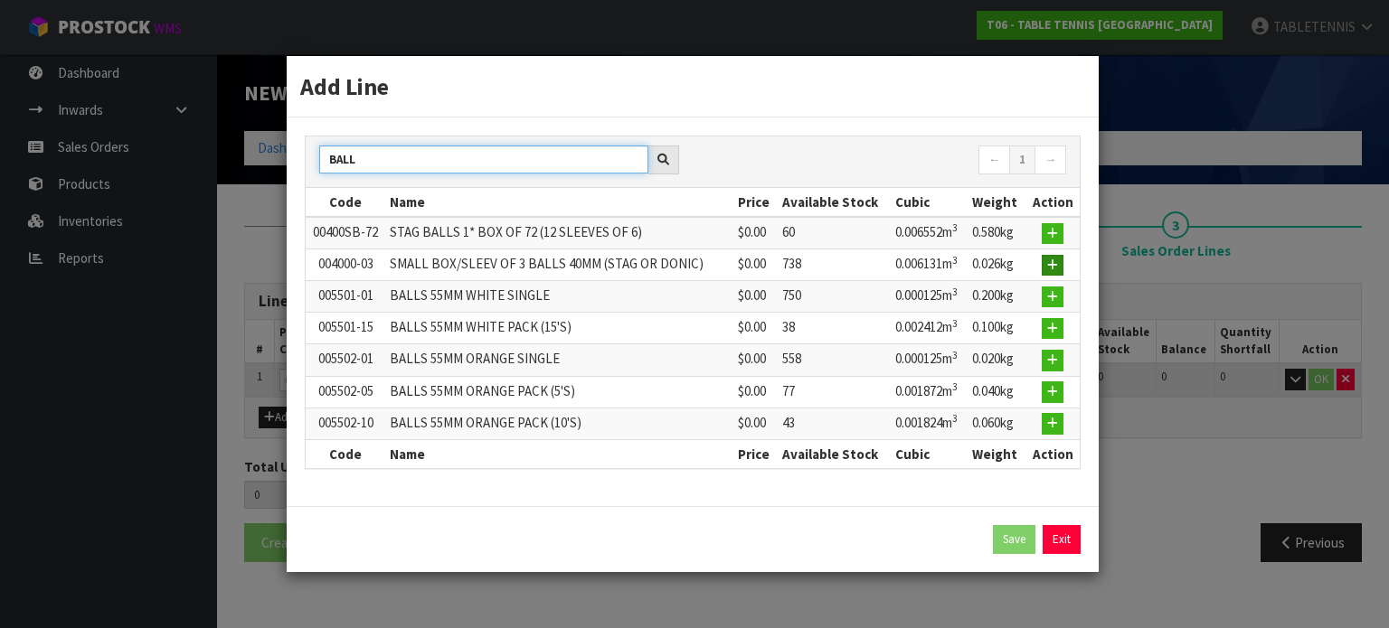
type input "BALL"
click at [1055, 270] on icon "button" at bounding box center [1052, 266] width 11 height 12
type input "0.000000"
type input "0.000"
type input "004000-03"
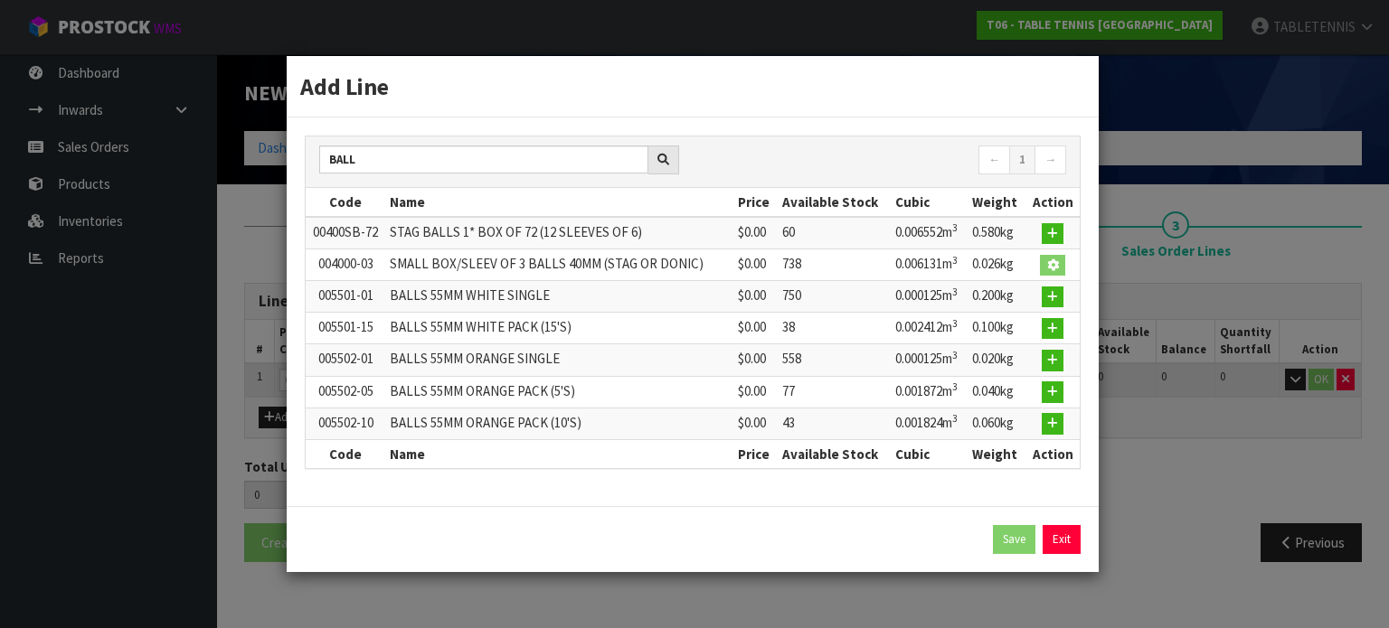
type input "SMALL BOX/SLEEV OF 3 BALLS 40MM (STAG OR DONIC)"
type input "0"
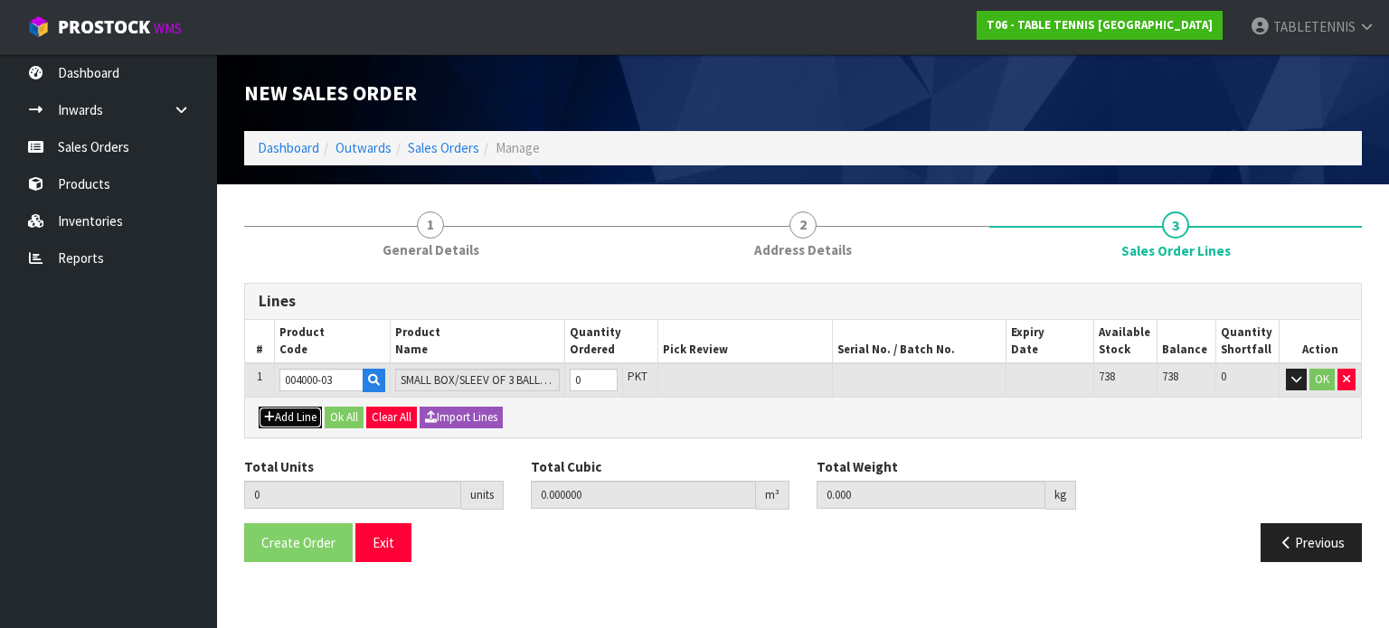
click at [300, 408] on button "Add Line" at bounding box center [290, 418] width 63 height 22
type input "0"
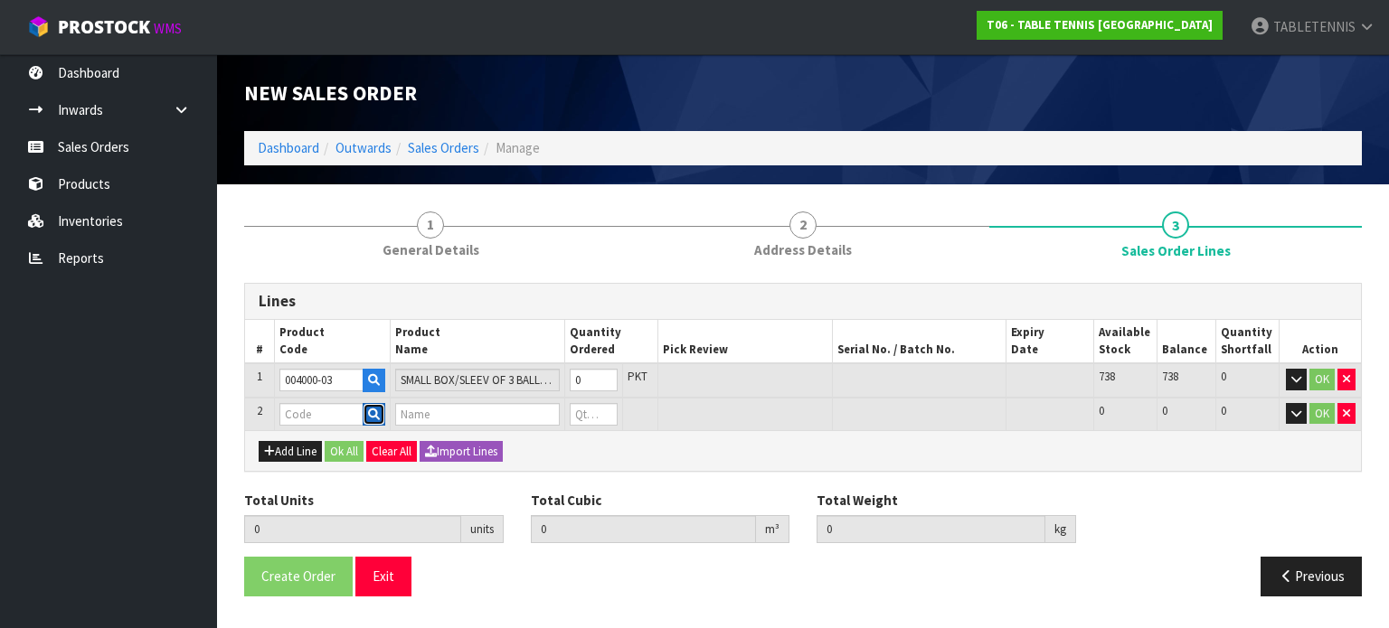
click at [383, 413] on button "button" at bounding box center [374, 415] width 23 height 24
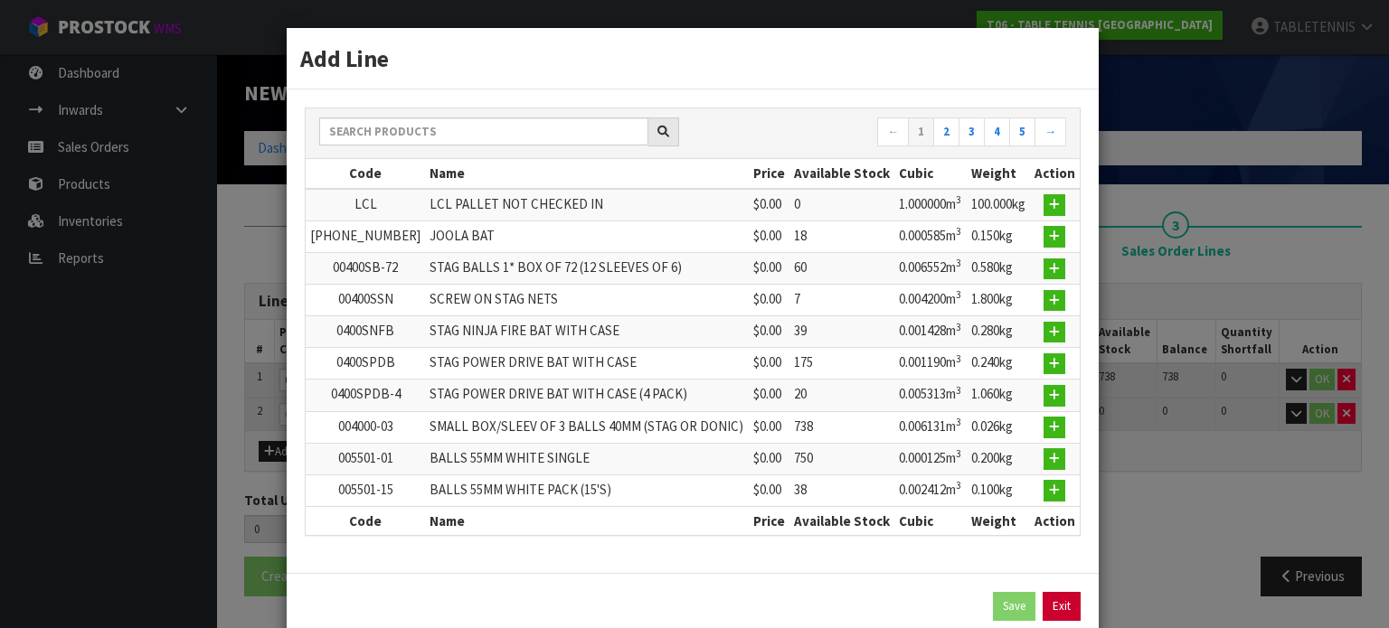
click at [1060, 596] on link "Exit" at bounding box center [1062, 606] width 38 height 29
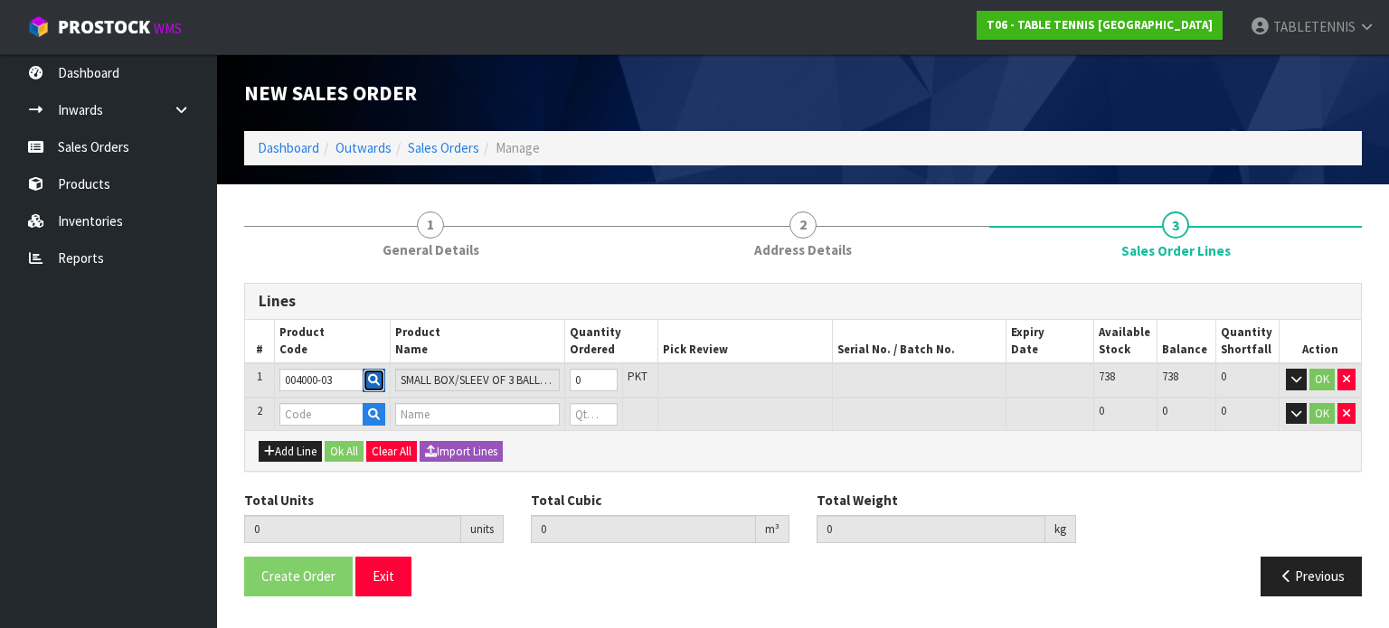
click at [373, 380] on icon "button" at bounding box center [374, 380] width 12 height 12
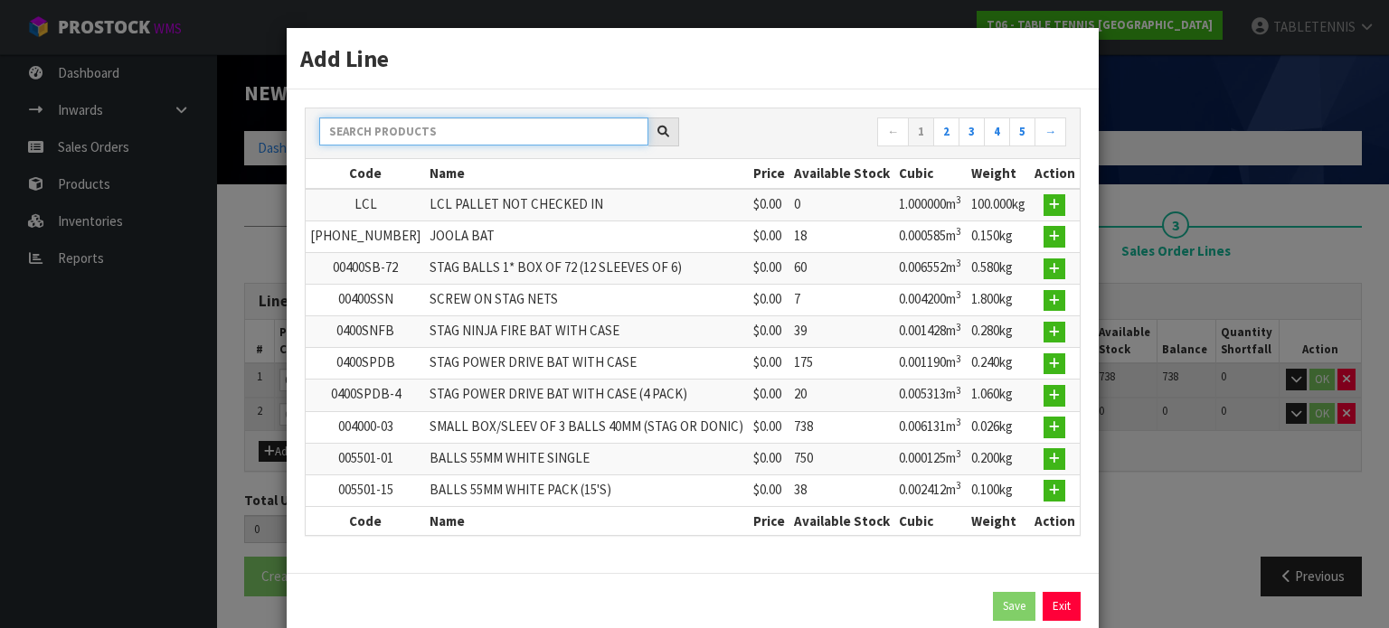
click at [510, 121] on input "text" at bounding box center [483, 132] width 329 height 28
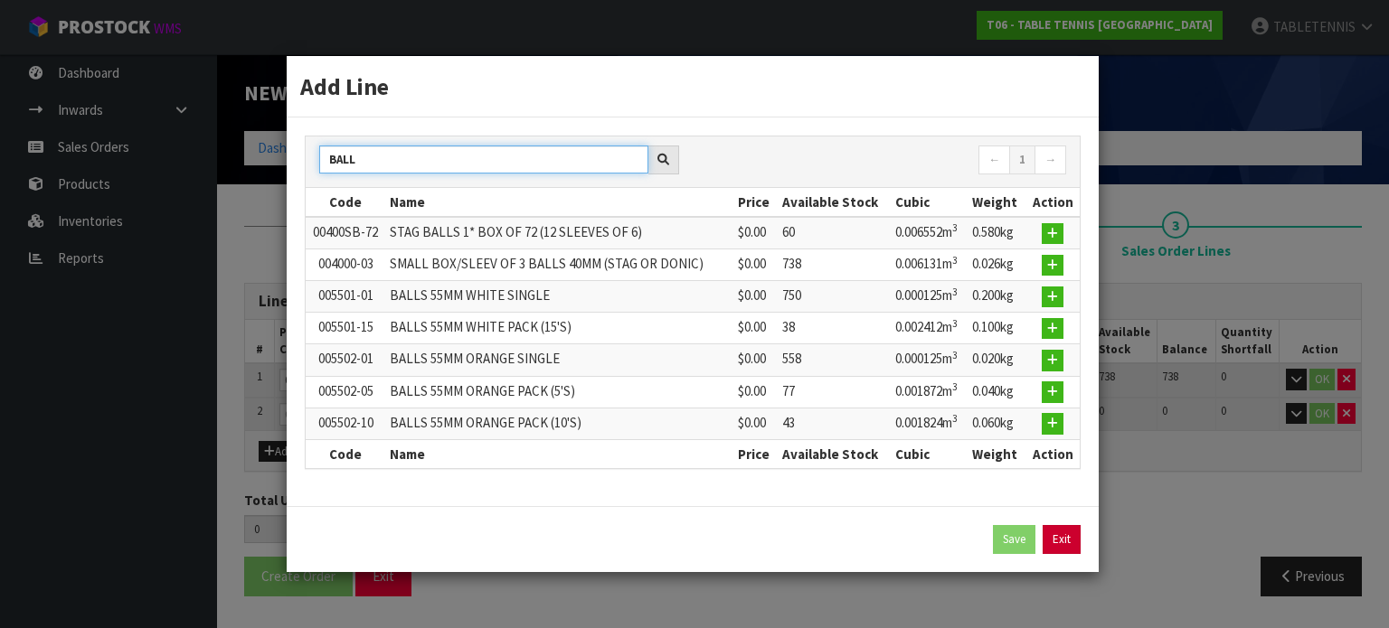
type input "BALL"
click at [1049, 534] on link "Exit" at bounding box center [1062, 539] width 38 height 29
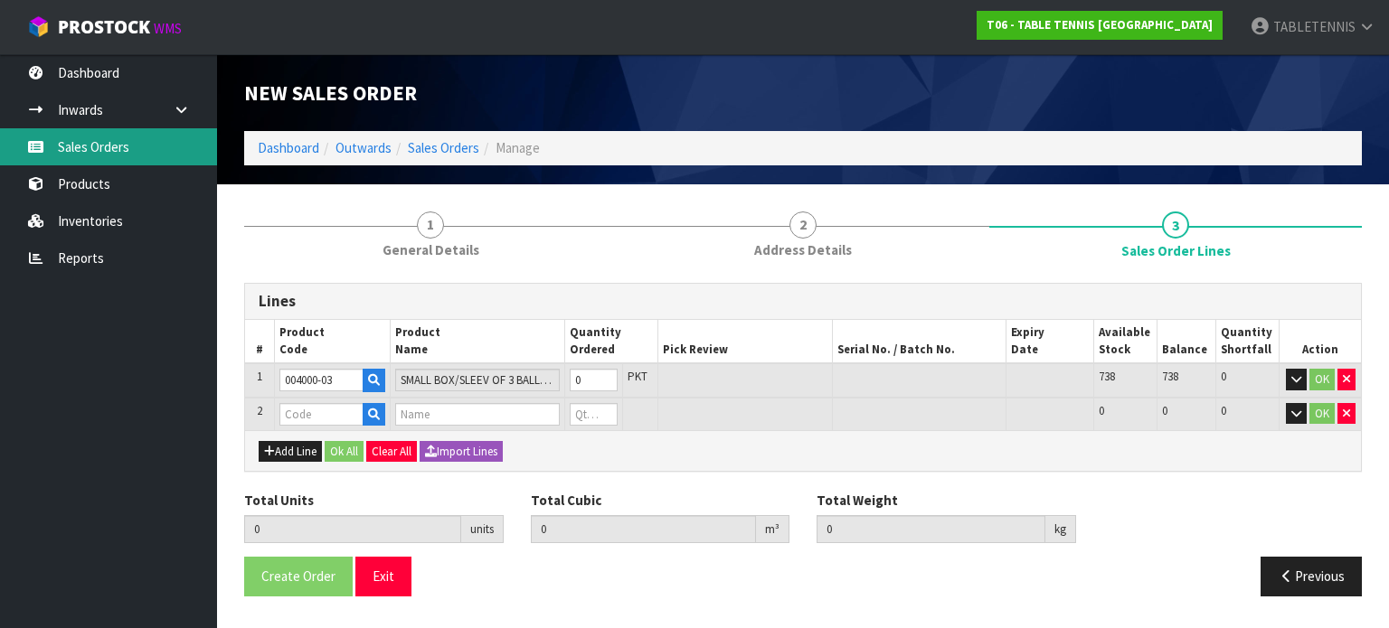
click at [83, 146] on link "Sales Orders" at bounding box center [108, 146] width 217 height 37
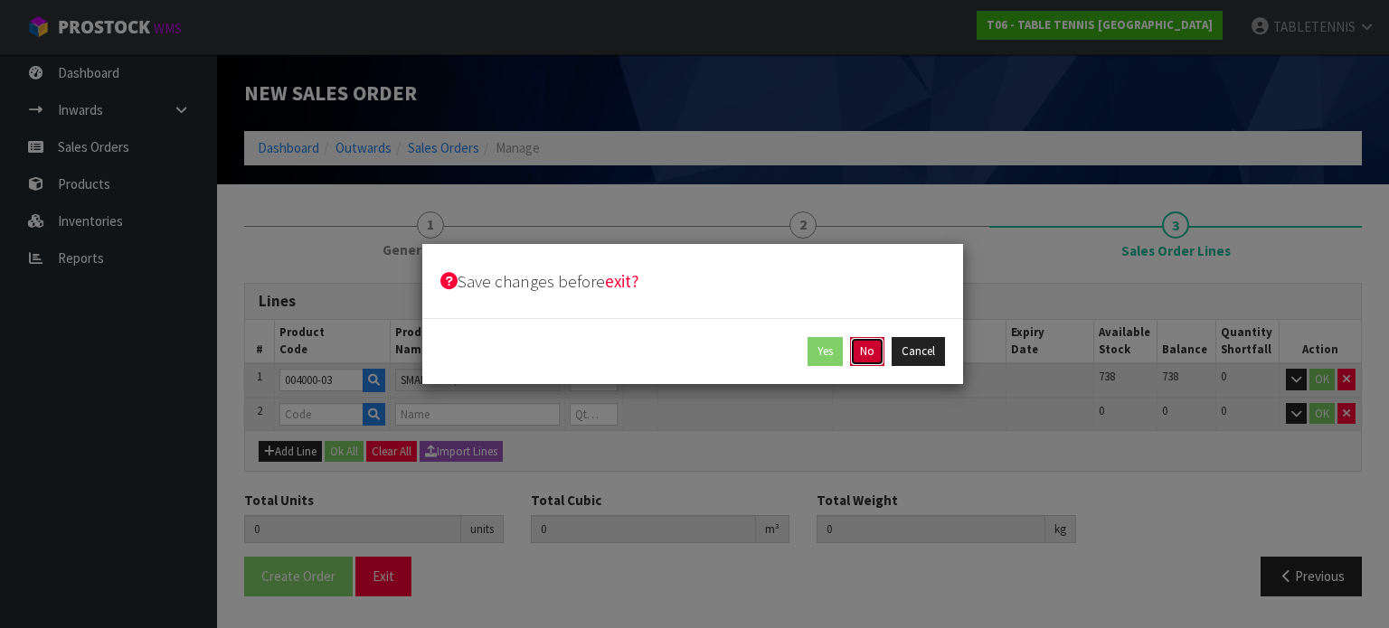
click at [864, 355] on button "No" at bounding box center [867, 351] width 34 height 29
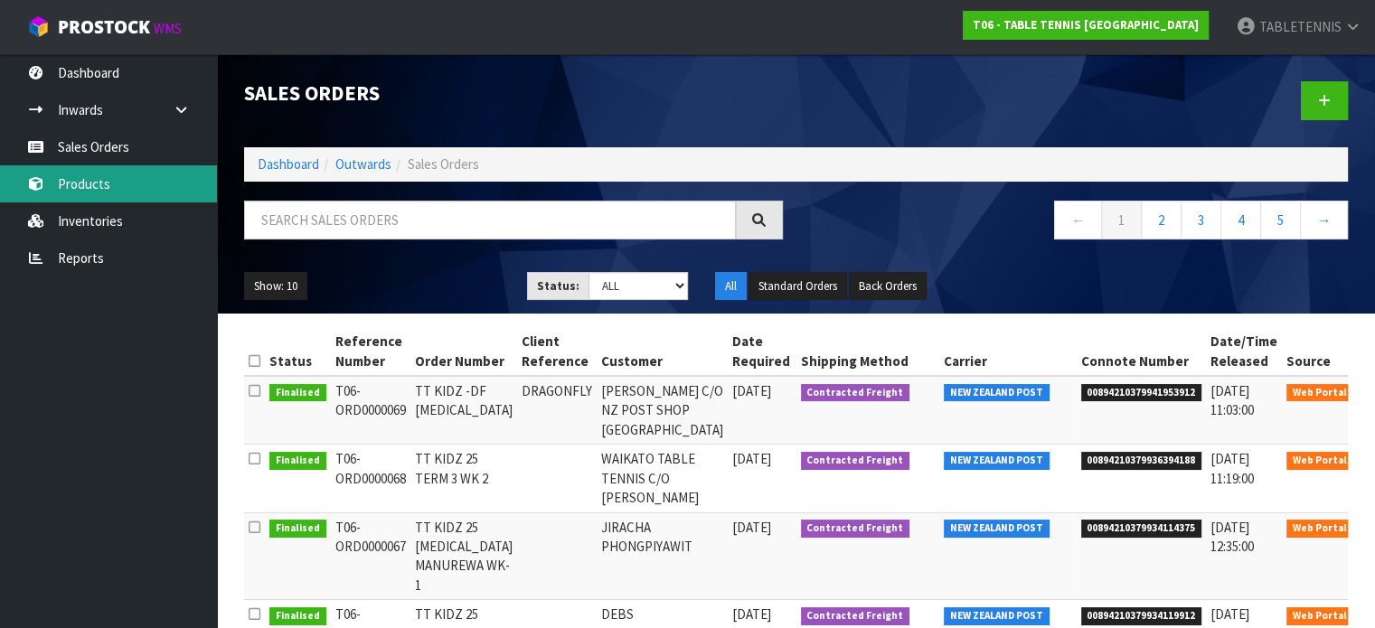
click at [101, 188] on link "Products" at bounding box center [108, 183] width 217 height 37
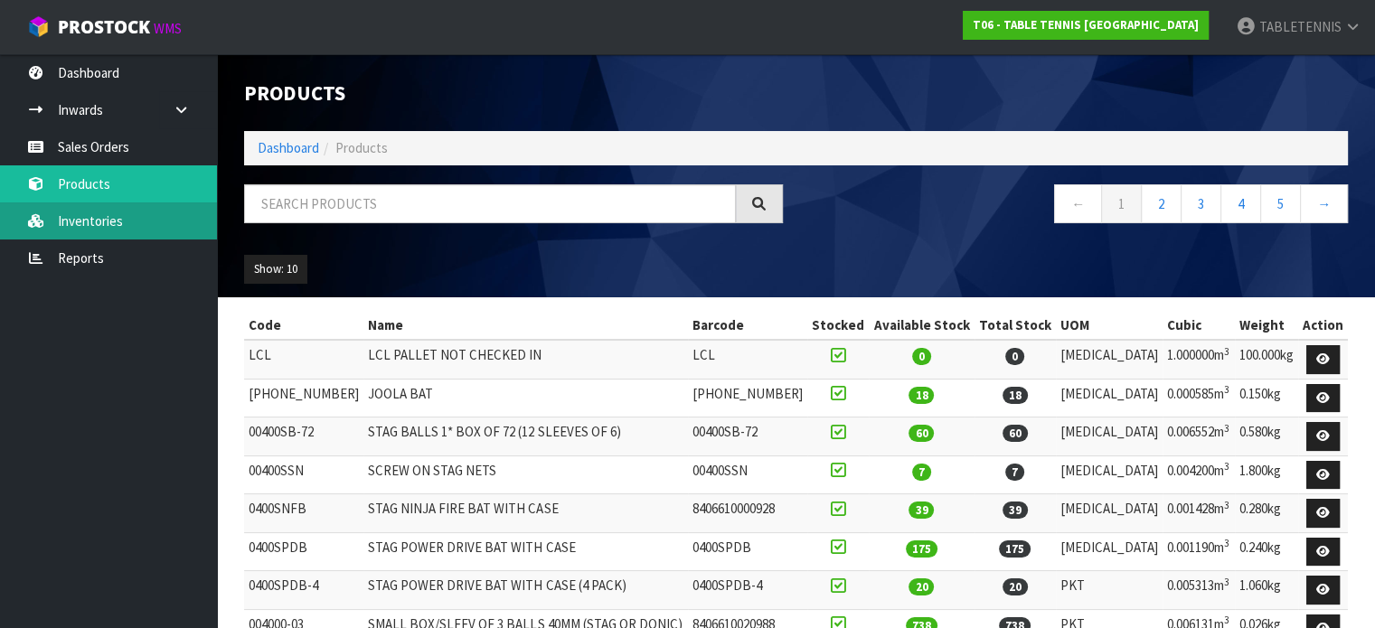
click at [101, 233] on link "Inventories" at bounding box center [108, 221] width 217 height 37
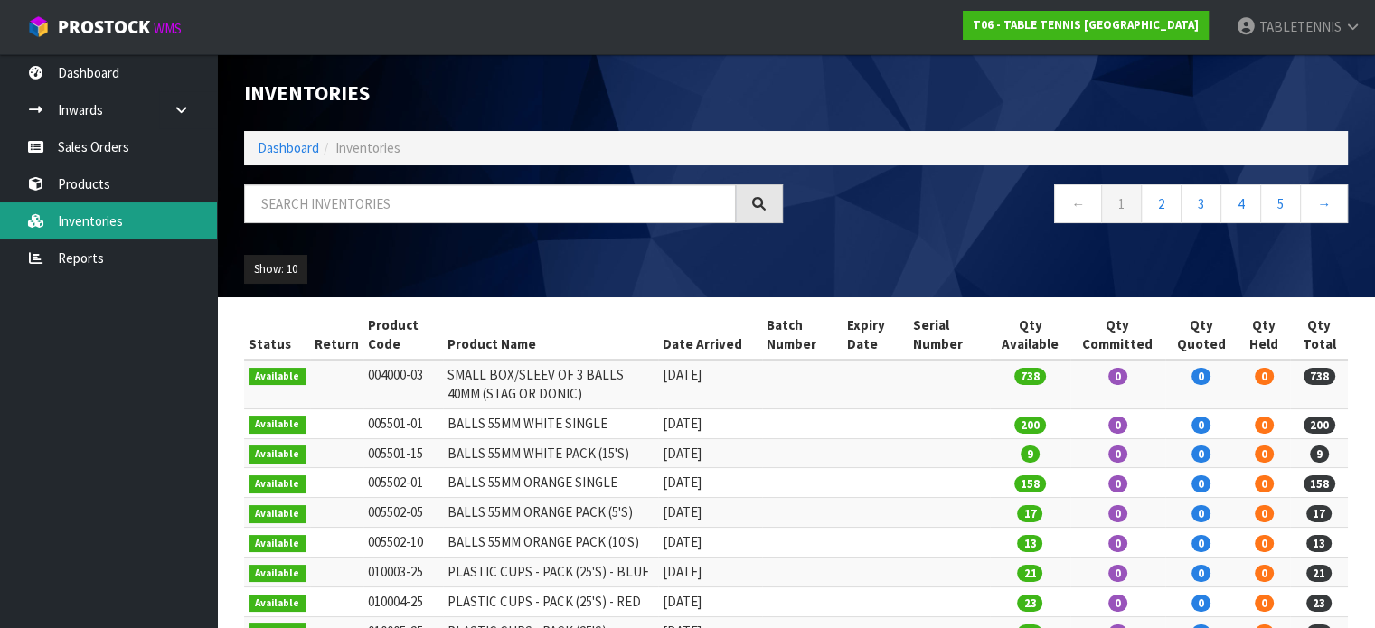
scroll to position [123, 0]
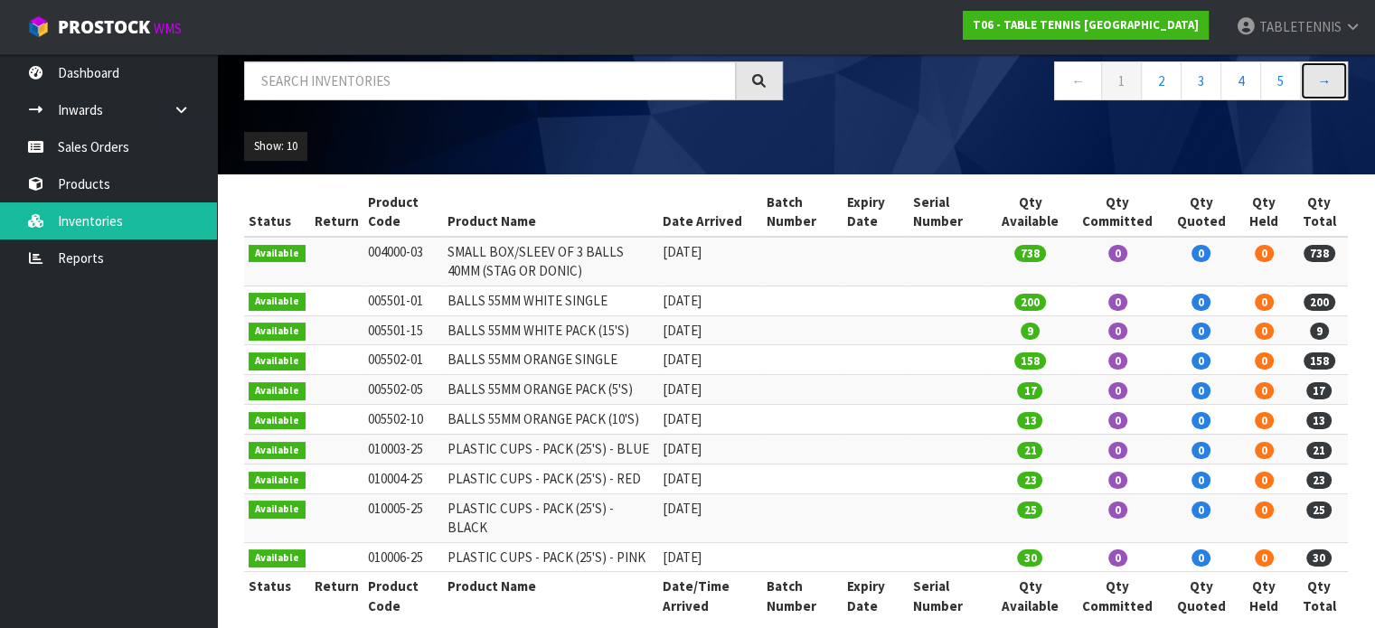
click at [1327, 86] on link "→" at bounding box center [1324, 80] width 48 height 39
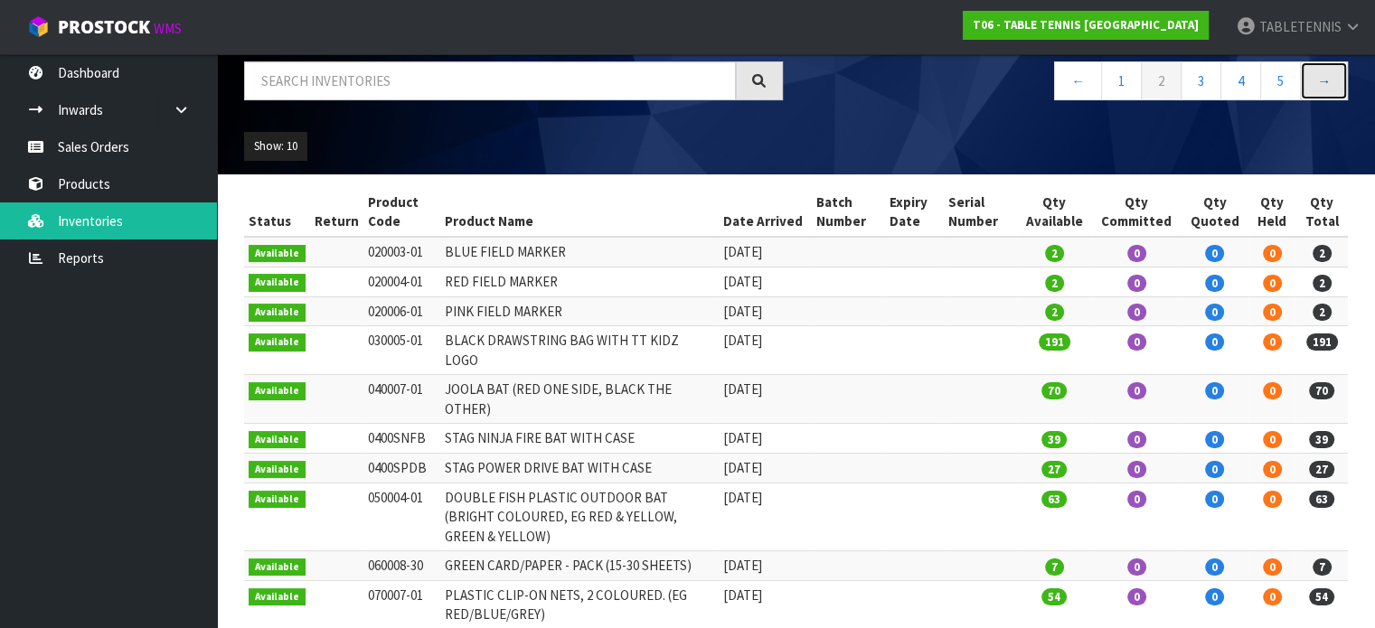
click at [1324, 85] on link "→" at bounding box center [1324, 80] width 48 height 39
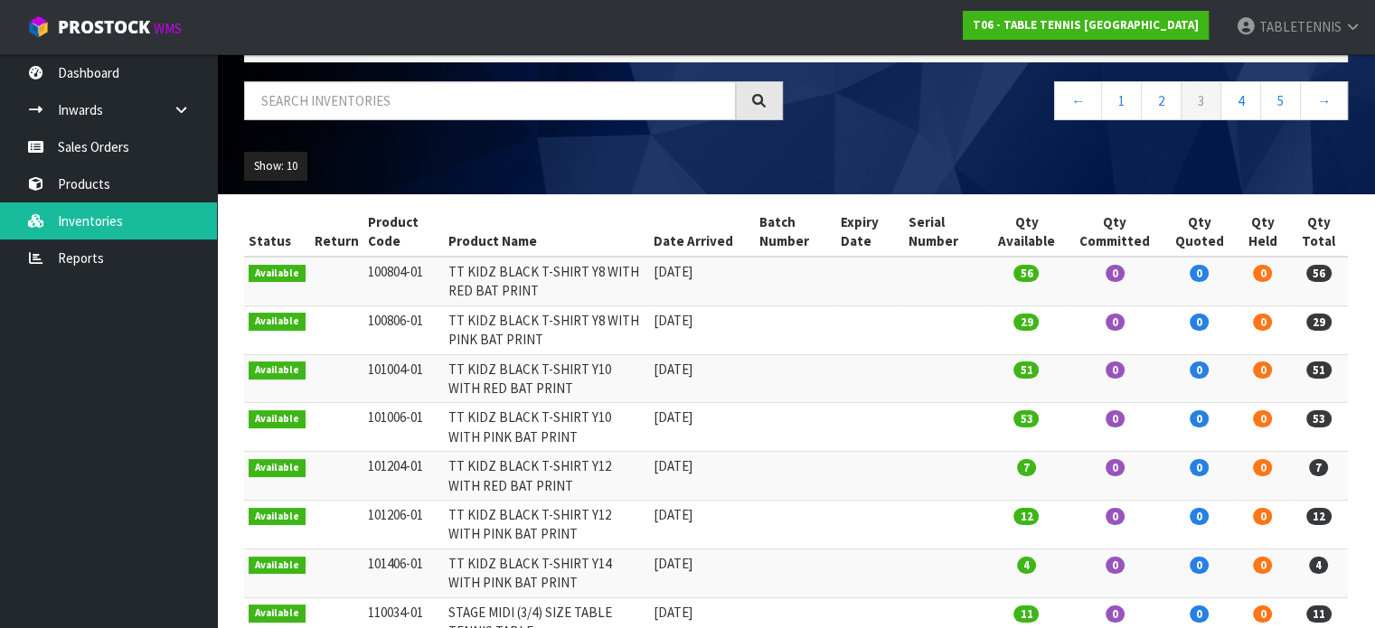
scroll to position [101, 0]
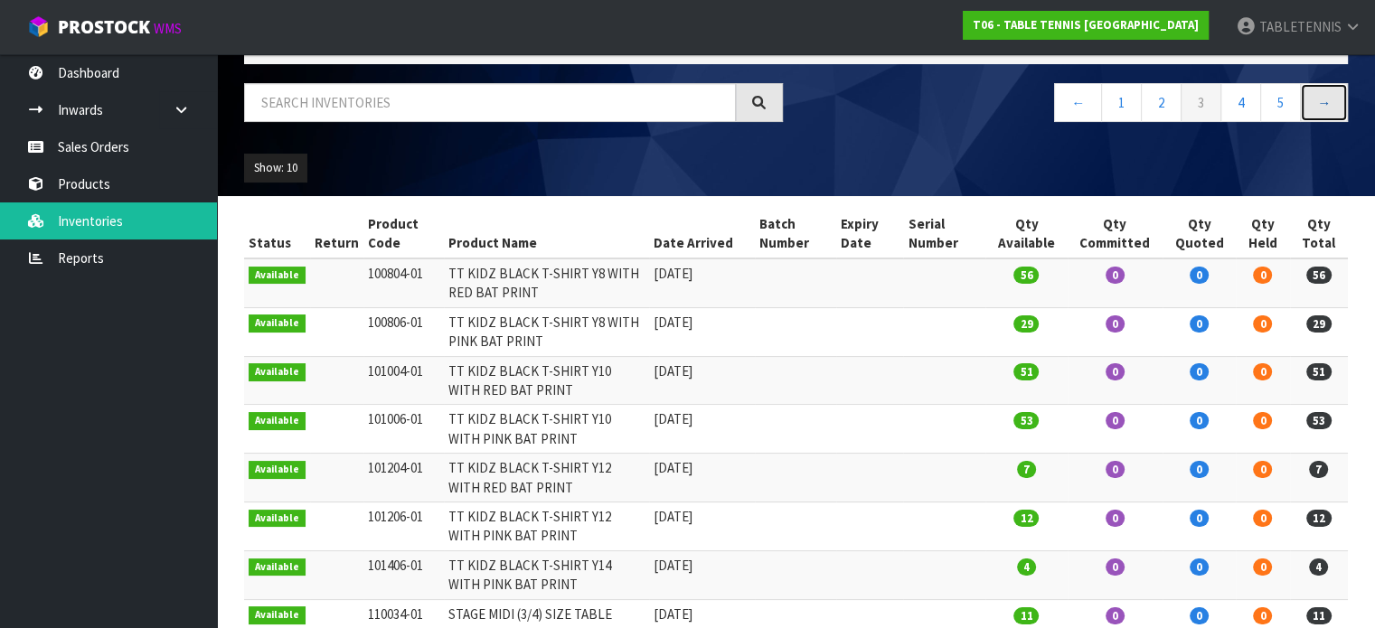
click at [1334, 100] on link "→" at bounding box center [1324, 102] width 48 height 39
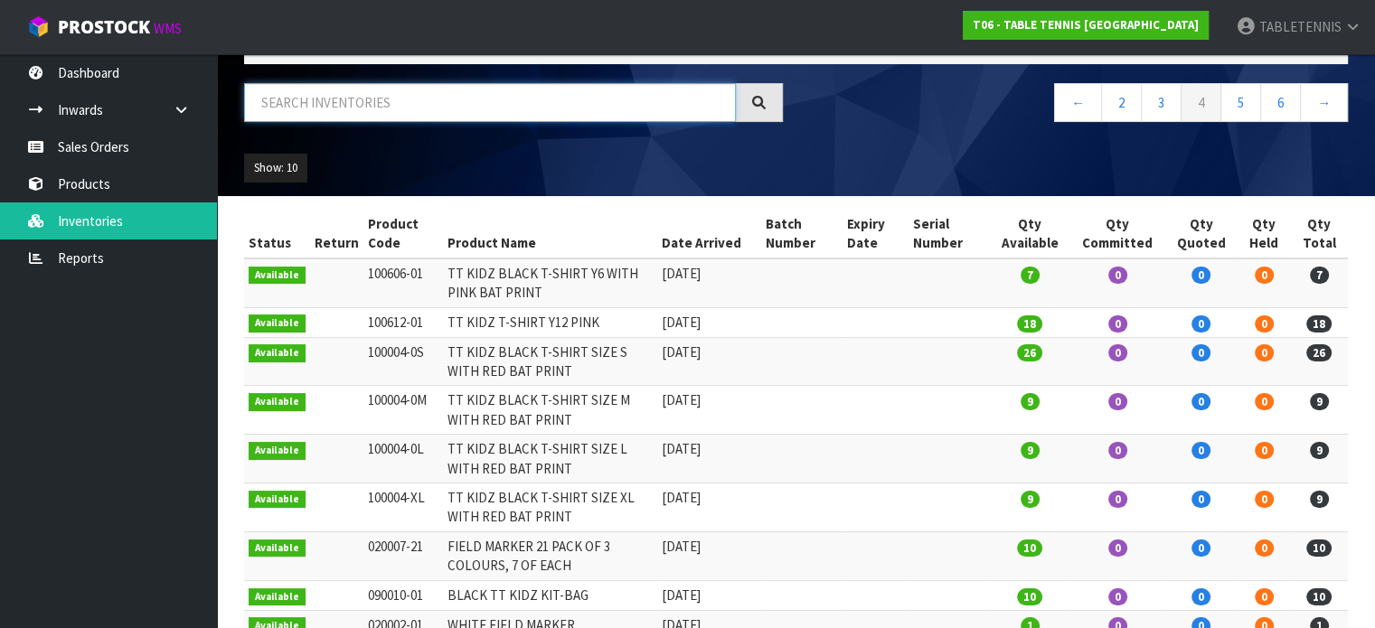
click at [618, 94] on input "text" at bounding box center [490, 102] width 492 height 39
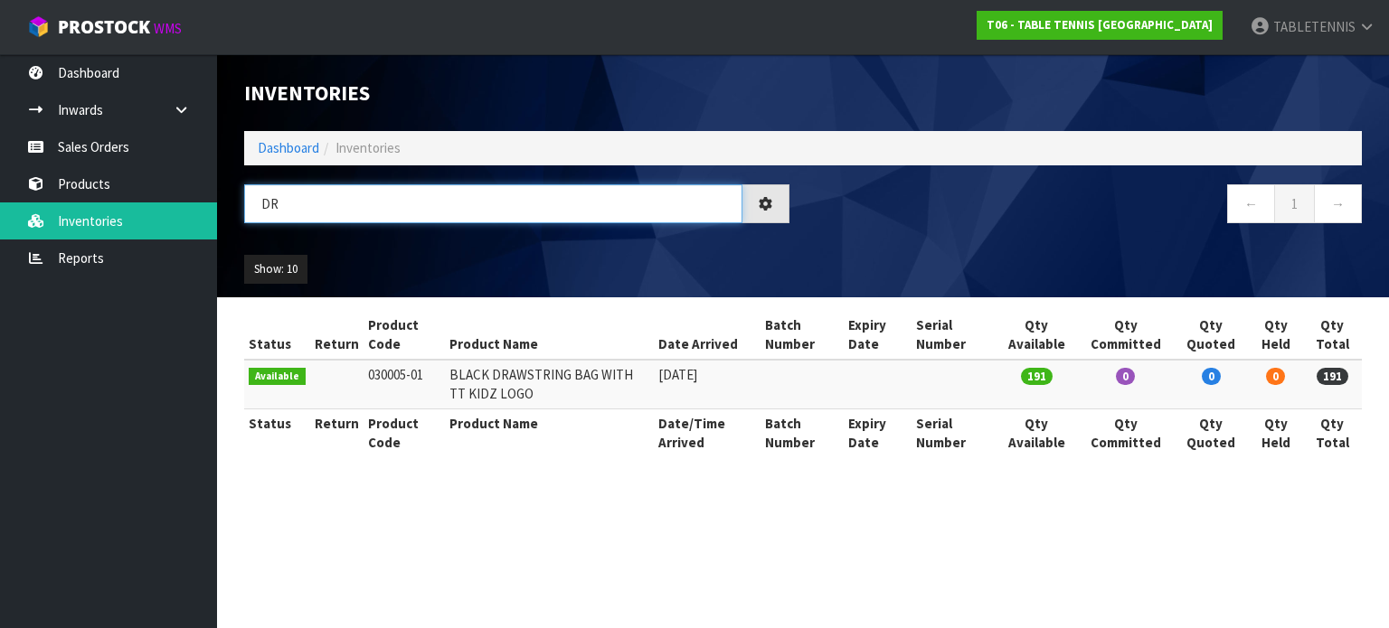
type input "D"
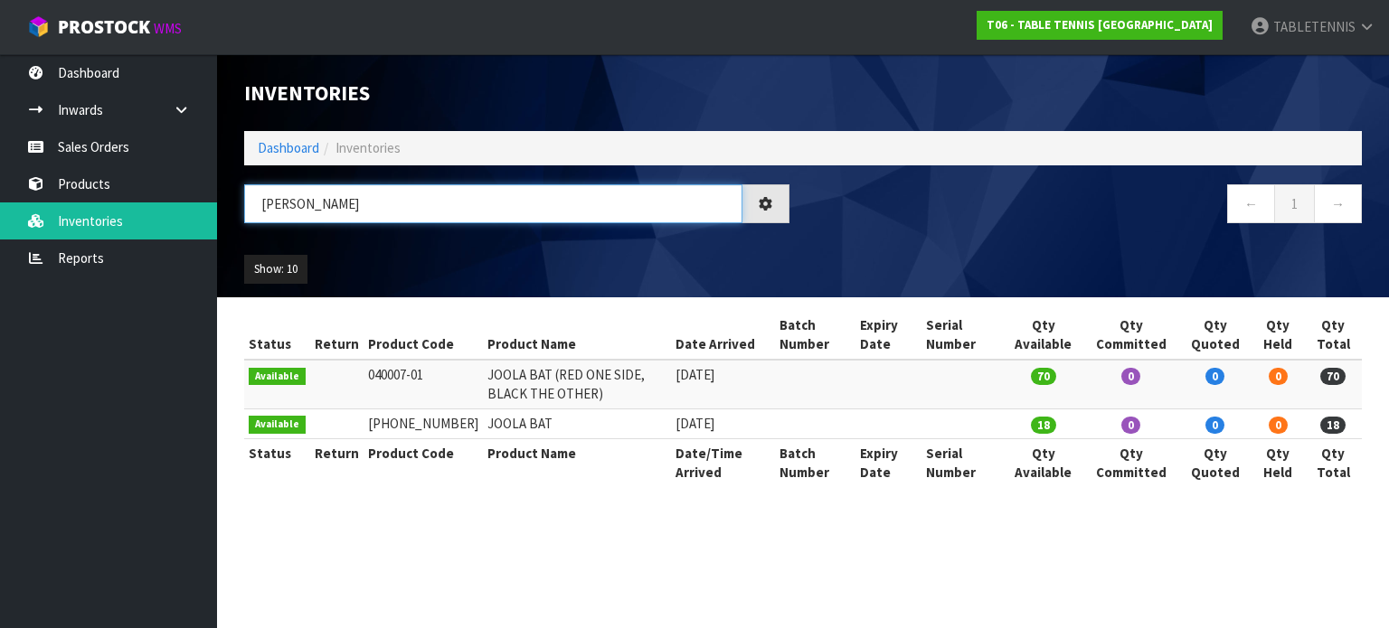
click at [460, 195] on input "[PERSON_NAME]" at bounding box center [493, 203] width 498 height 39
type input "J"
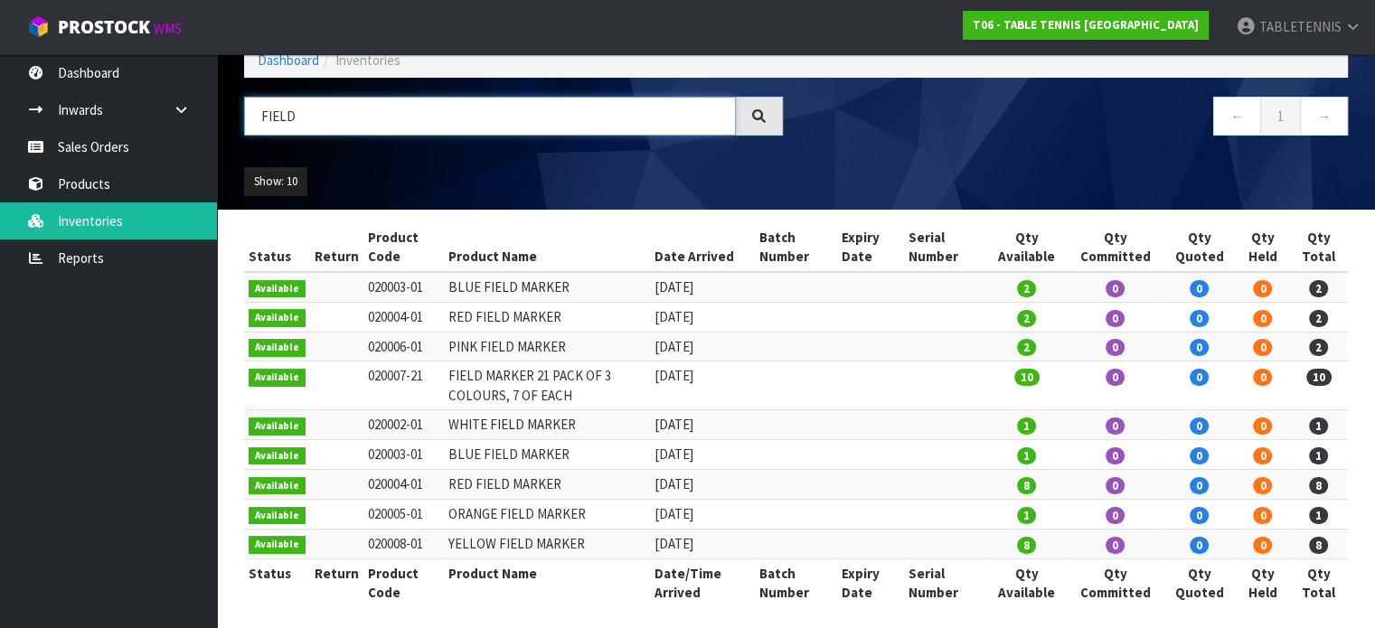
scroll to position [93, 0]
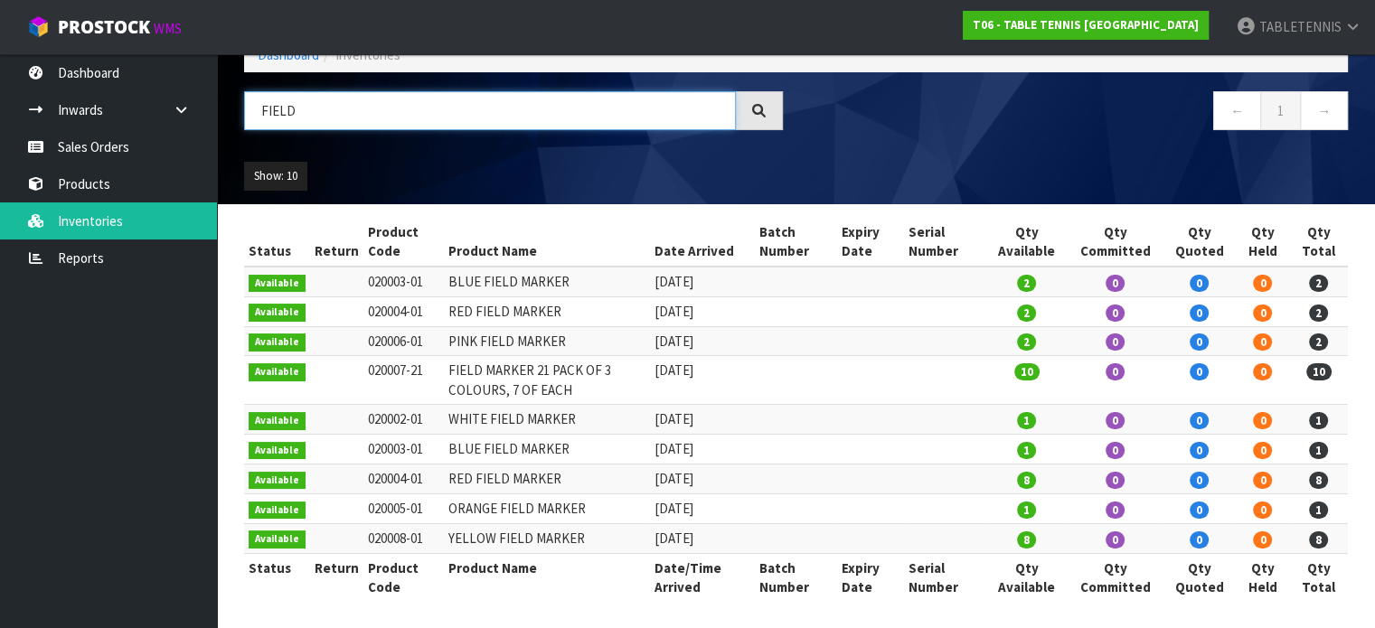
type input "FIELD"
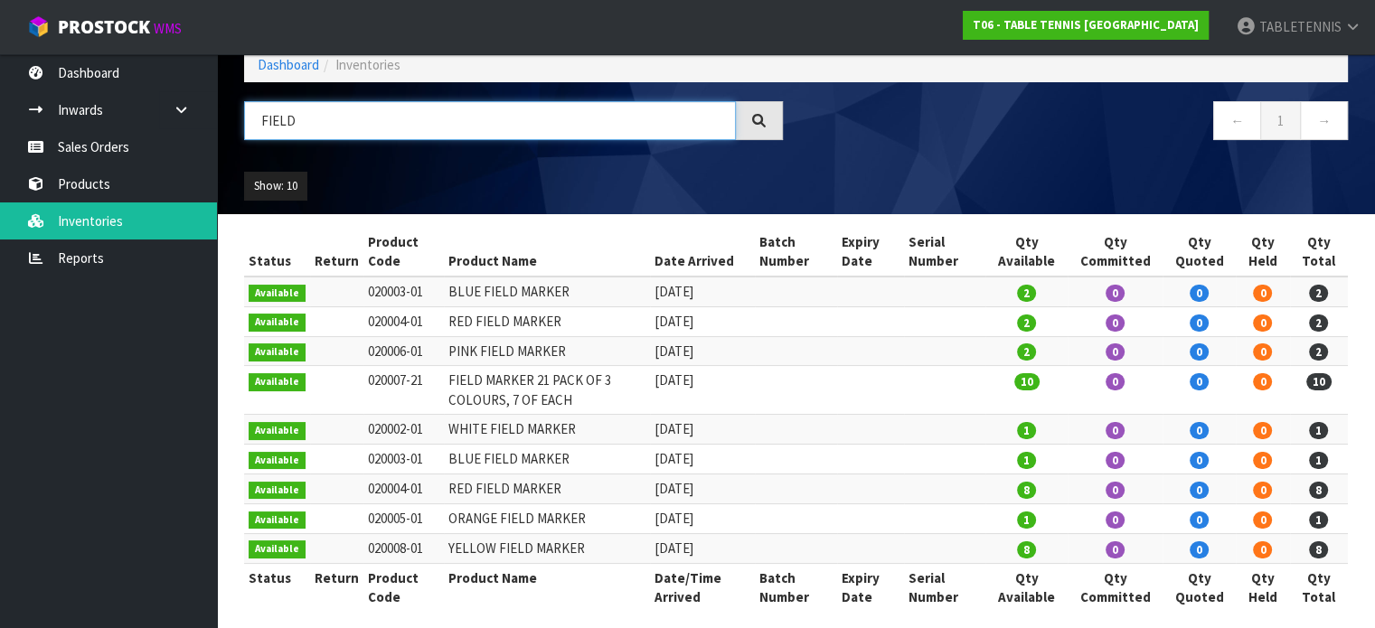
scroll to position [87, 0]
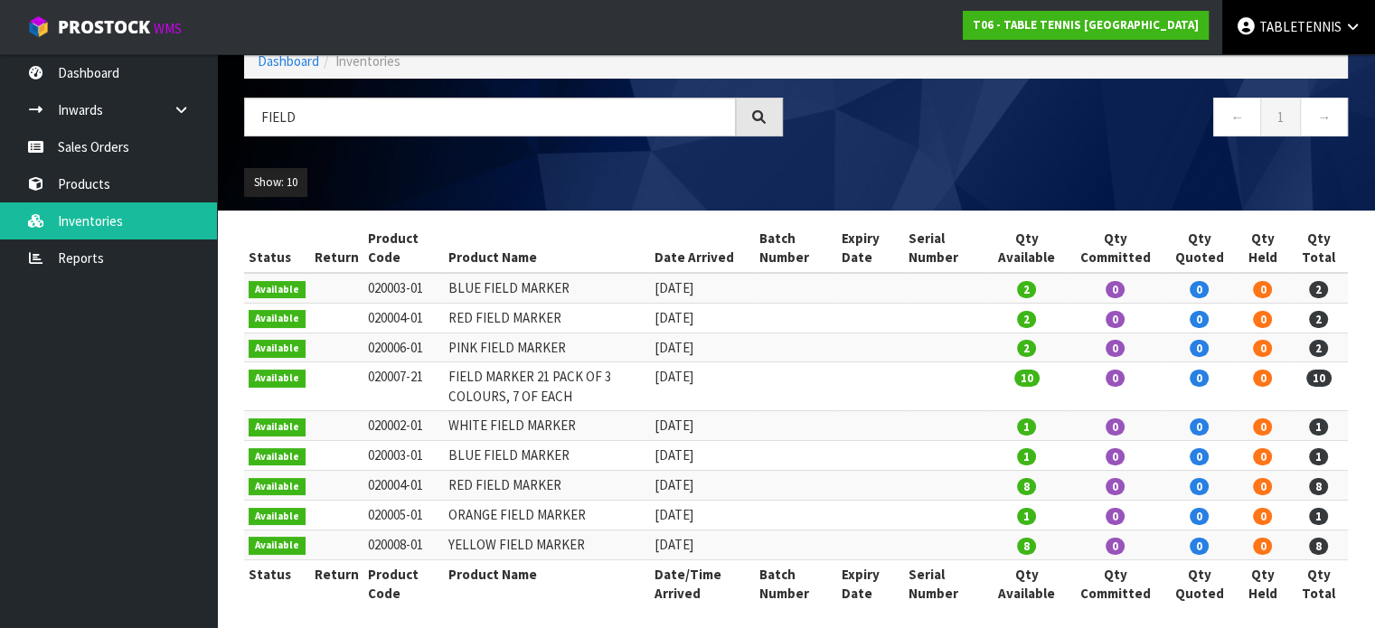
click at [1335, 22] on span "TABLETENNIS" at bounding box center [1301, 26] width 82 height 17
click at [1279, 78] on link "Logout" at bounding box center [1303, 72] width 143 height 24
